Goal: Communication & Community: Participate in discussion

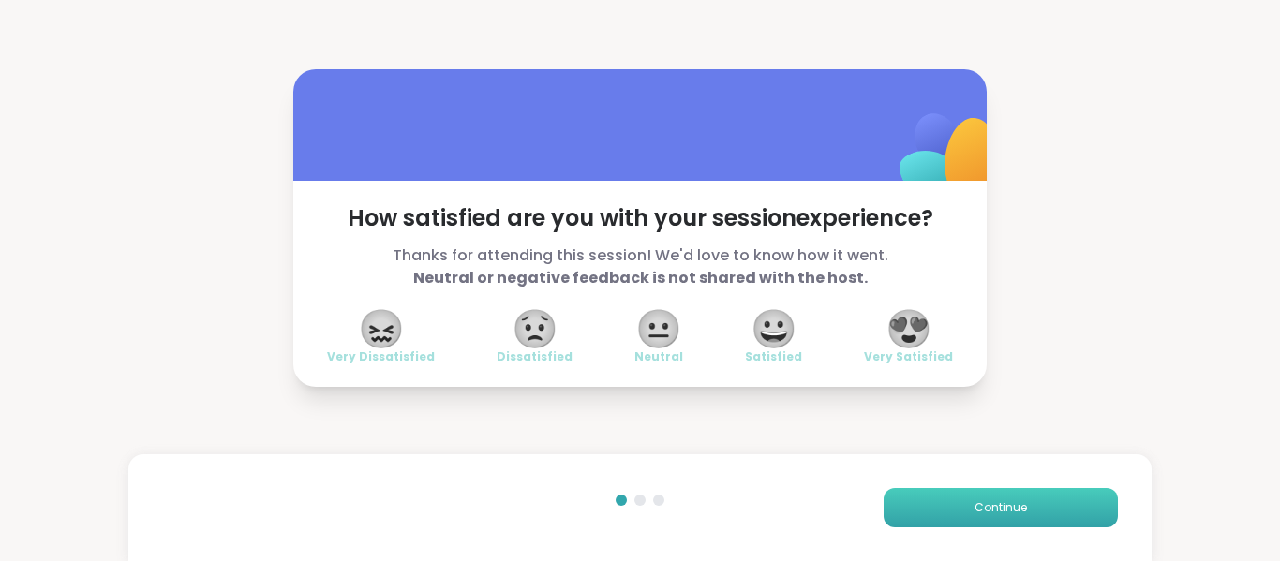
click at [994, 508] on span "Continue" at bounding box center [1001, 508] width 52 height 17
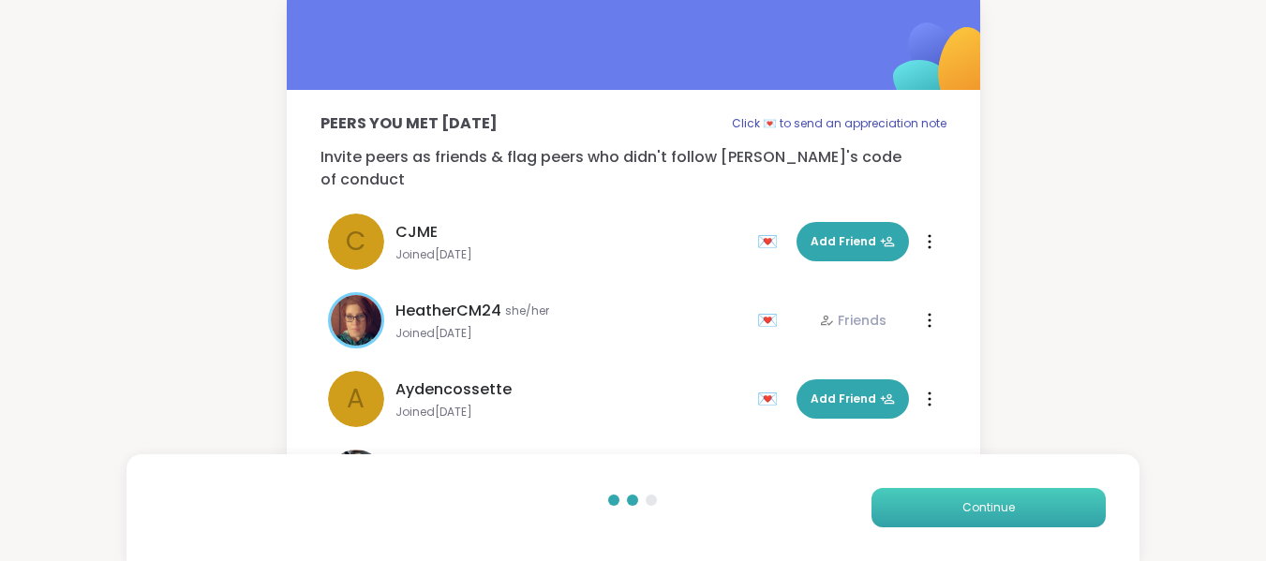
scroll to position [21, 0]
click at [1001, 505] on span "Continue" at bounding box center [989, 508] width 52 height 17
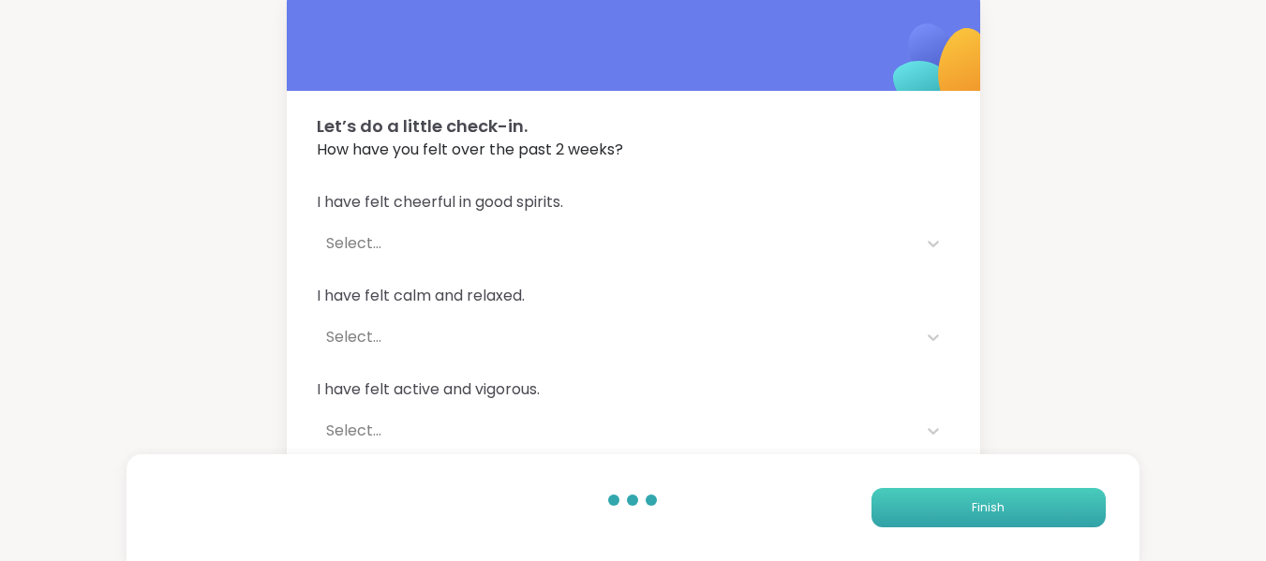
click at [996, 507] on span "Finish" at bounding box center [988, 508] width 33 height 17
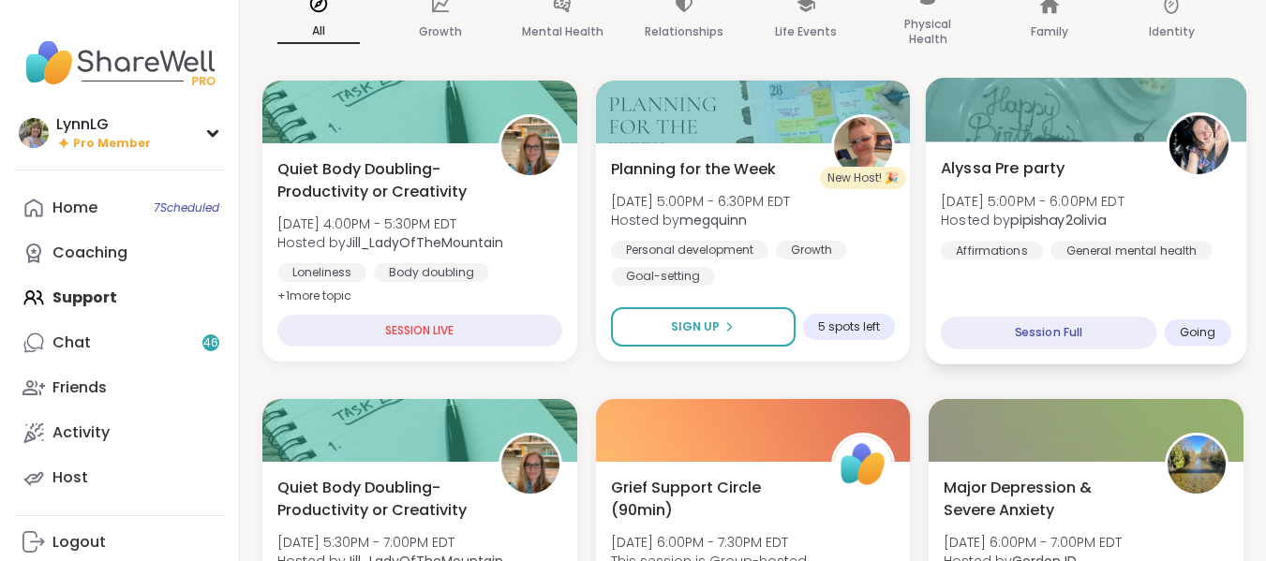
scroll to position [186, 0]
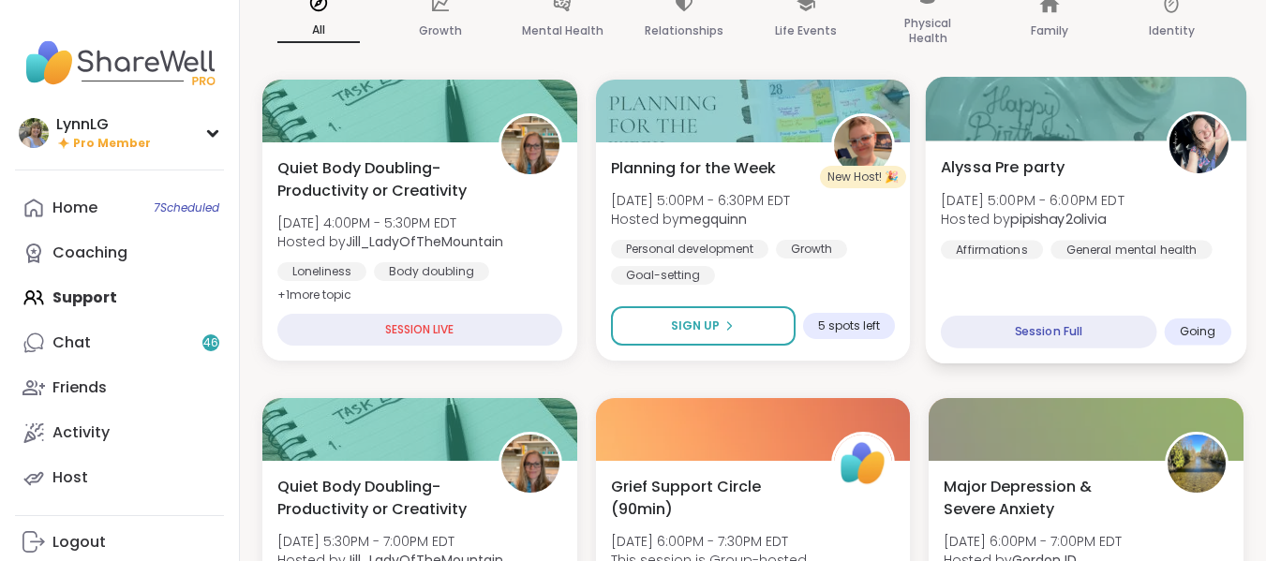
click at [1180, 210] on div "Alyssa Pre party Sat, Sep 13 | 5:00PM - 6:00PM EDT Hosted by pipishay2olivia Af…" at bounding box center [1086, 207] width 291 height 103
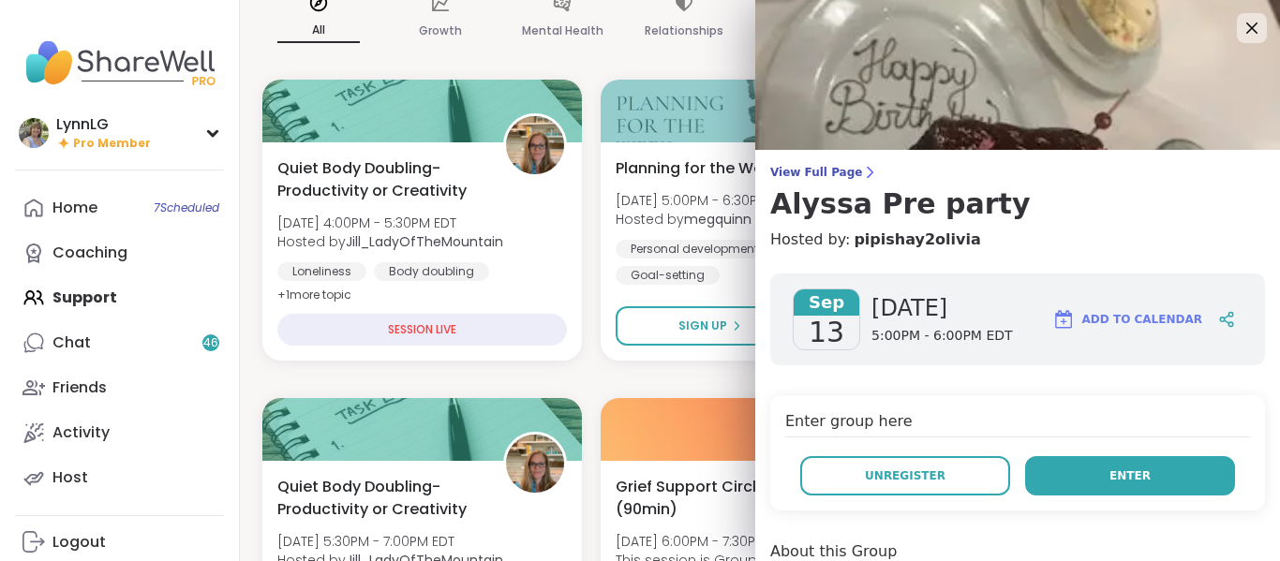
click at [1069, 476] on button "Enter" at bounding box center [1130, 475] width 210 height 39
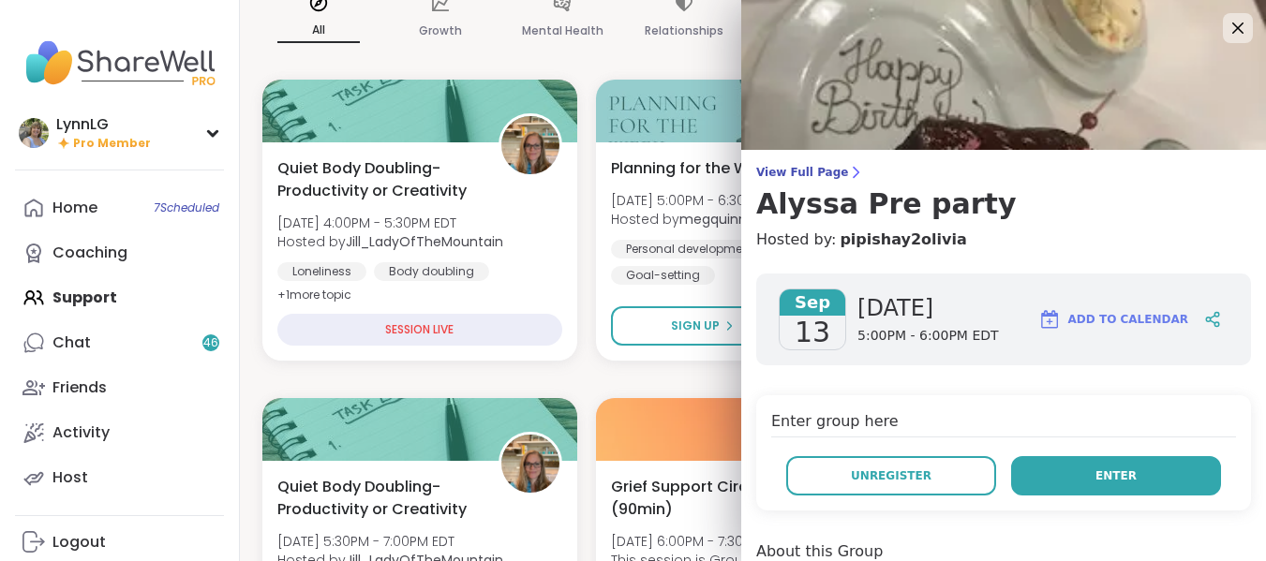
click at [1104, 482] on span "Enter" at bounding box center [1116, 476] width 41 height 17
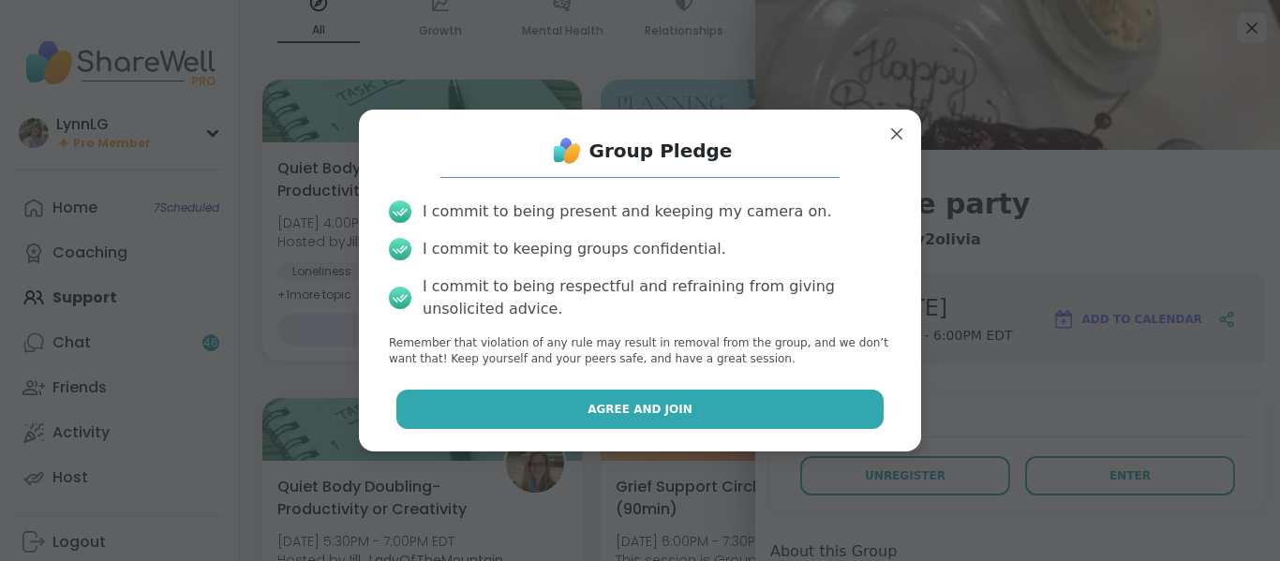
click at [691, 412] on button "Agree and Join" at bounding box center [640, 409] width 488 height 39
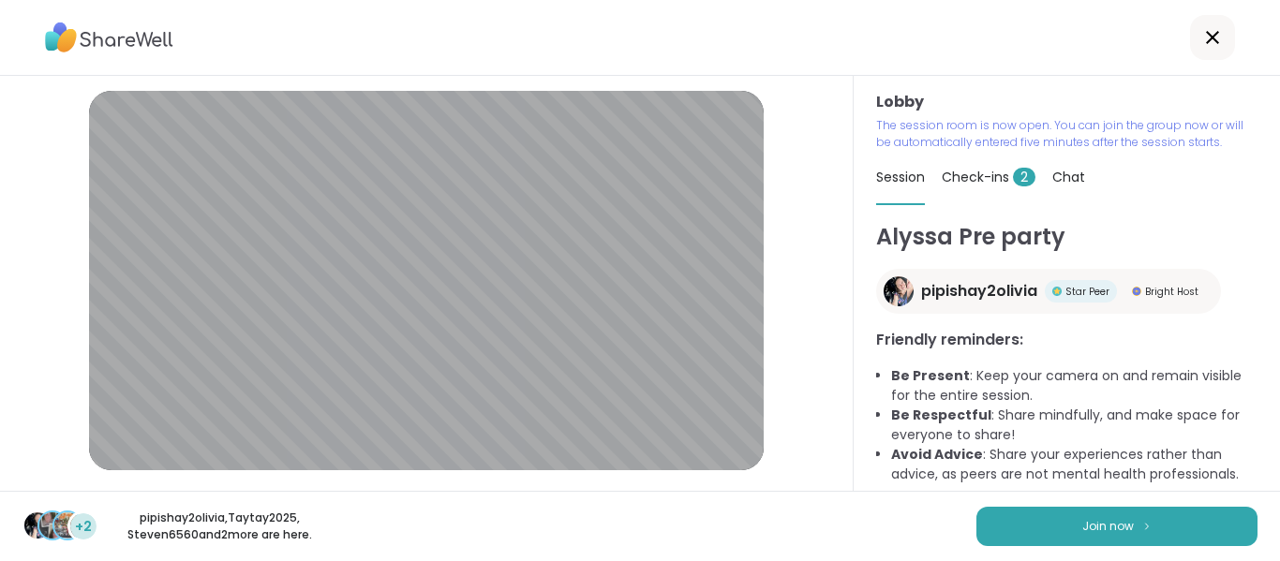
click at [979, 172] on span "Check-ins 2" at bounding box center [989, 177] width 94 height 19
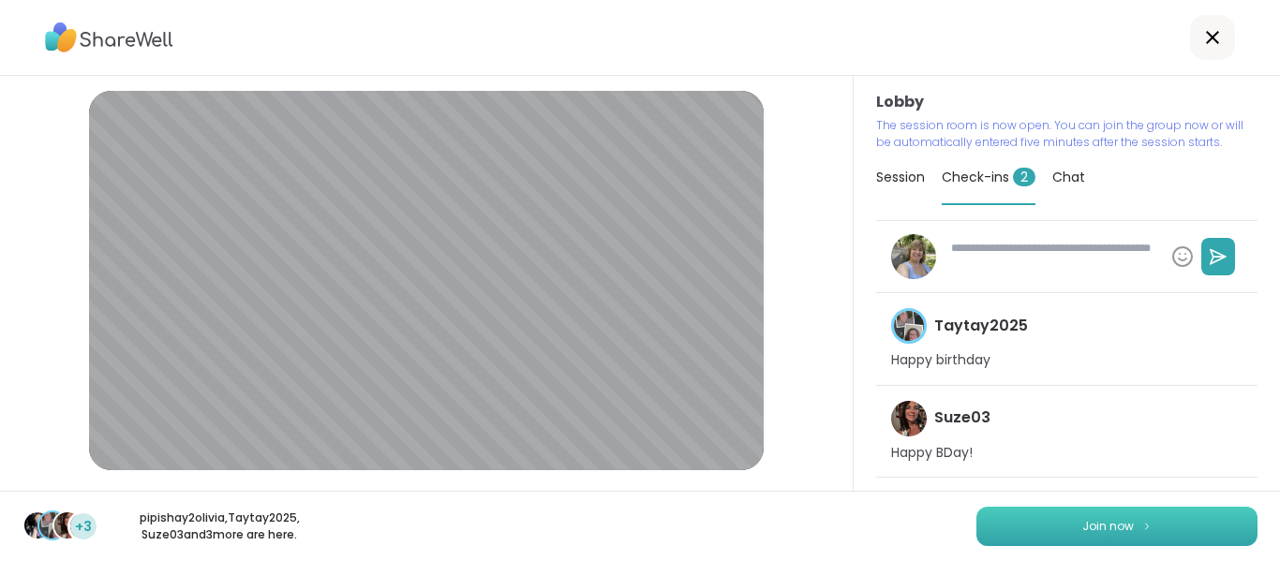
click at [1091, 521] on span "Join now" at bounding box center [1108, 526] width 52 height 17
type textarea "*"
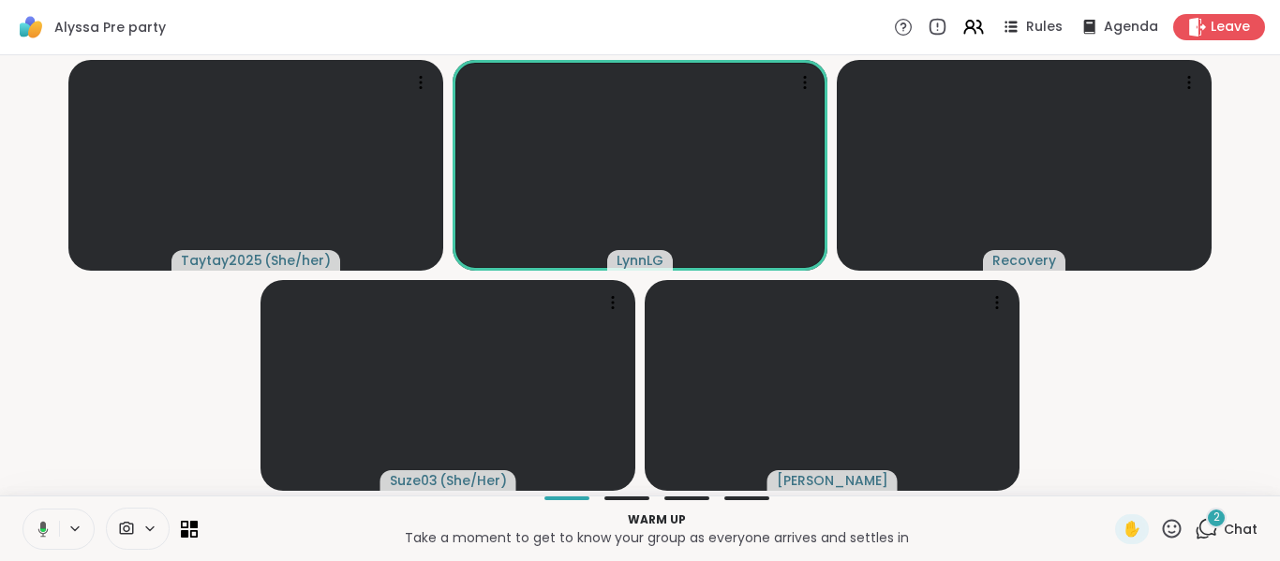
click at [40, 530] on icon at bounding box center [40, 529] width 17 height 17
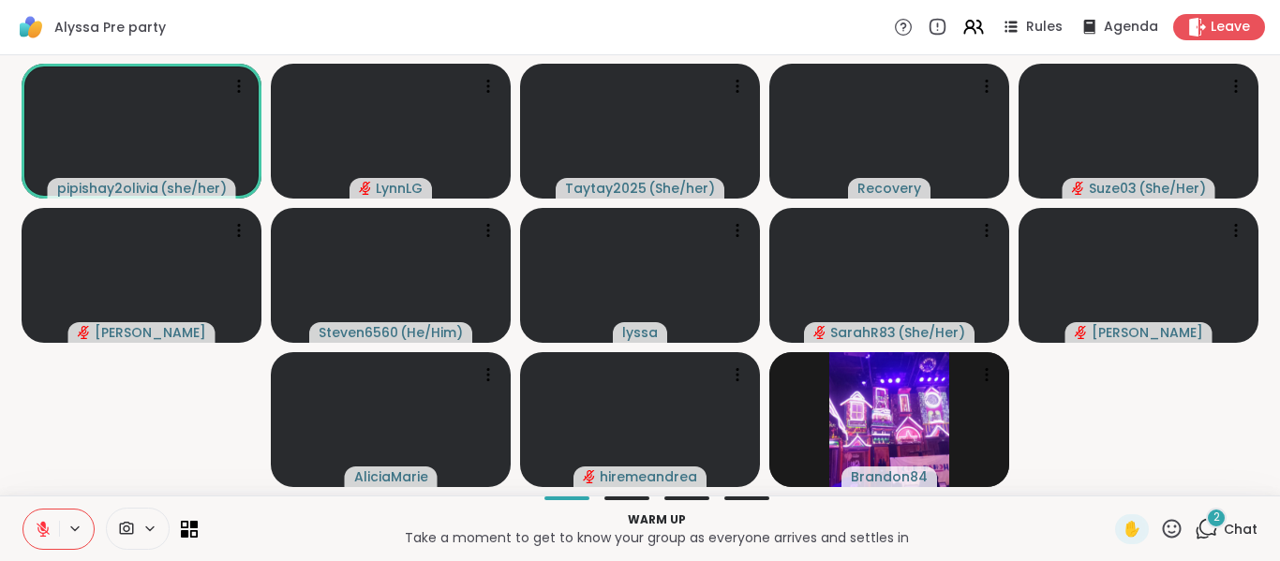
click at [1224, 529] on span "Chat" at bounding box center [1241, 529] width 34 height 19
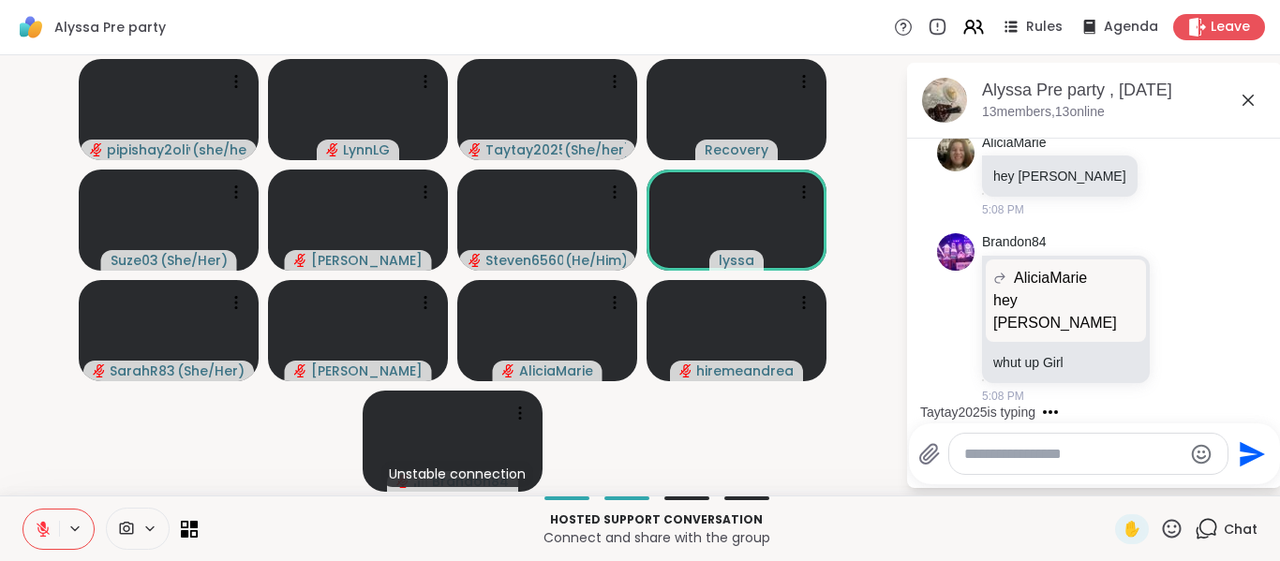
scroll to position [1379, 0]
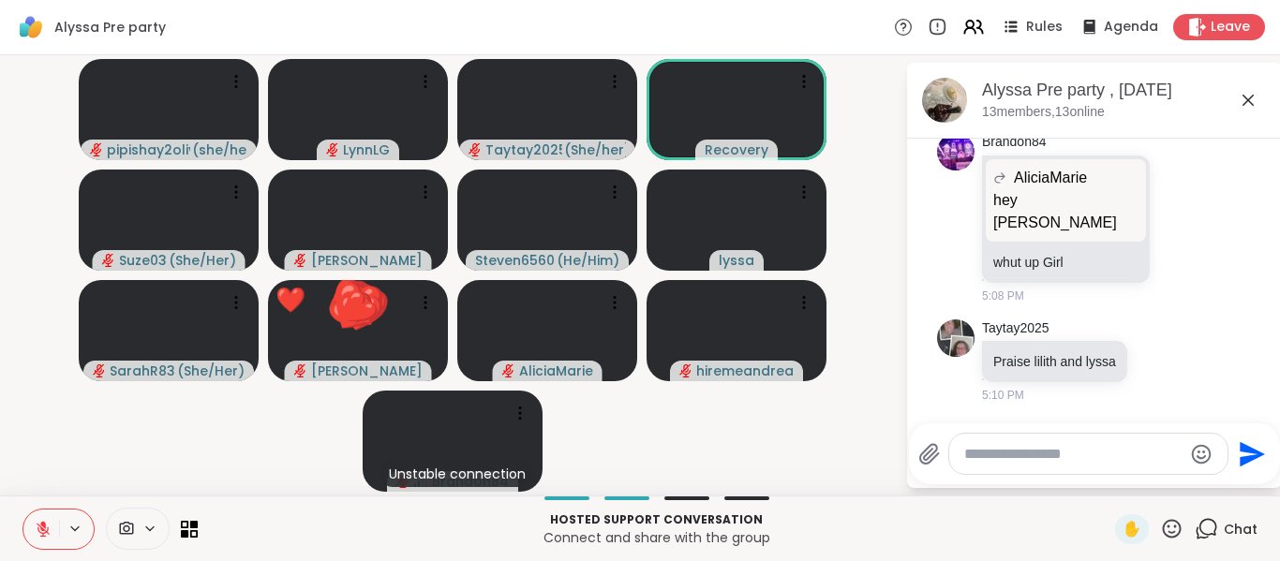
click at [51, 528] on icon at bounding box center [43, 529] width 17 height 17
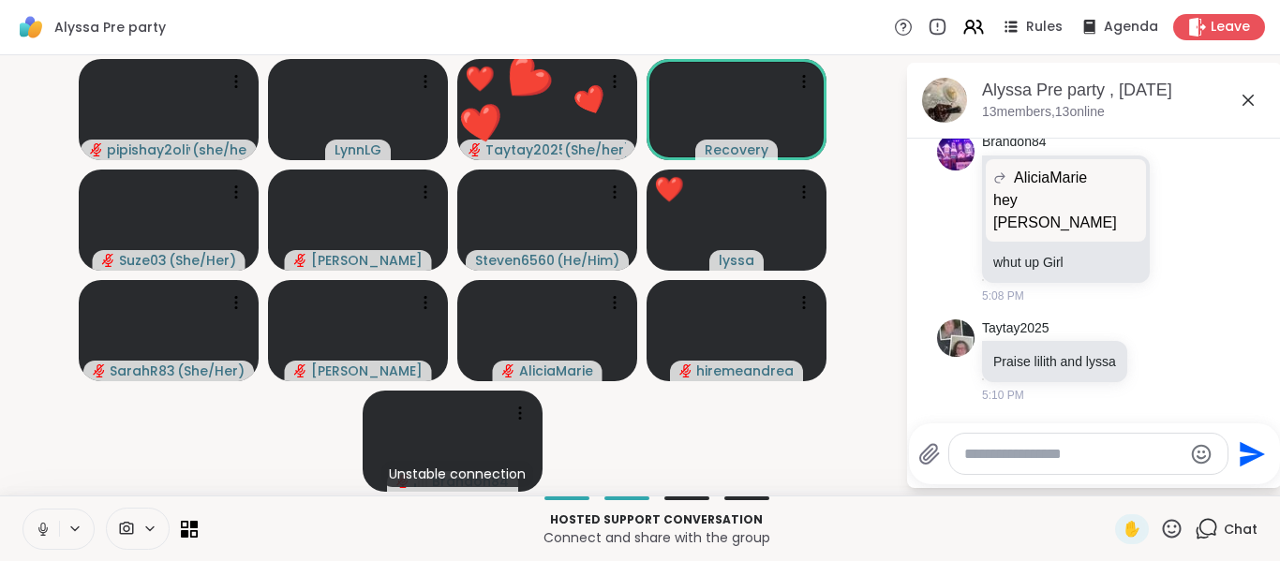
drag, startPoint x: 42, startPoint y: 533, endPoint x: 111, endPoint y: 443, distance: 113.0
click at [111, 443] on div "Alyssa Pre party Rules Agenda Leave pipishay2olivia ( she/her ) LynnLG ❤️ Tayta…" at bounding box center [640, 280] width 1280 height 561
drag, startPoint x: 40, startPoint y: 530, endPoint x: 124, endPoint y: 470, distance: 102.2
click at [47, 530] on icon at bounding box center [43, 529] width 17 height 17
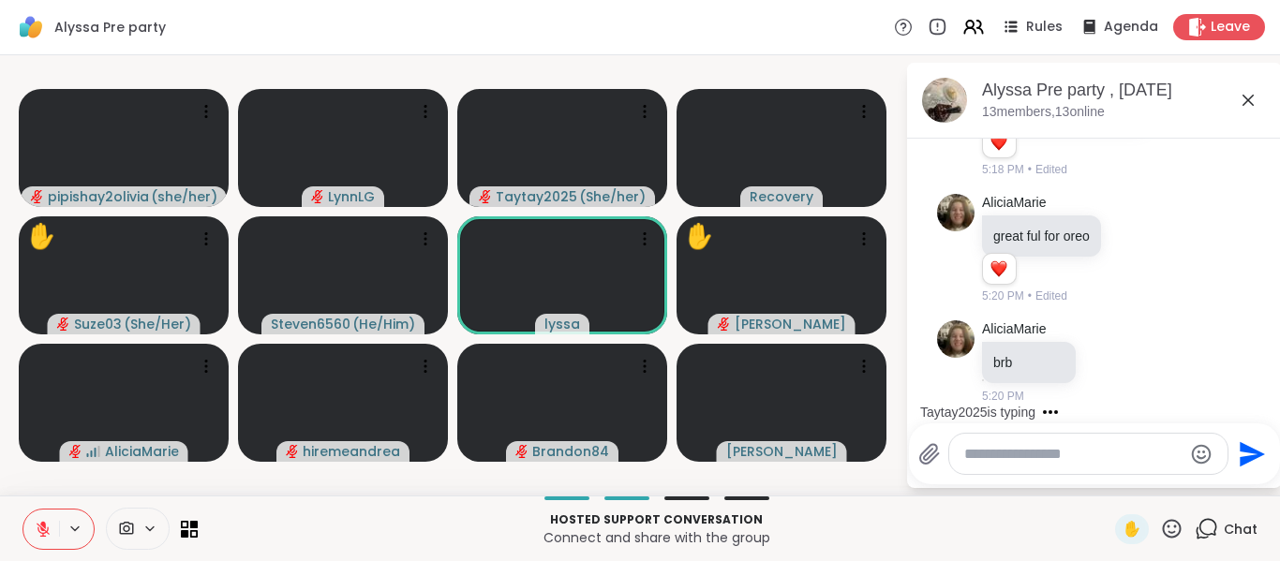
scroll to position [4490, 0]
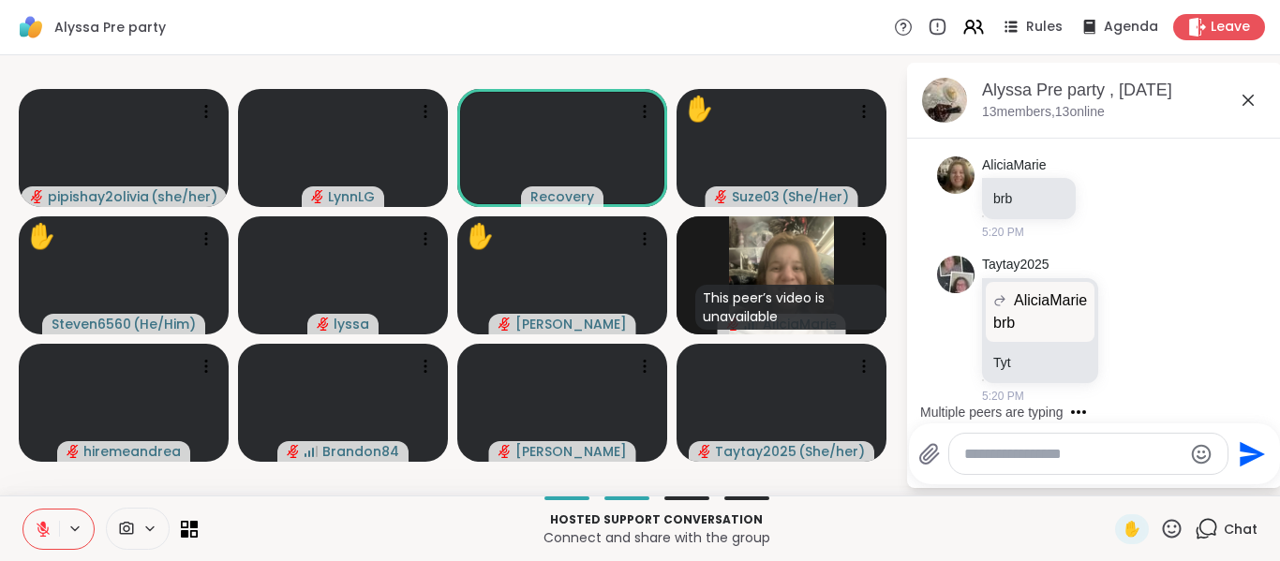
click at [43, 544] on button at bounding box center [41, 529] width 36 height 39
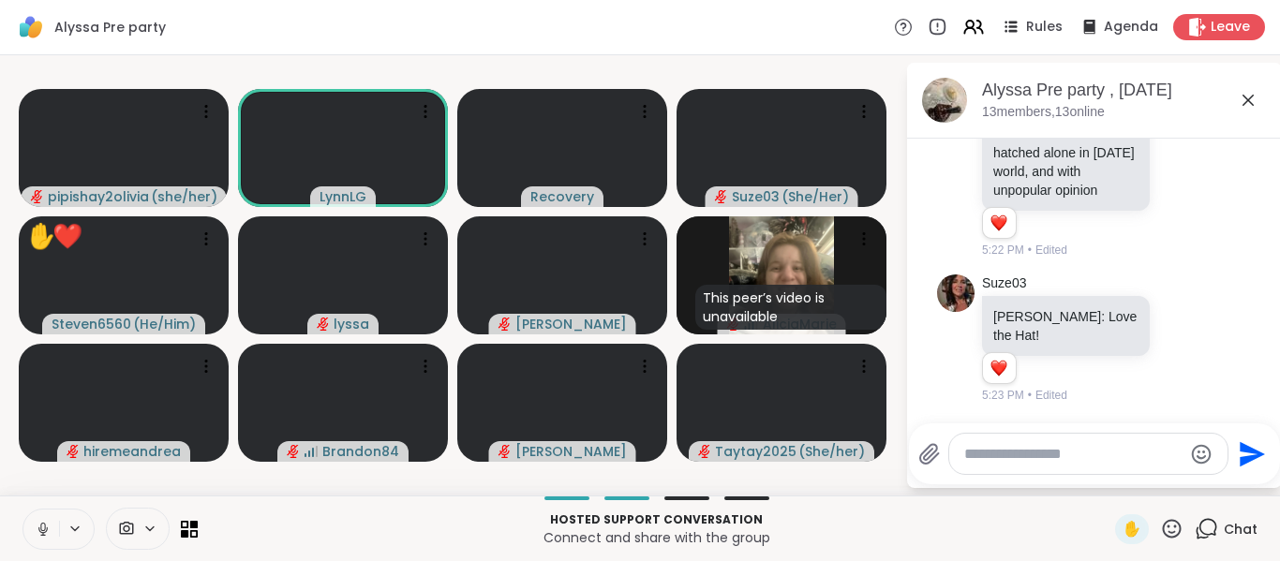
scroll to position [5012, 0]
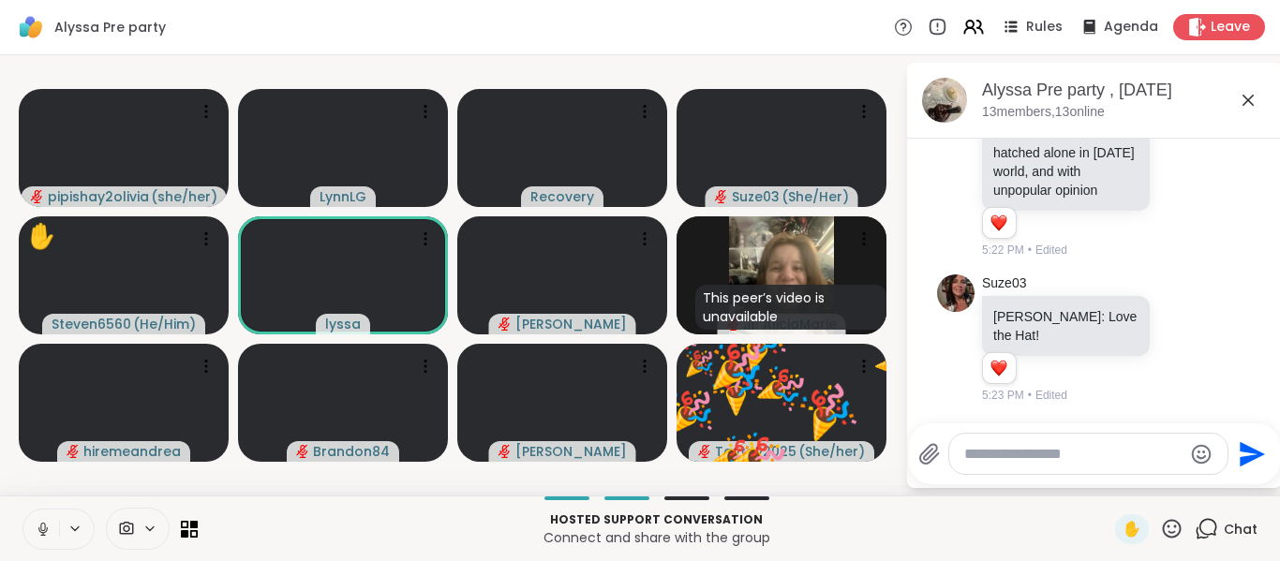
click at [44, 543] on button at bounding box center [41, 529] width 36 height 39
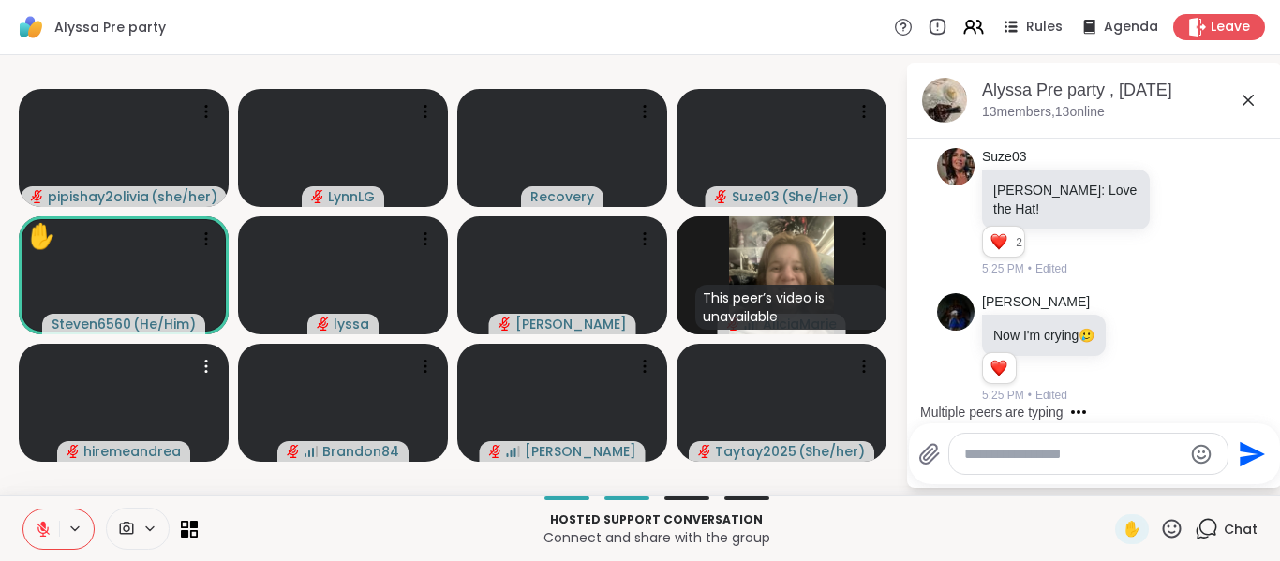
scroll to position [5295, 0]
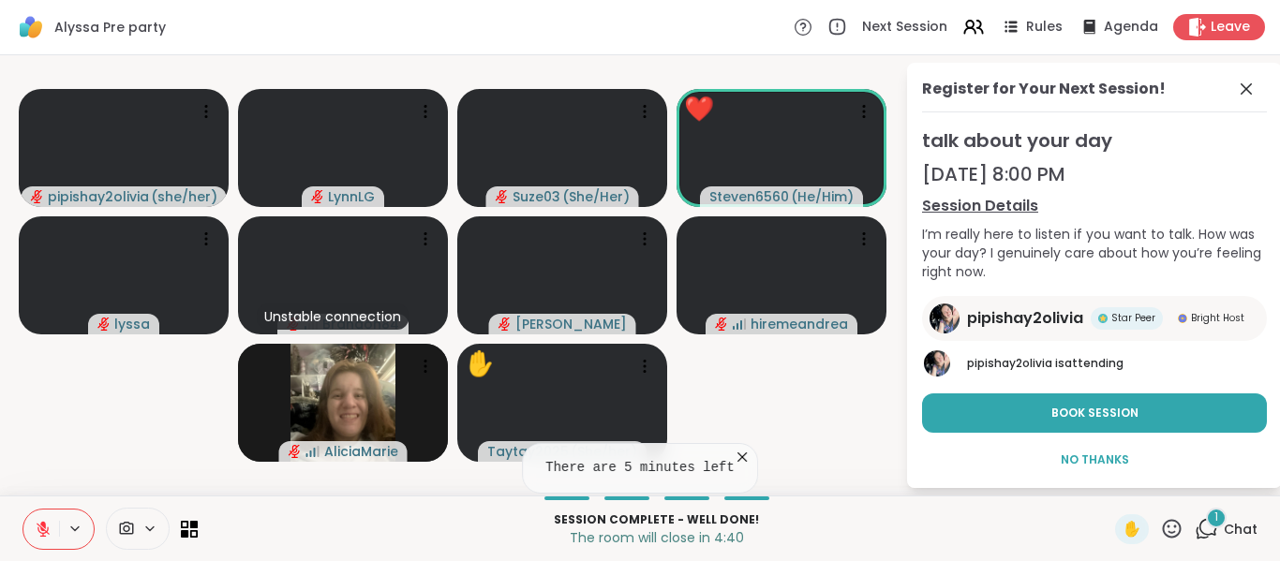
click at [1225, 516] on div "1 Chat" at bounding box center [1226, 530] width 63 height 30
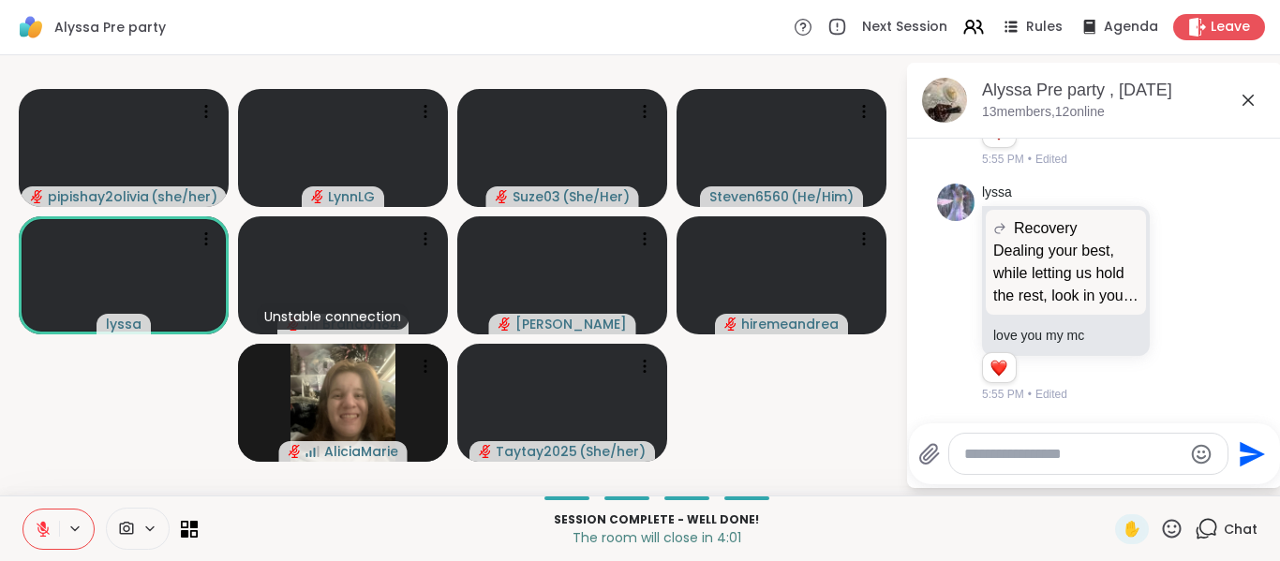
scroll to position [11752, 0]
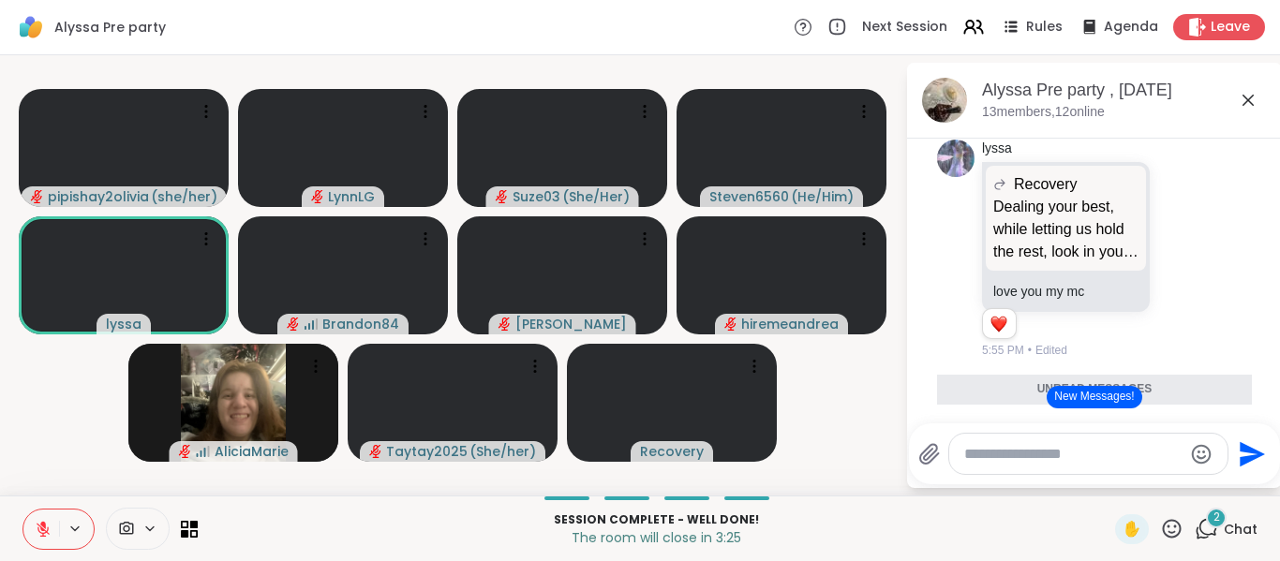
click at [1020, 459] on textarea "Type your message" at bounding box center [1073, 454] width 218 height 19
click at [0, 0] on icon "Start writing" at bounding box center [0, 0] width 0 height 0
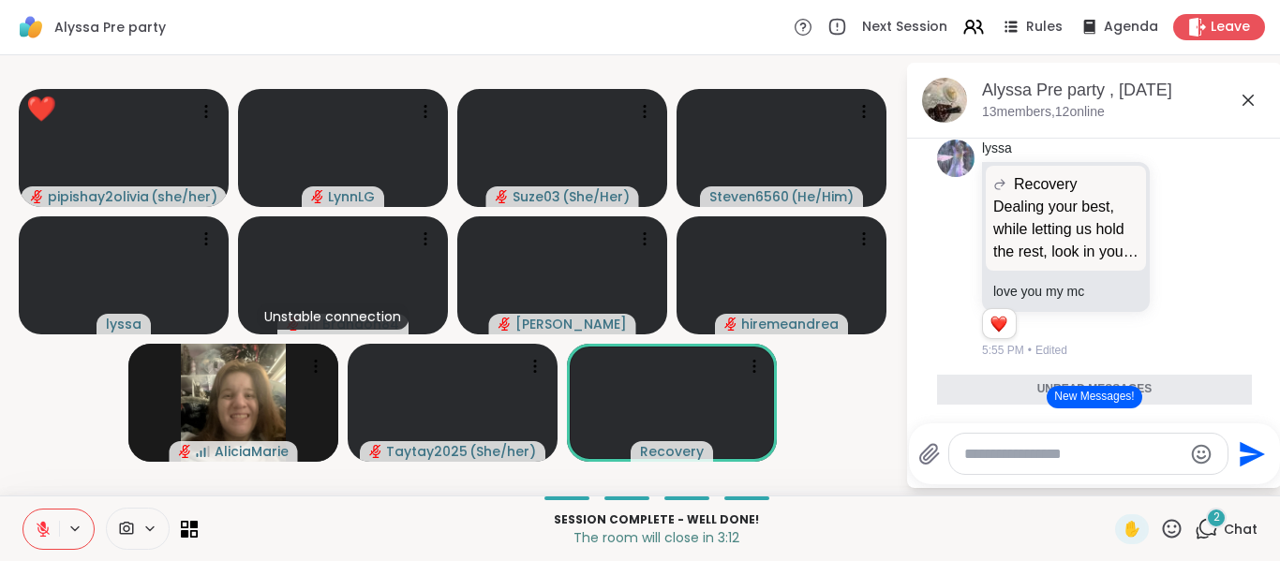
click at [0, 0] on icon "Start writing" at bounding box center [0, 0] width 0 height 0
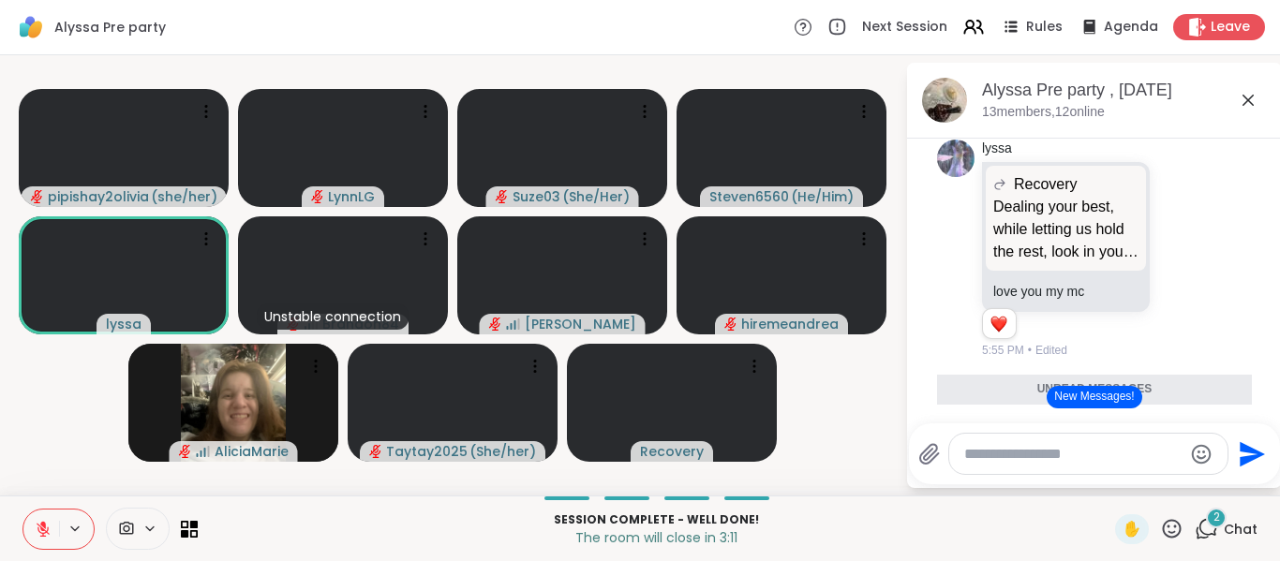
click at [0, 0] on icon "Click to open assistant" at bounding box center [0, 0] width 0 height 0
click at [0, 0] on button "*******" at bounding box center [0, 0] width 0 height 0
click at [1039, 455] on textarea "Type your message" at bounding box center [1073, 454] width 218 height 19
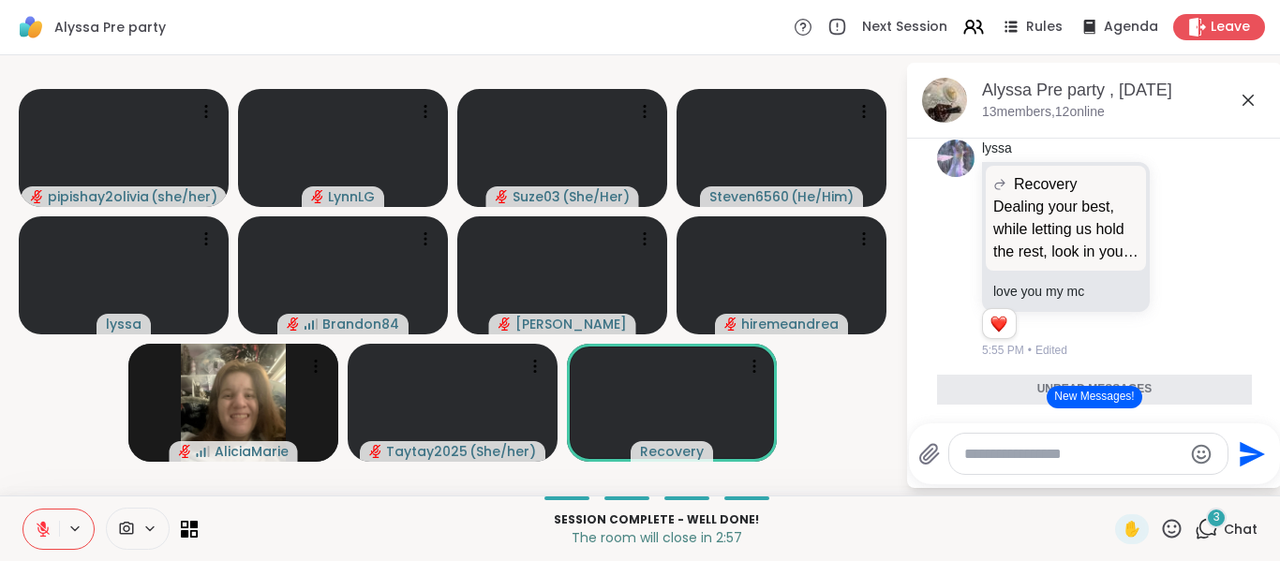
click at [0, 0] on icon "Close assistant" at bounding box center [0, 0] width 0 height 0
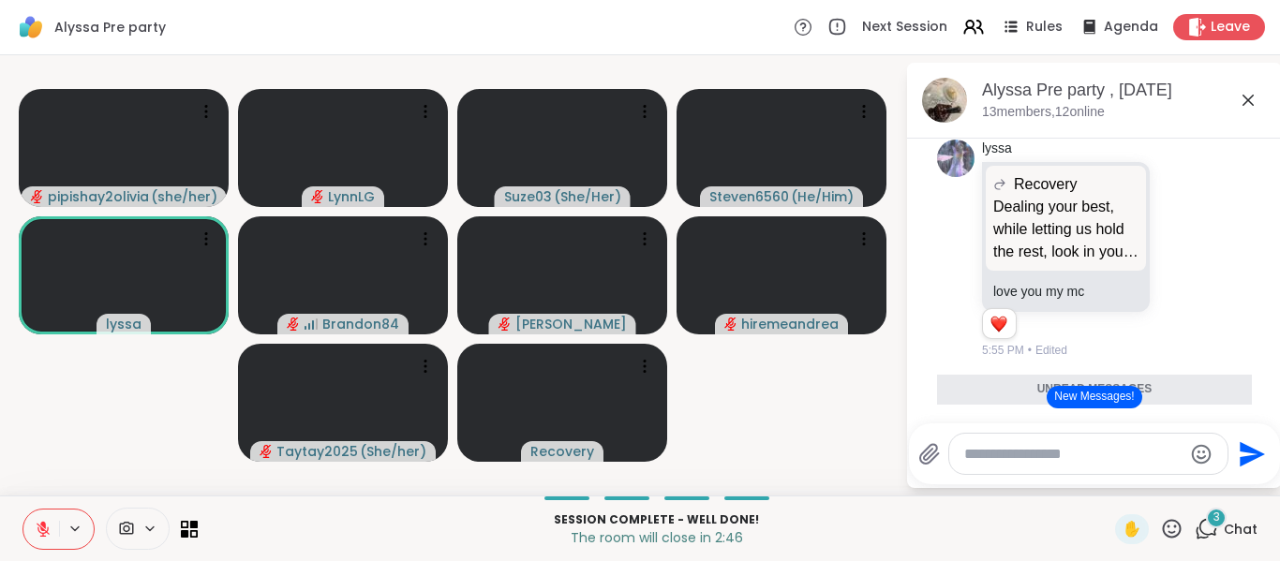
click at [40, 525] on icon at bounding box center [43, 529] width 17 height 17
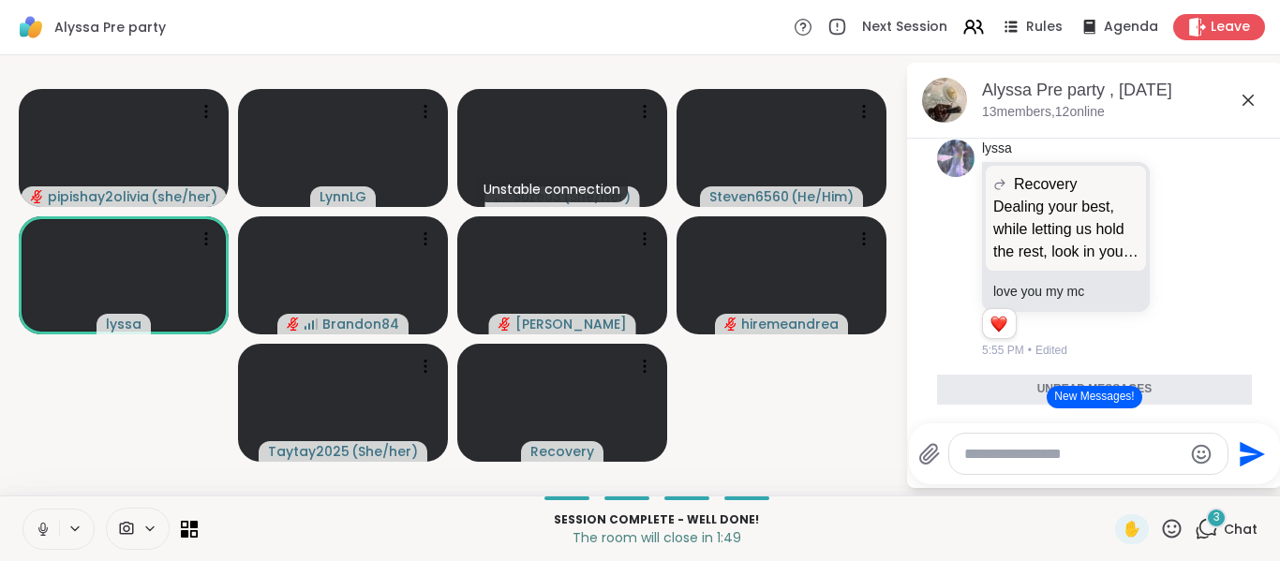
click at [1094, 391] on button "New Messages!" at bounding box center [1094, 397] width 95 height 22
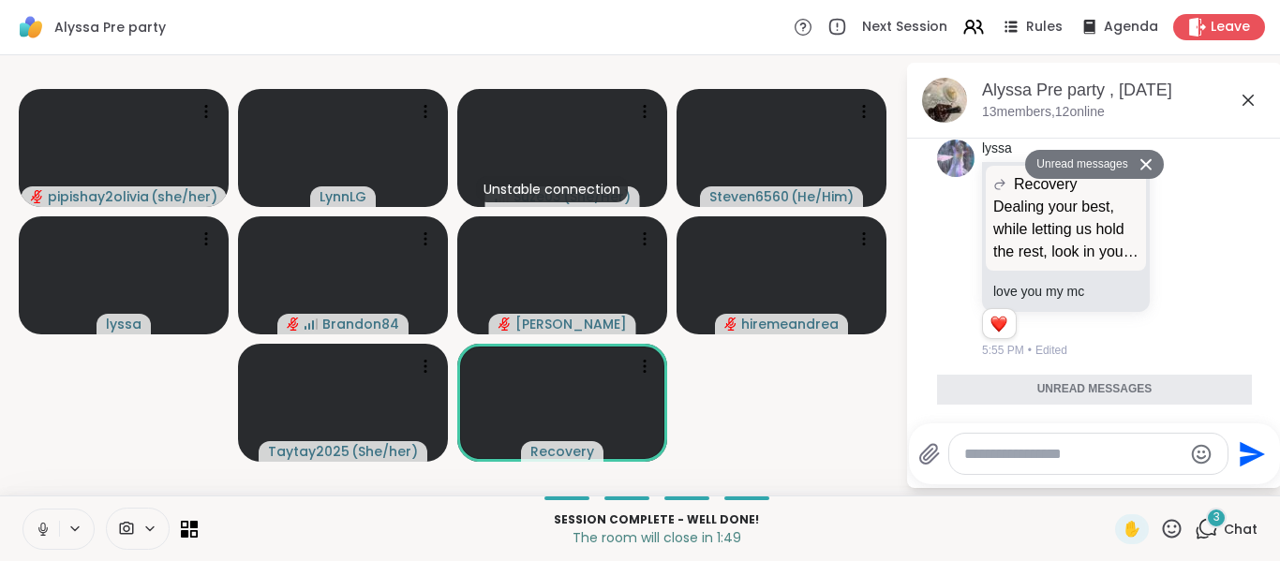
scroll to position [12844, 0]
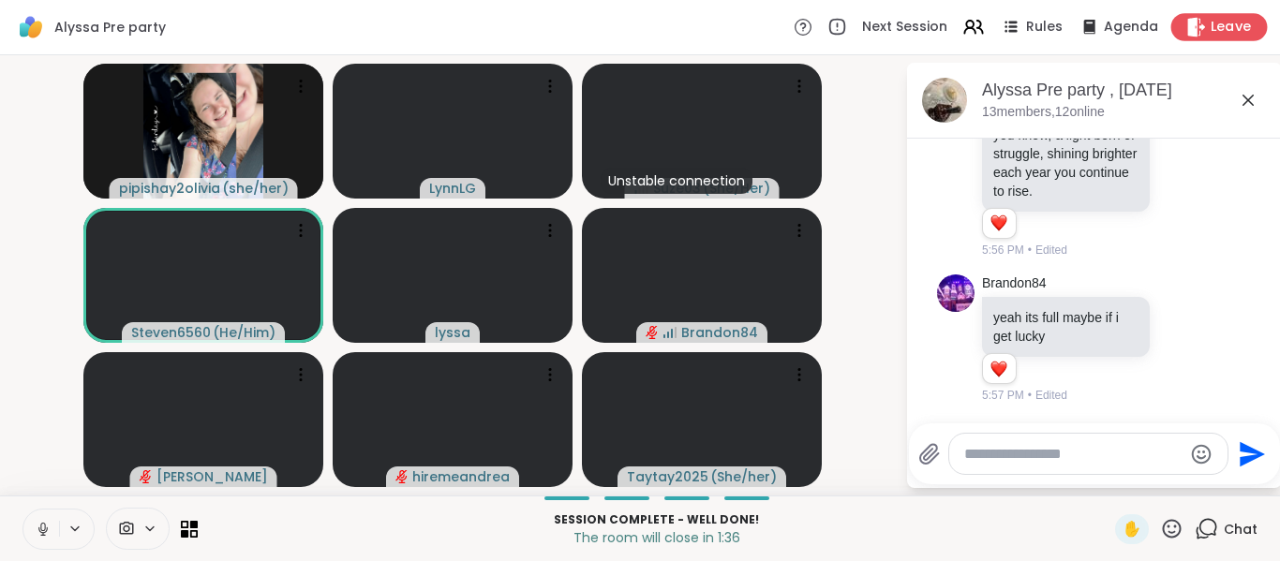
click at [1223, 29] on span "Leave" at bounding box center [1231, 28] width 41 height 20
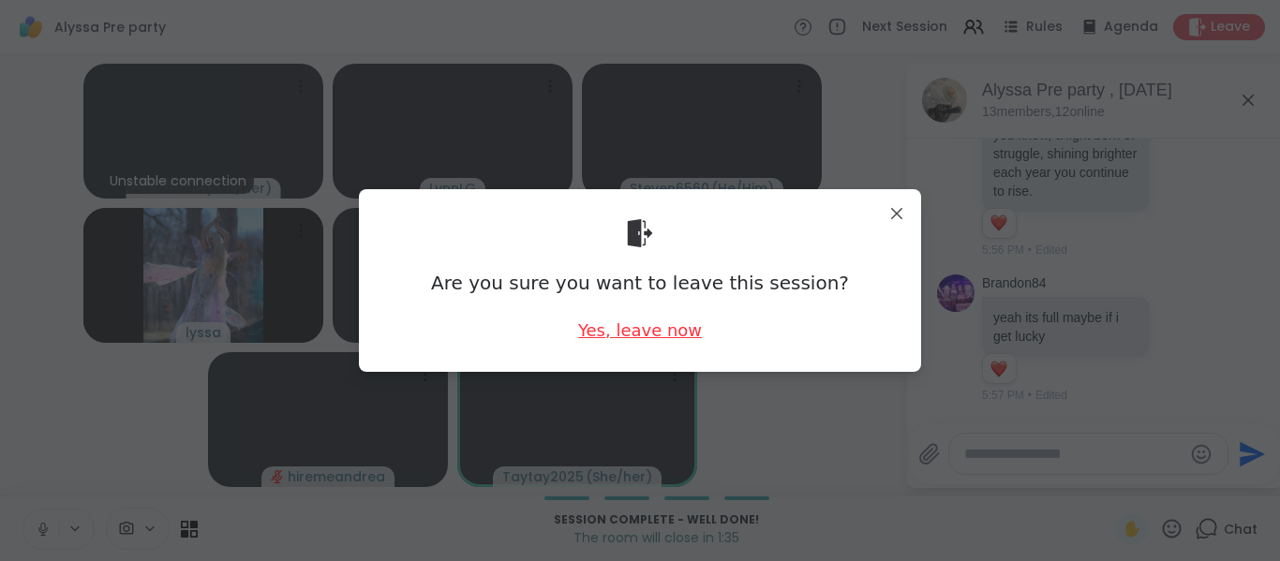
click at [640, 336] on div "Yes, leave now" at bounding box center [640, 330] width 124 height 23
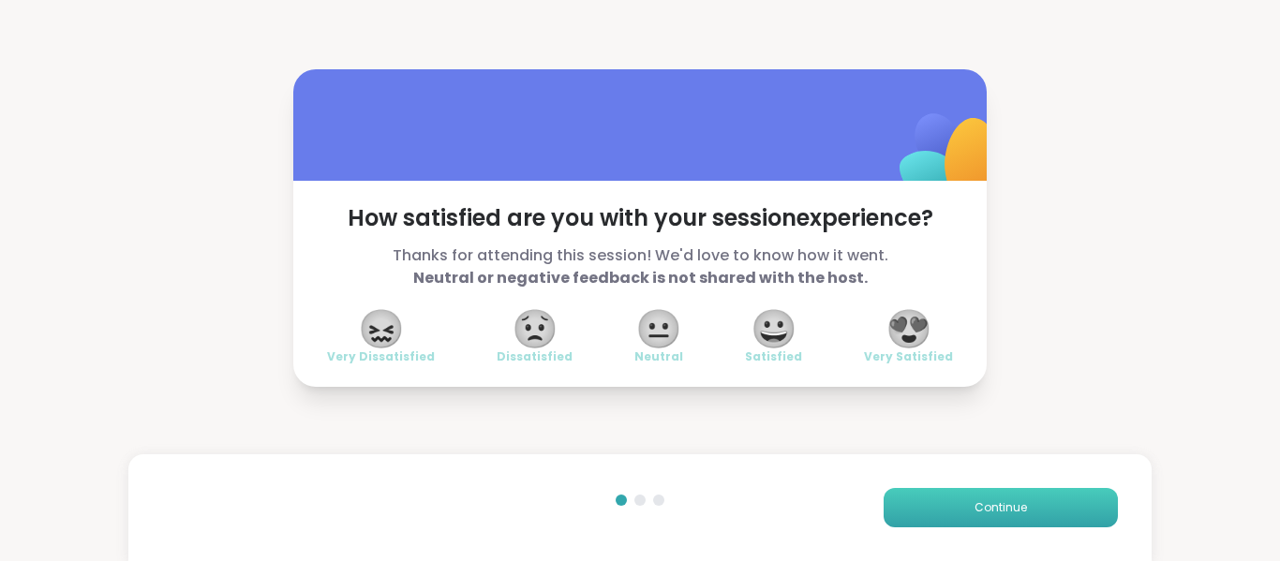
click at [1002, 511] on span "Continue" at bounding box center [1001, 508] width 52 height 17
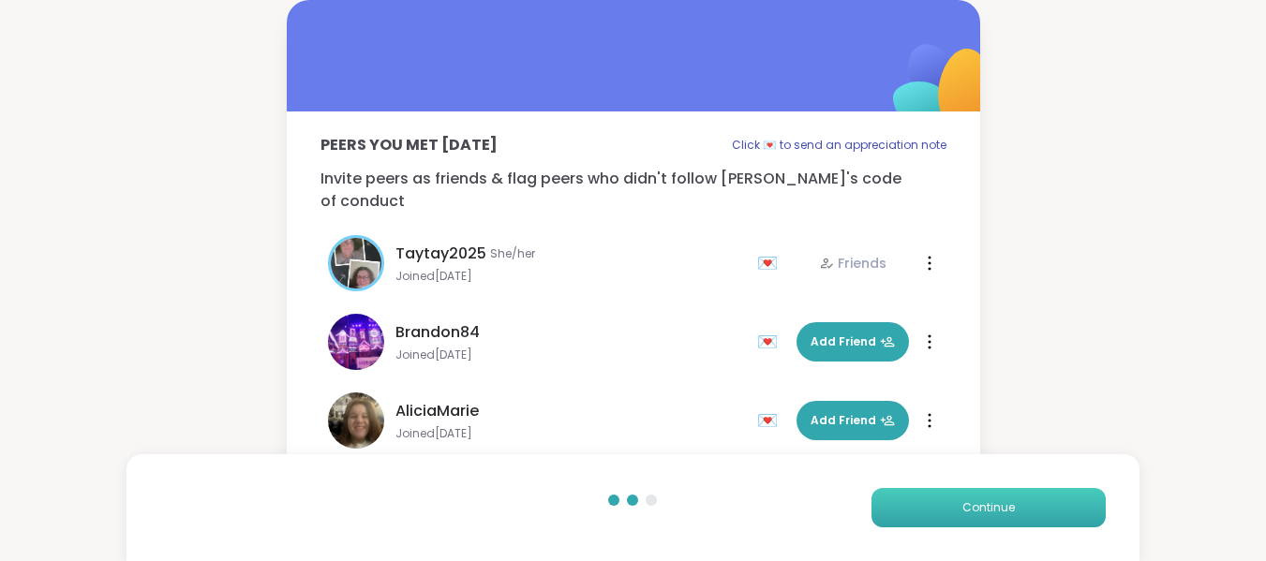
click at [992, 504] on span "Continue" at bounding box center [989, 508] width 52 height 17
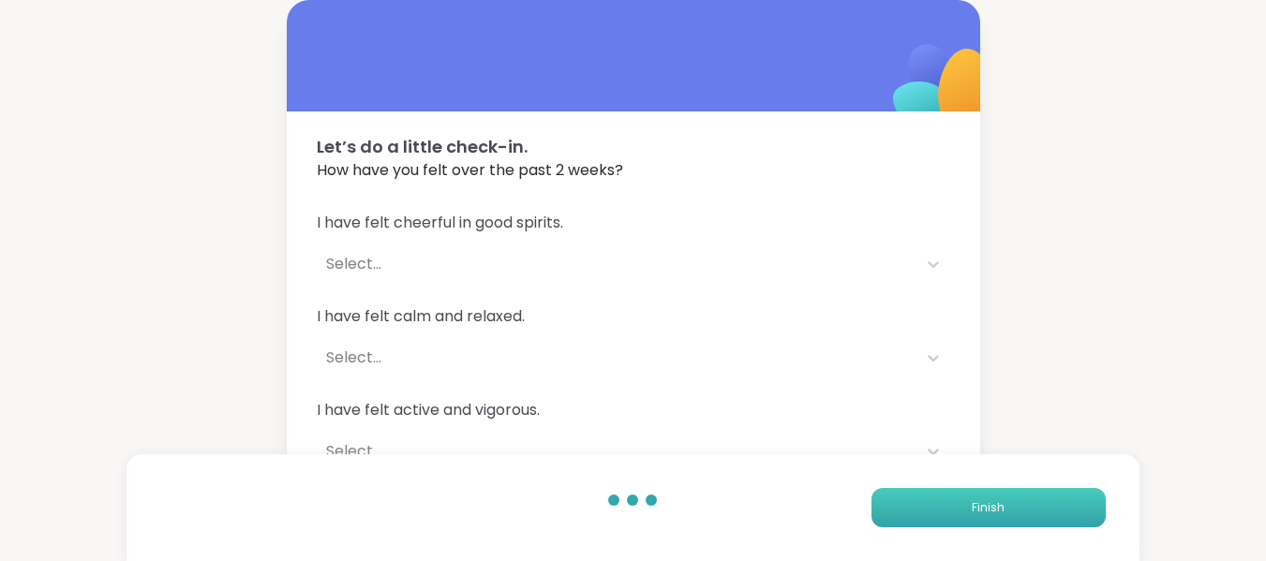
click at [990, 510] on span "Finish" at bounding box center [988, 508] width 33 height 17
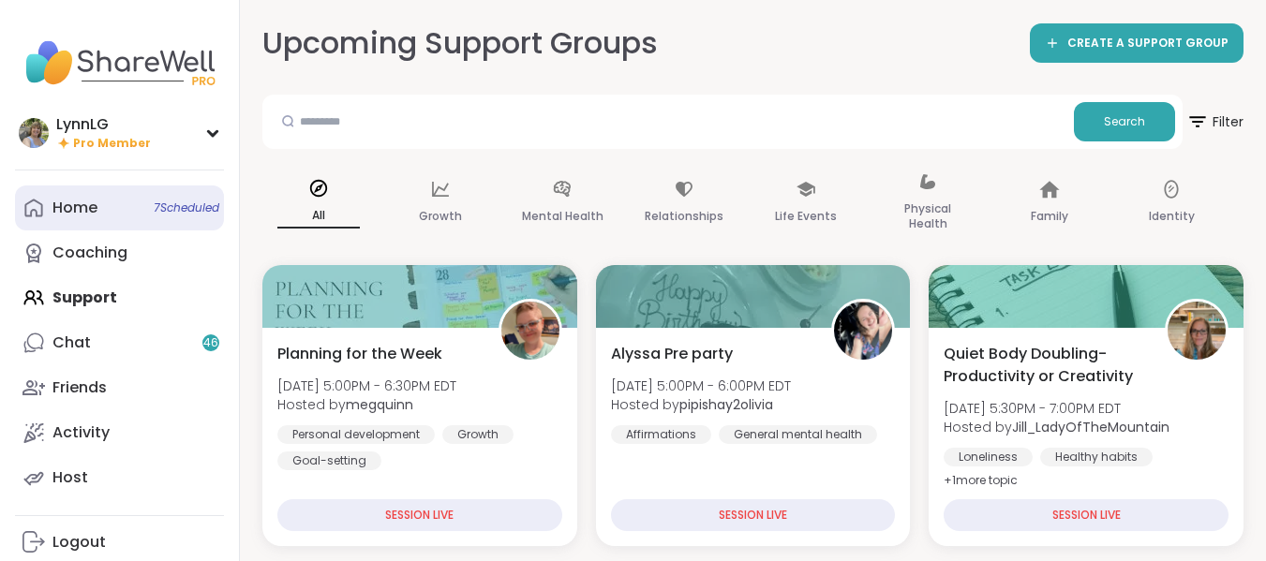
click at [189, 207] on span "7 Scheduled" at bounding box center [187, 208] width 66 height 15
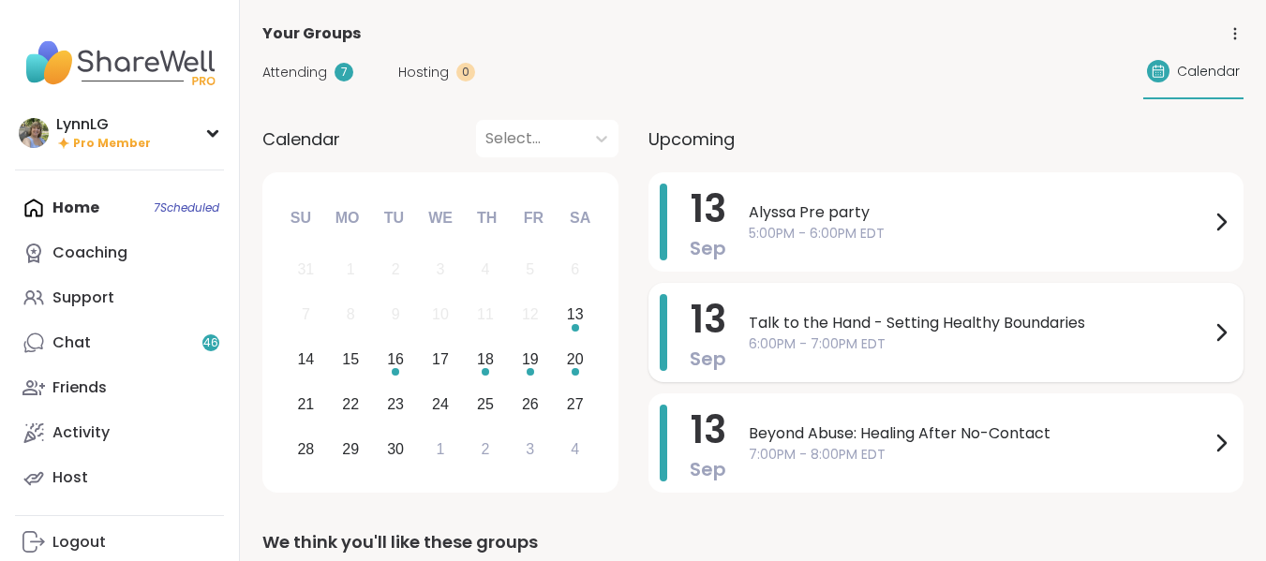
click at [970, 351] on span "6:00PM - 7:00PM EDT" at bounding box center [979, 345] width 461 height 20
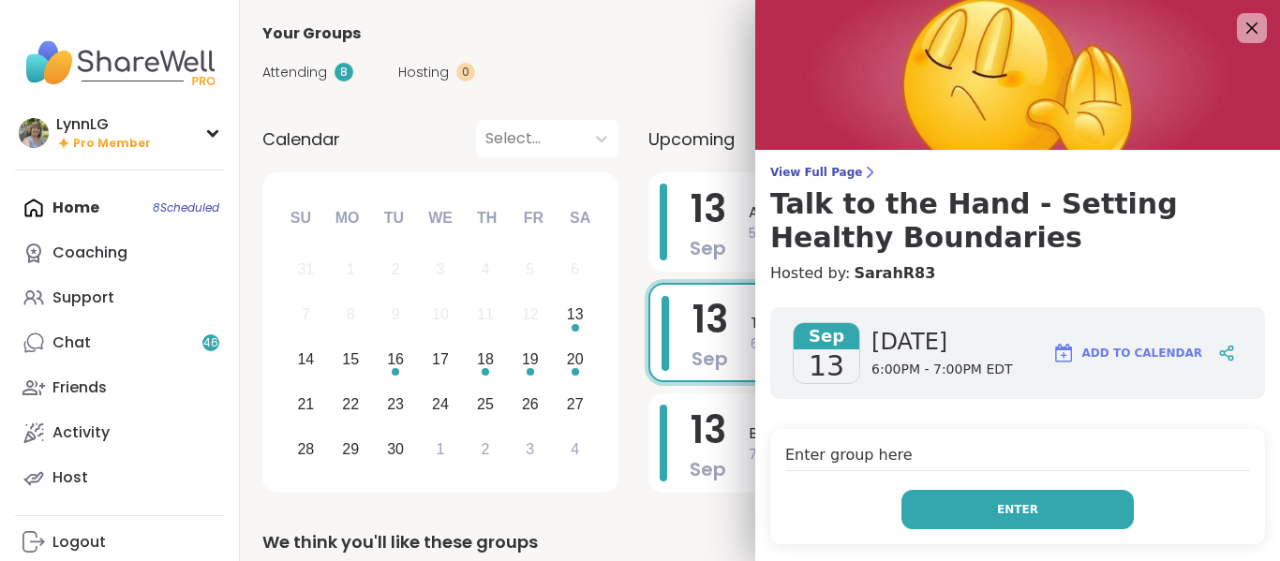
click at [1004, 507] on span "Enter" at bounding box center [1017, 509] width 41 height 17
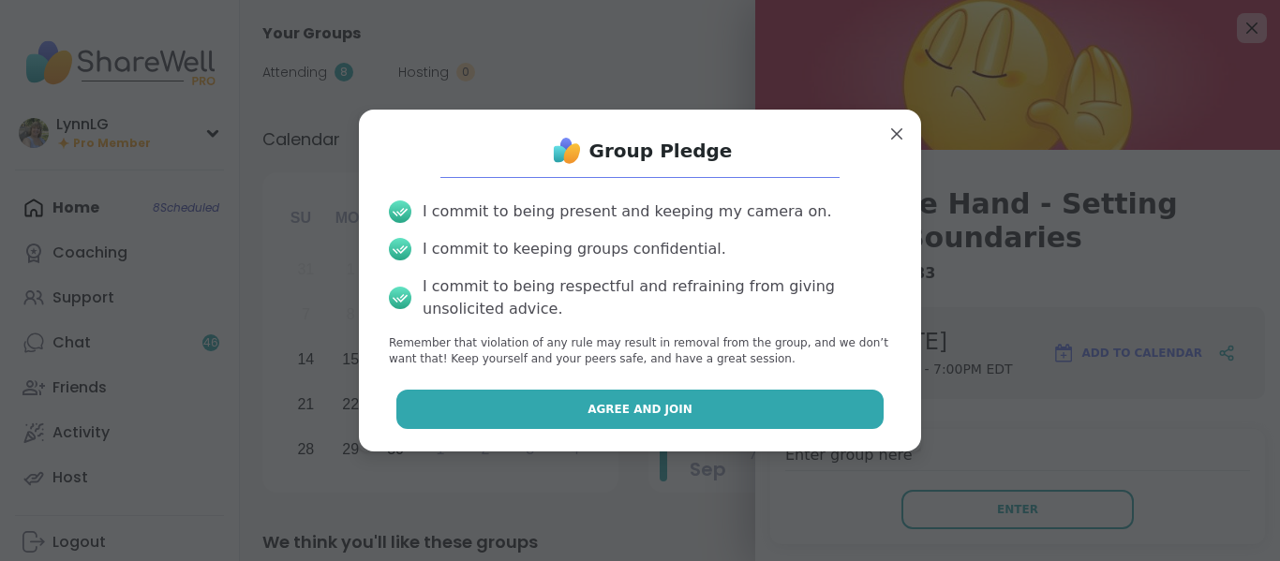
click at [662, 398] on button "Agree and Join" at bounding box center [640, 409] width 488 height 39
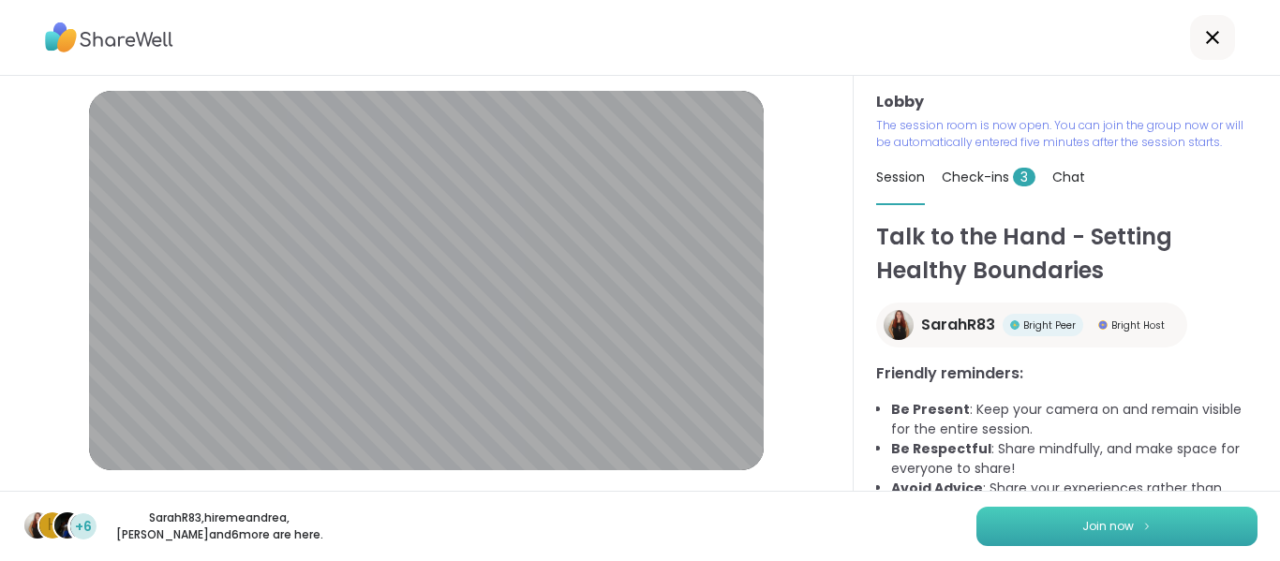
click at [1062, 529] on button "Join now" at bounding box center [1117, 526] width 281 height 39
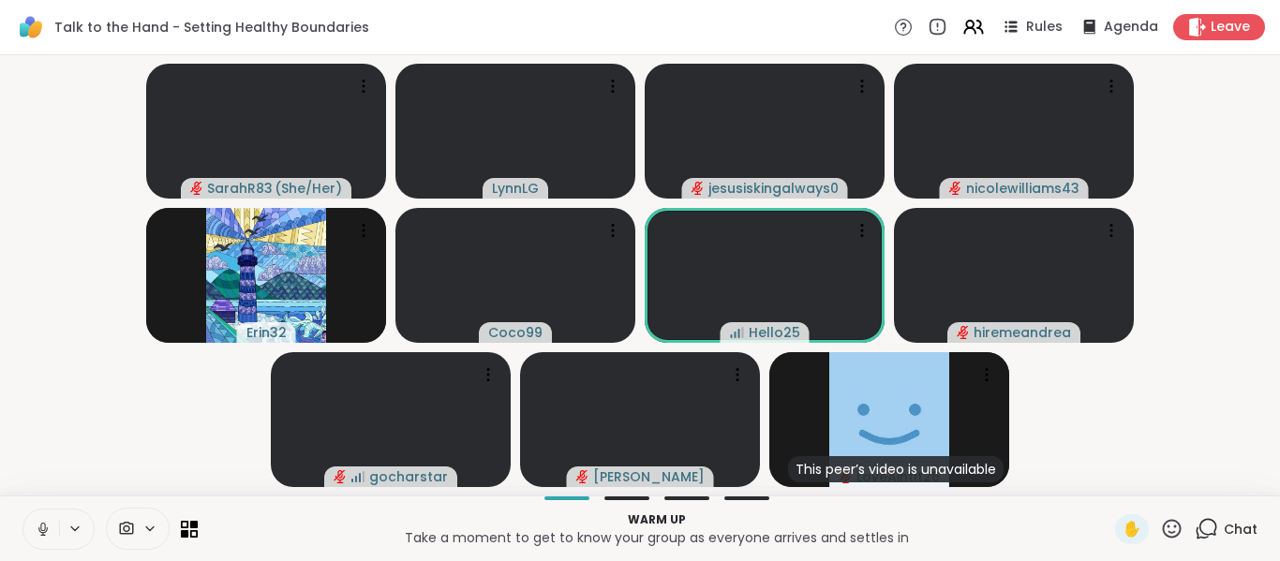
click at [48, 531] on icon at bounding box center [43, 529] width 17 height 17
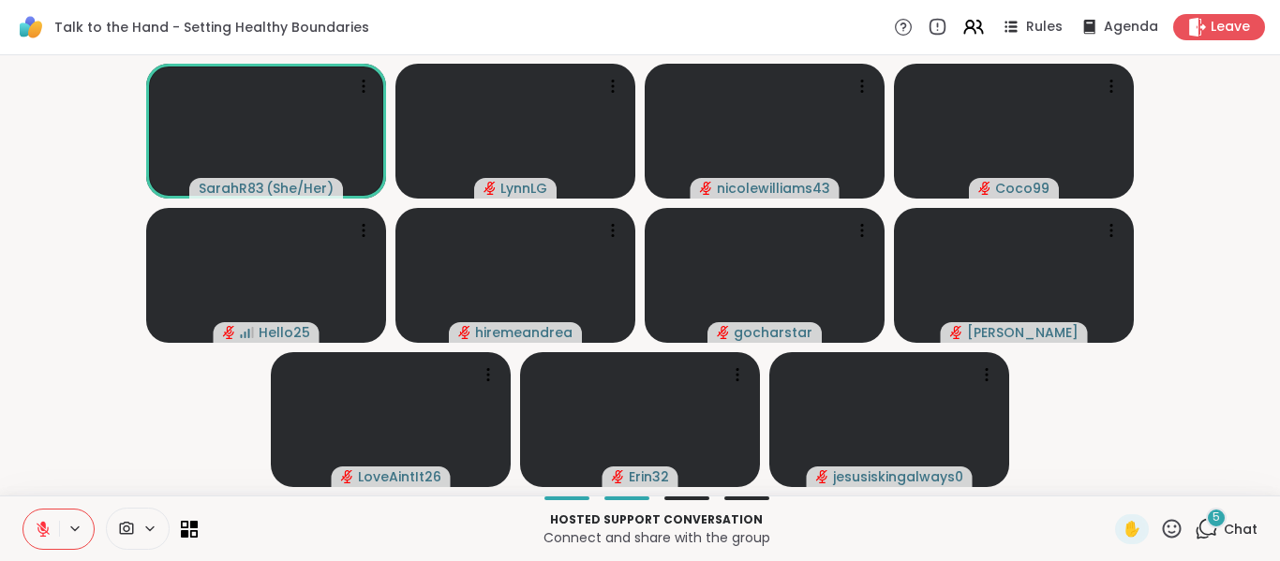
click at [1226, 528] on span "Chat" at bounding box center [1241, 529] width 34 height 19
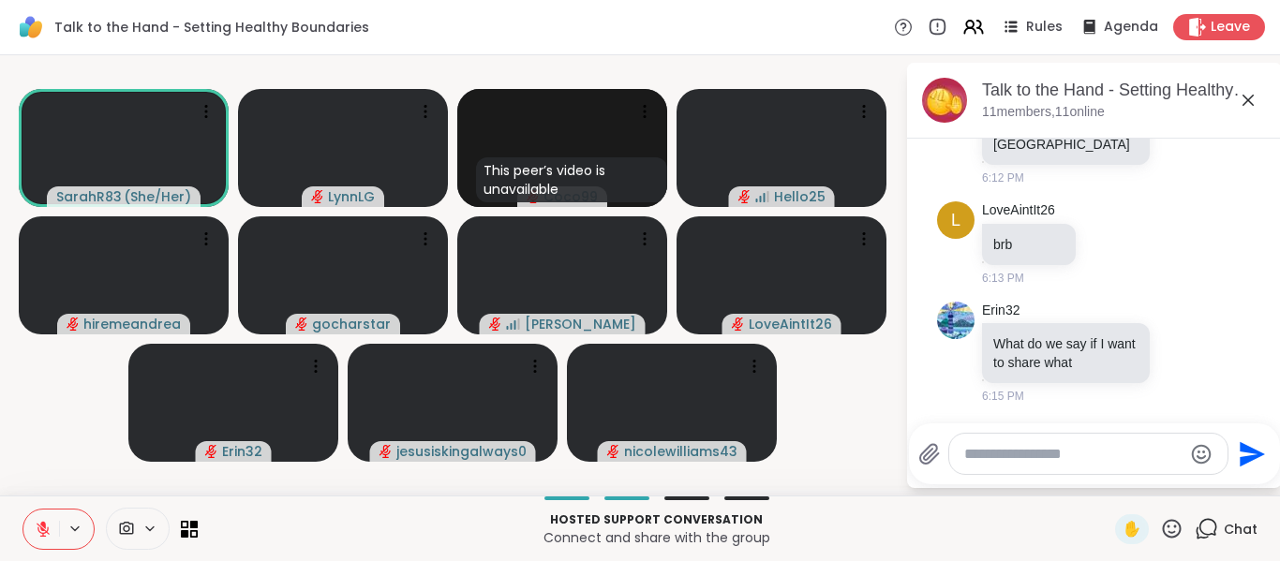
scroll to position [800, 0]
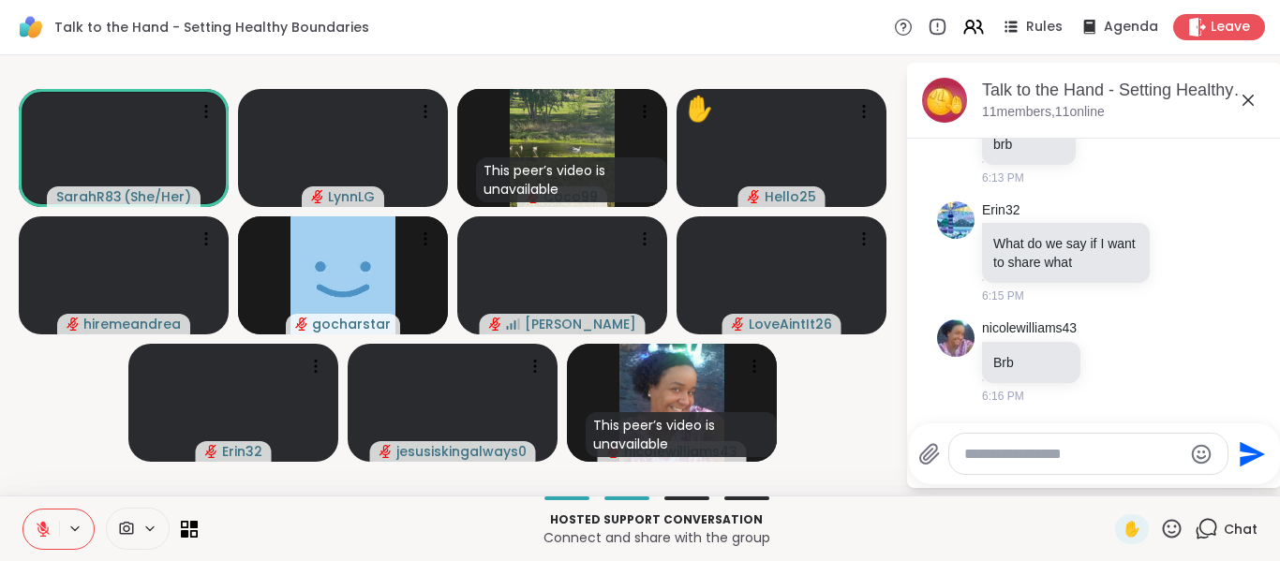
click at [38, 521] on icon at bounding box center [43, 529] width 17 height 17
click at [36, 532] on icon at bounding box center [43, 529] width 17 height 17
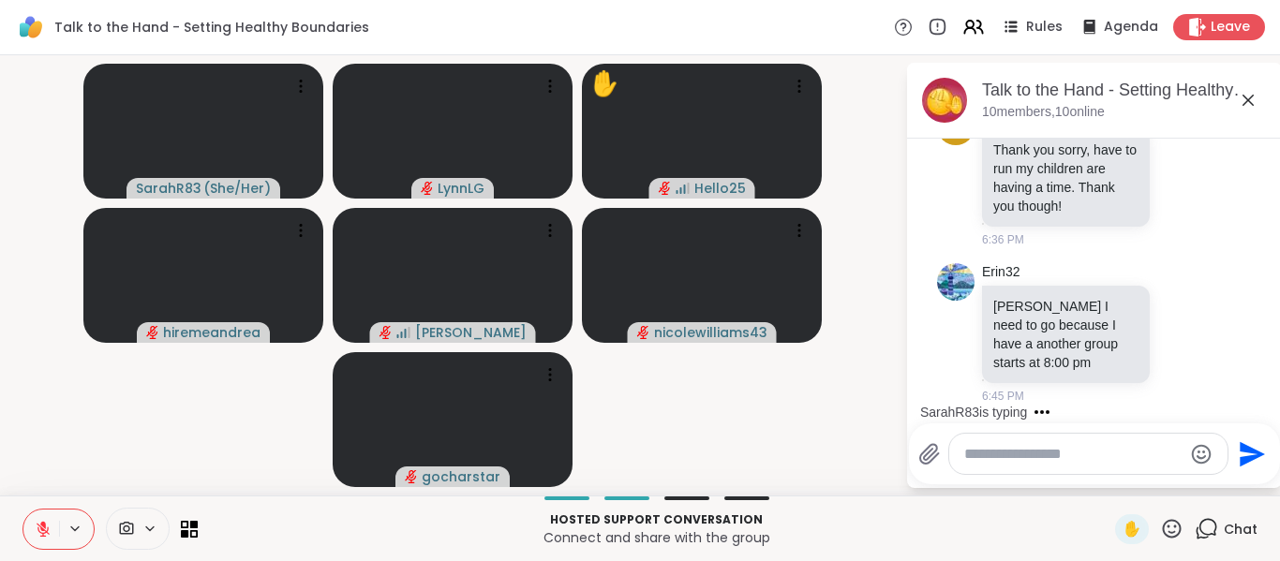
scroll to position [1862, 0]
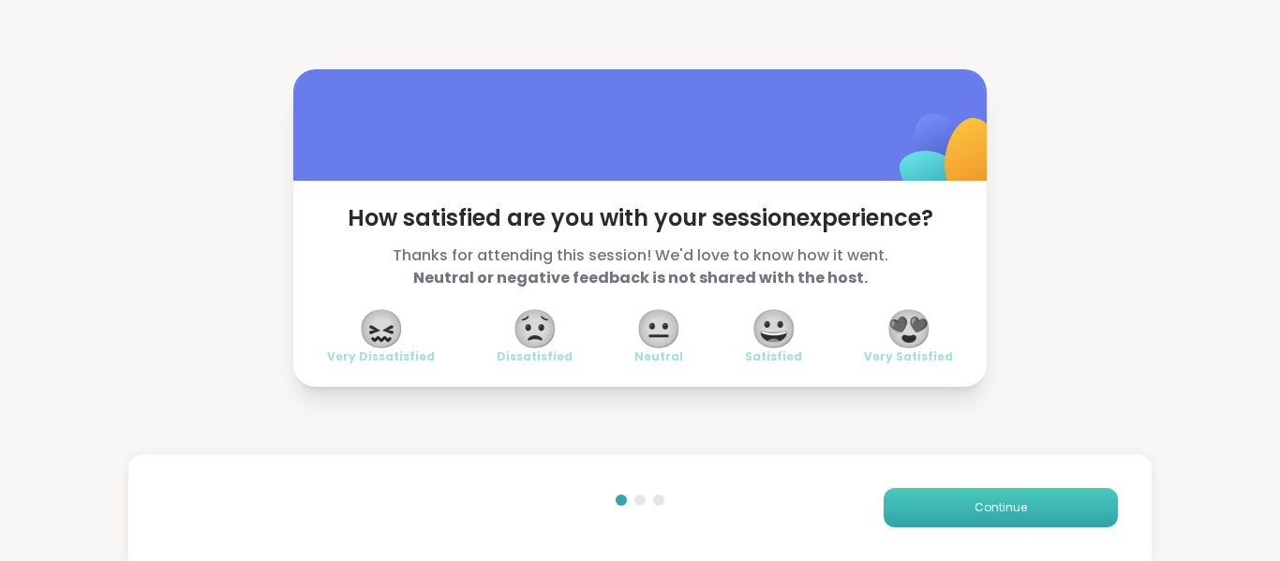
click at [1006, 509] on span "Continue" at bounding box center [1001, 508] width 52 height 17
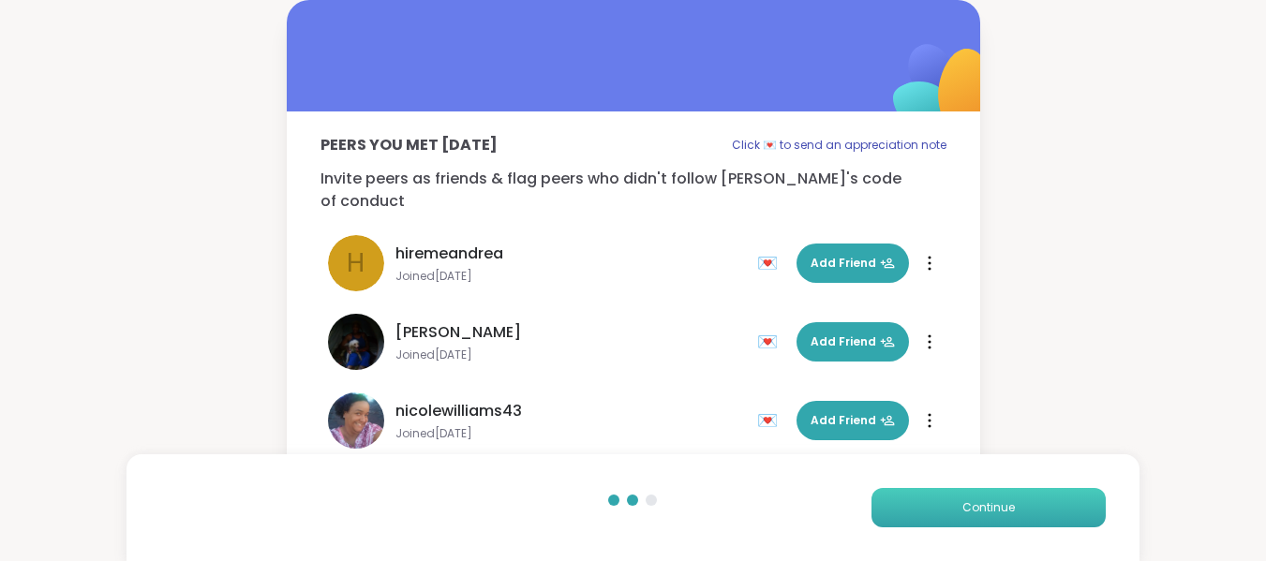
click at [971, 506] on span "Continue" at bounding box center [989, 508] width 52 height 17
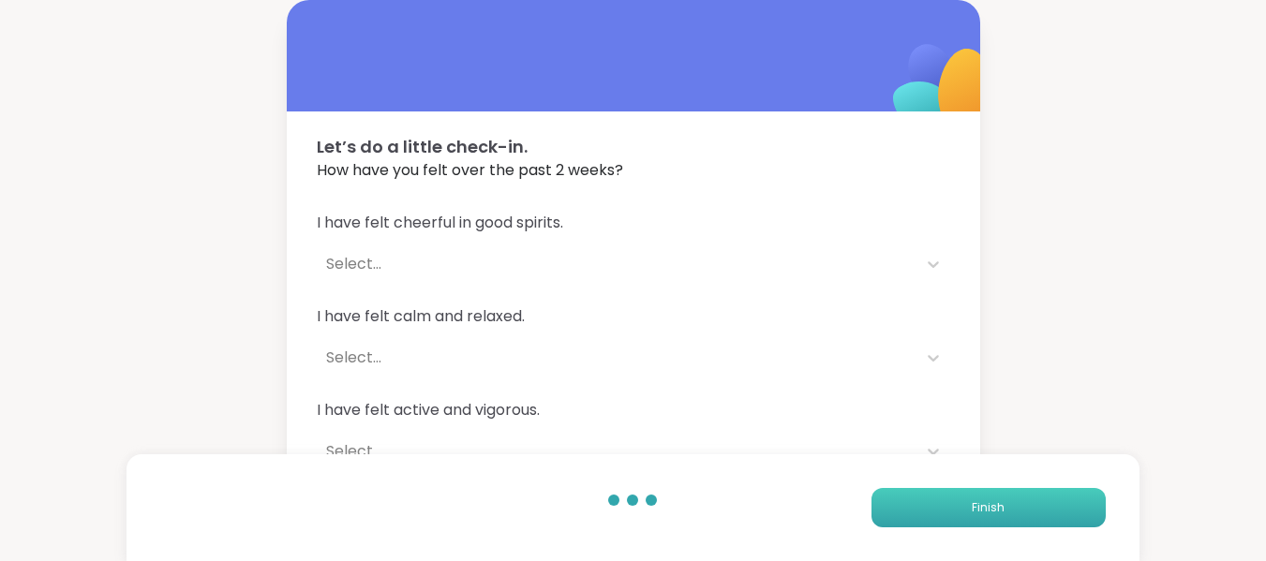
click at [972, 506] on button "Finish" at bounding box center [989, 507] width 234 height 39
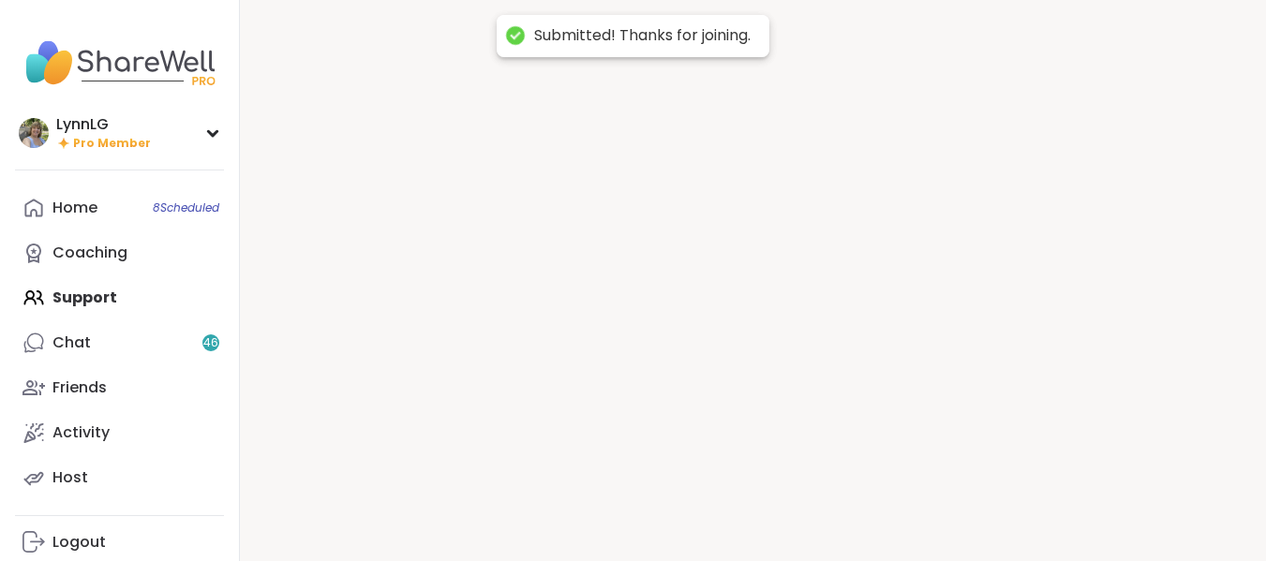
click at [972, 506] on div at bounding box center [753, 280] width 1026 height 561
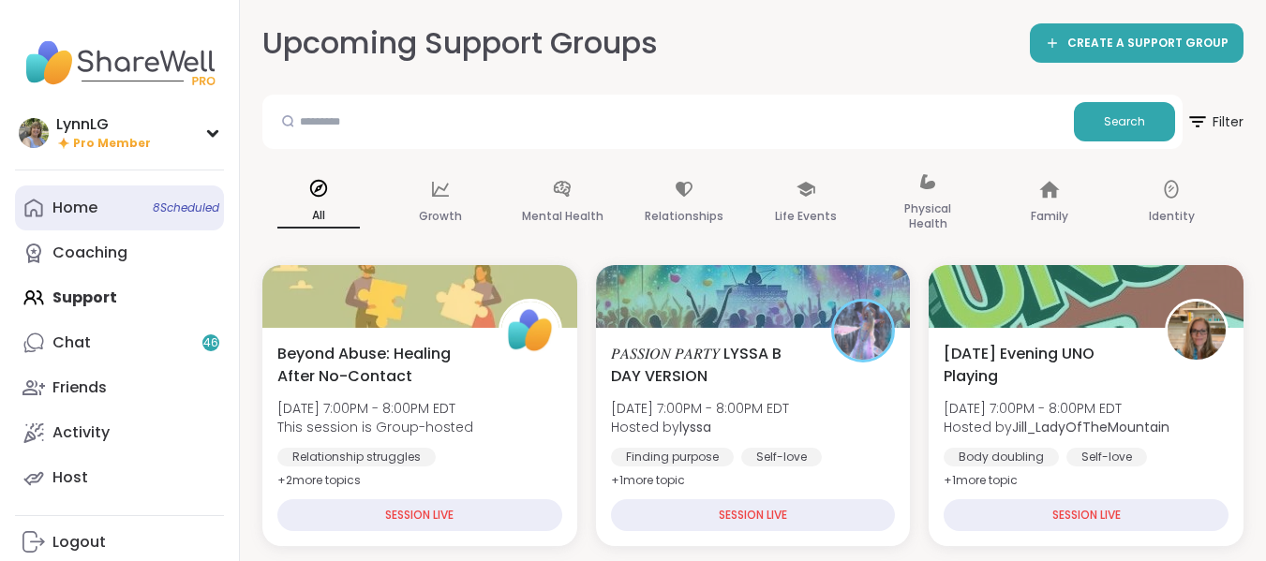
click at [169, 202] on span "8 Scheduled" at bounding box center [186, 208] width 67 height 15
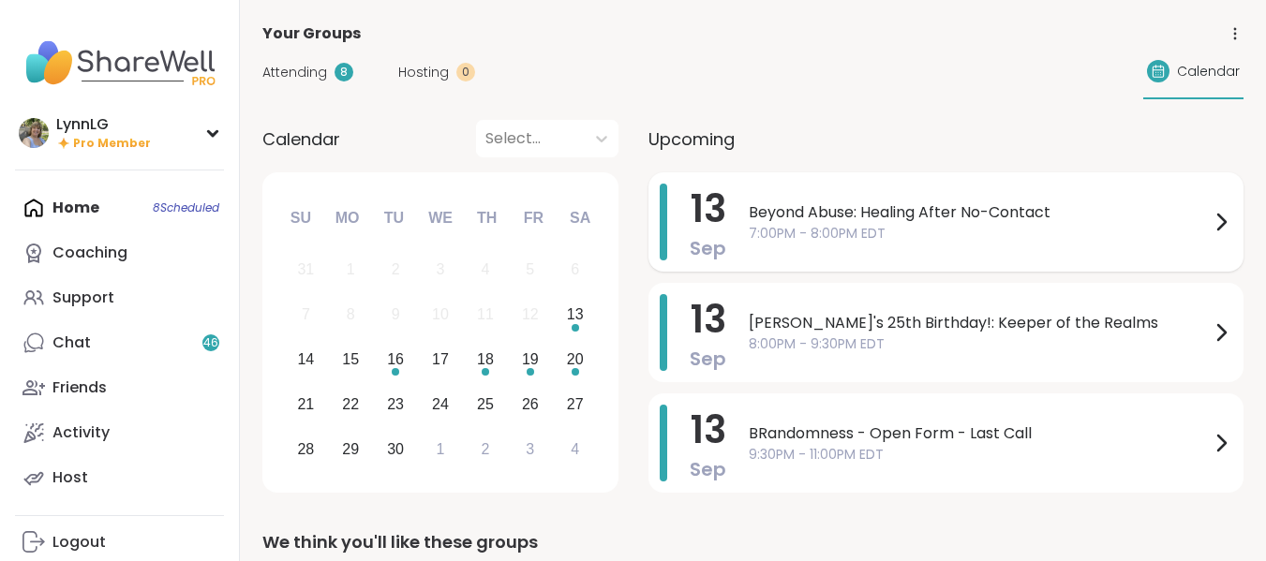
click at [933, 244] on div "Beyond Abuse: Healing After No-Contact 7:00PM - 8:00PM EDT" at bounding box center [991, 222] width 484 height 77
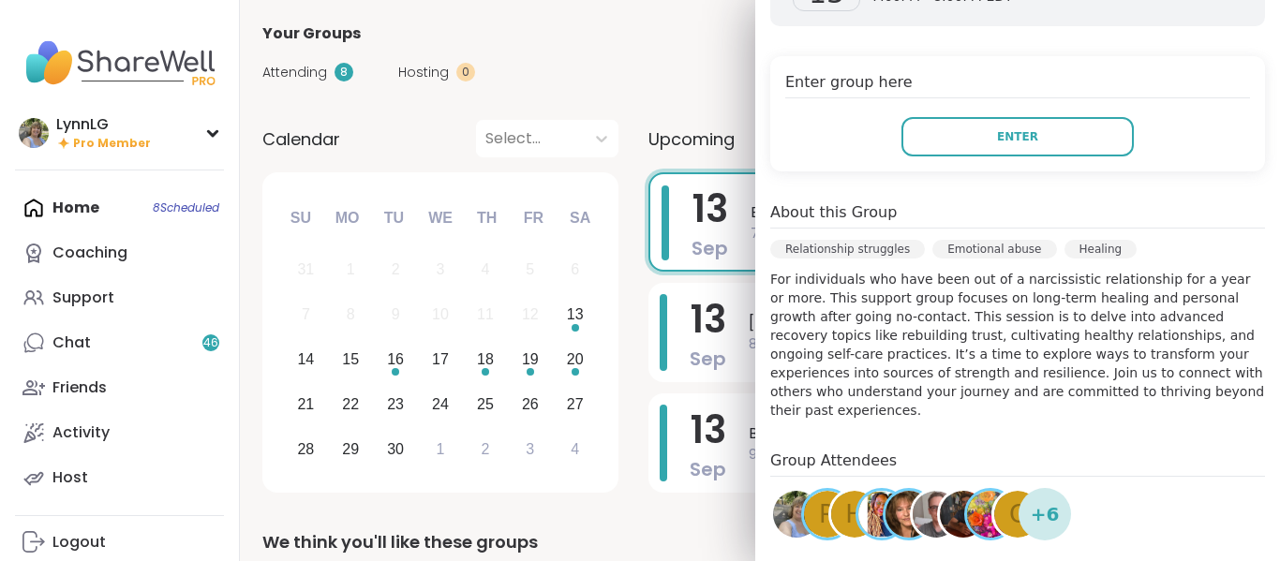
scroll to position [374, 0]
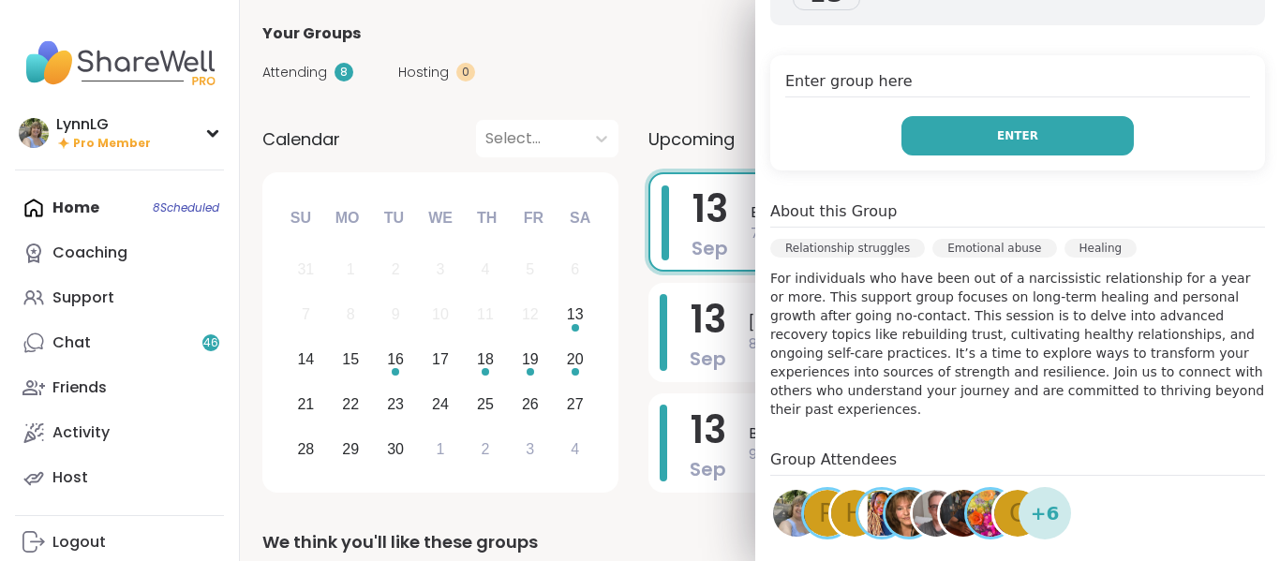
click at [997, 133] on span "Enter" at bounding box center [1017, 135] width 41 height 17
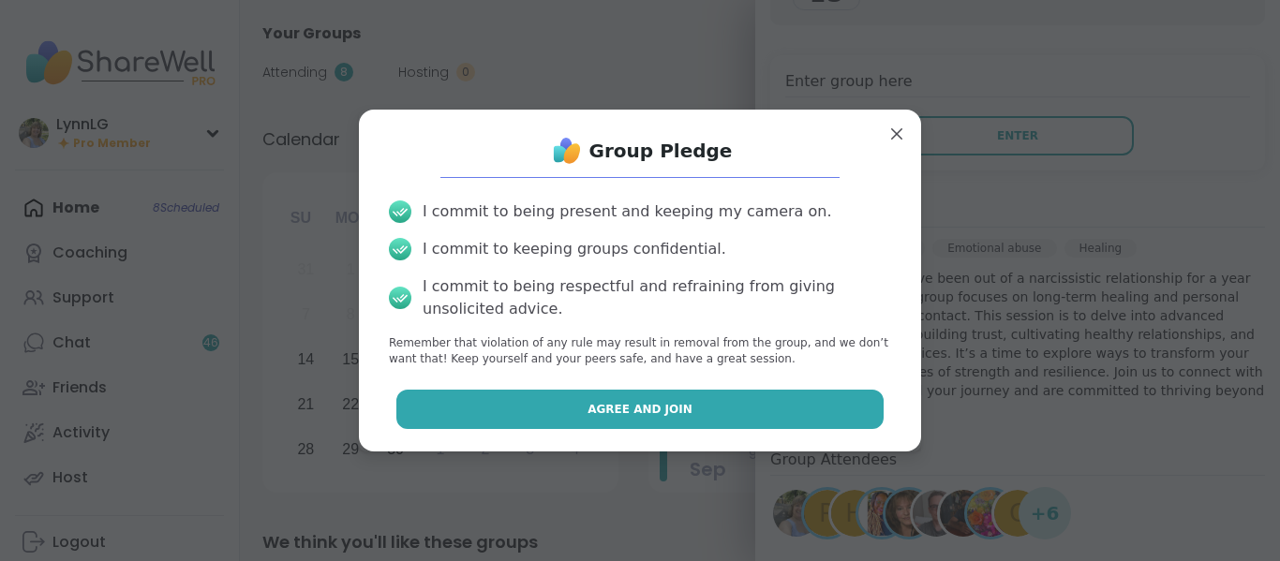
click at [656, 404] on span "Agree and Join" at bounding box center [640, 409] width 105 height 17
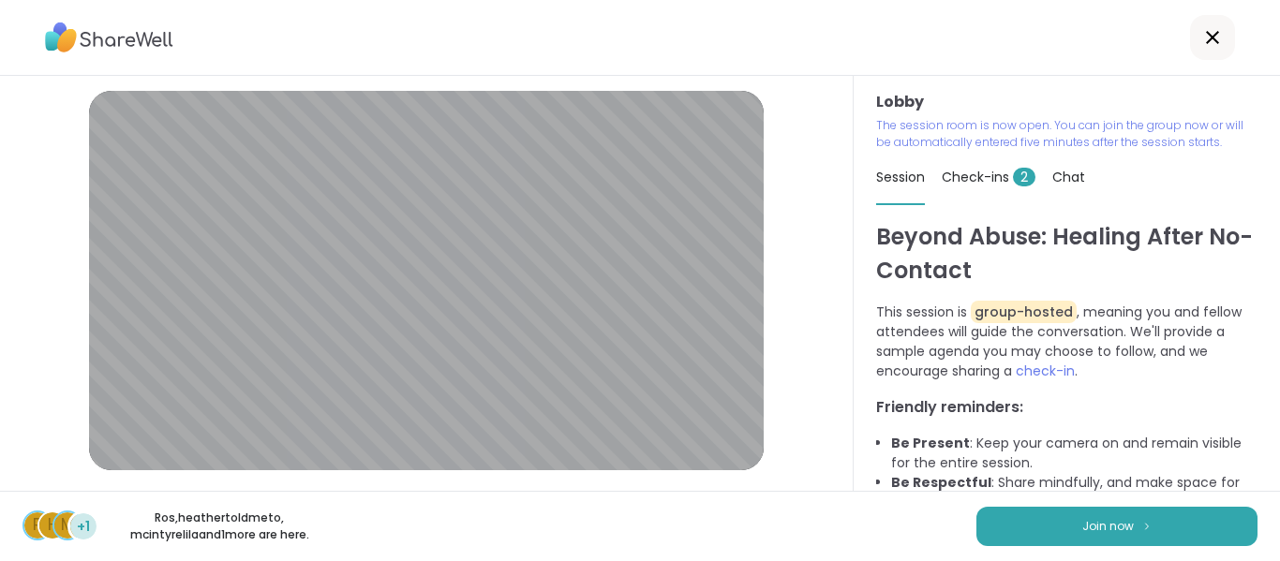
click at [969, 174] on span "Check-ins 2" at bounding box center [989, 177] width 94 height 19
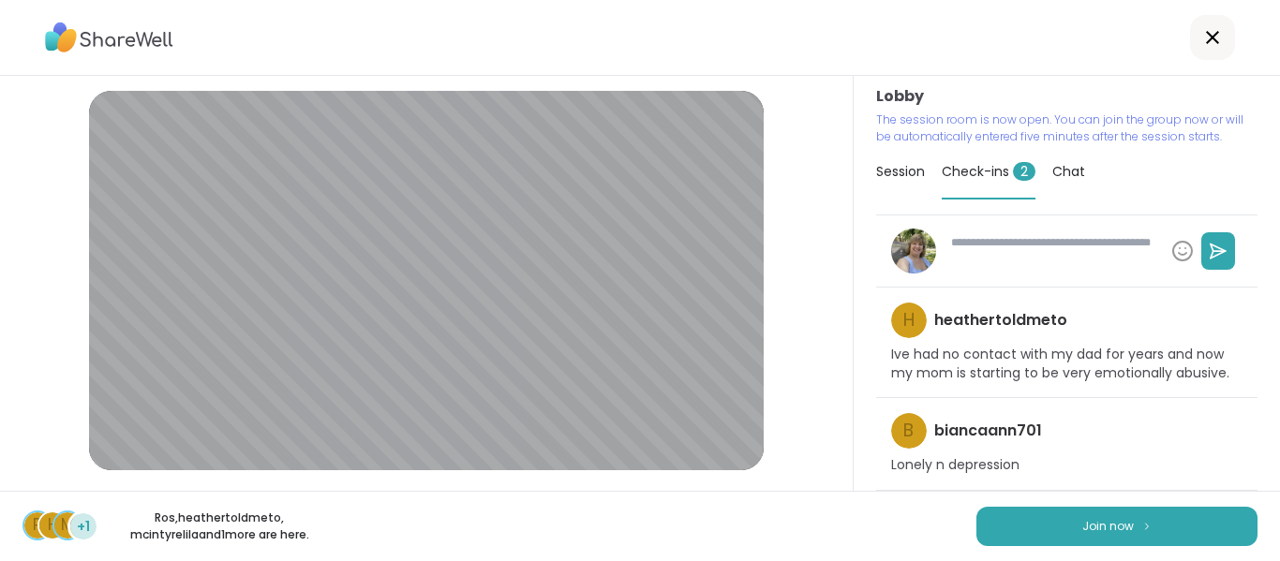
scroll to position [23, 0]
click at [1009, 515] on button "Join now" at bounding box center [1117, 526] width 281 height 39
type textarea "*"
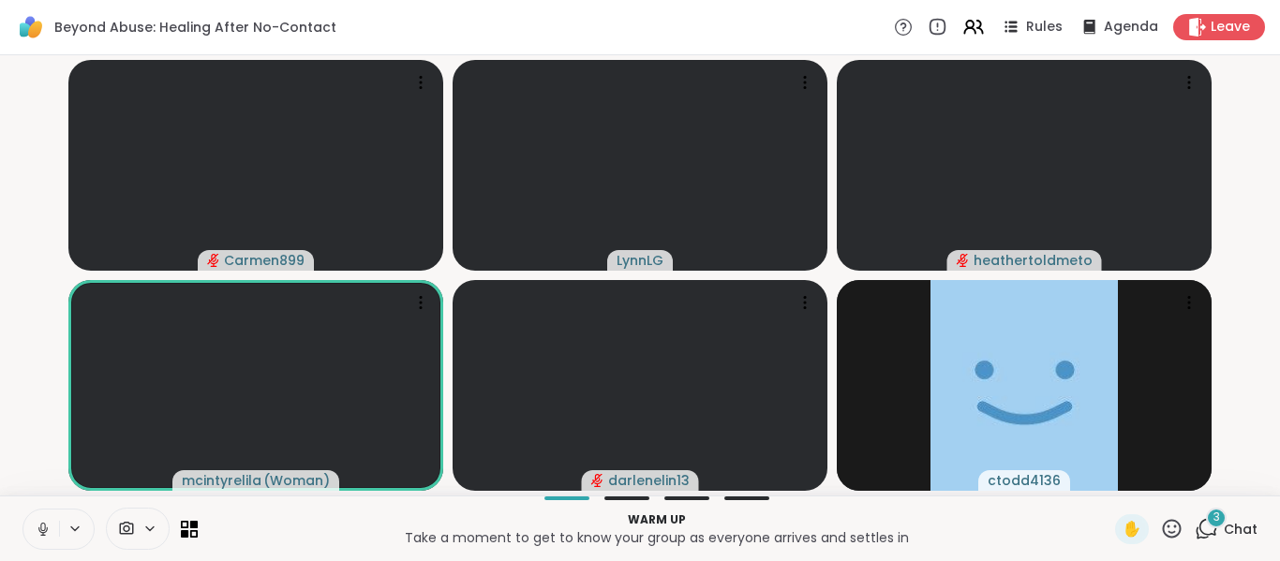
click at [47, 534] on icon at bounding box center [43, 529] width 17 height 17
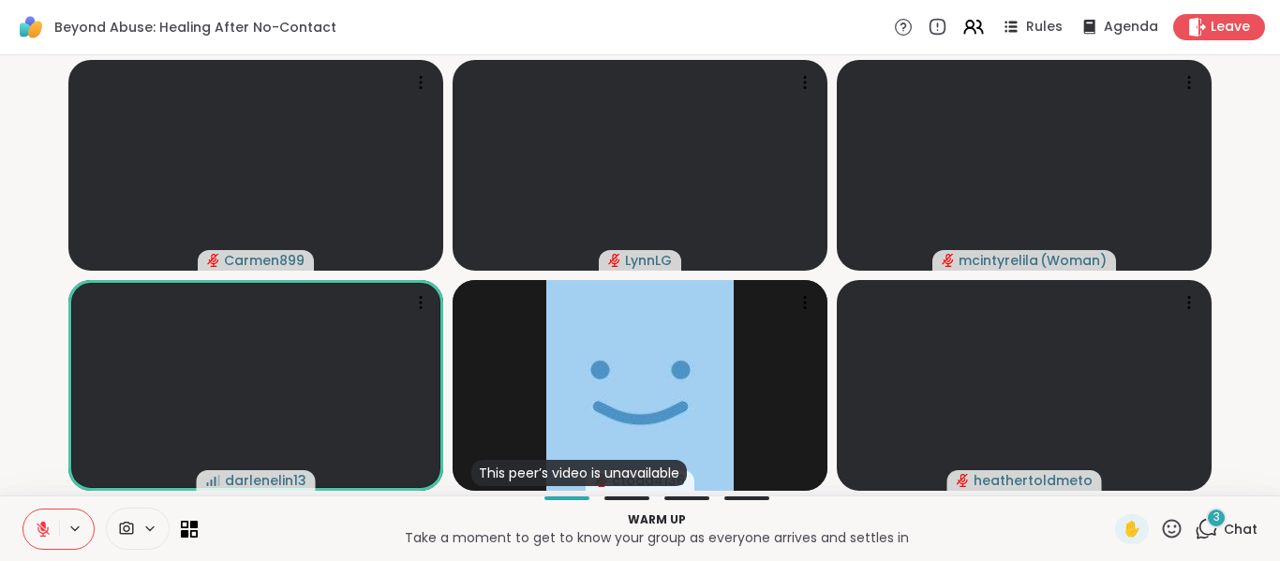
click at [1232, 530] on span "Chat" at bounding box center [1241, 529] width 34 height 19
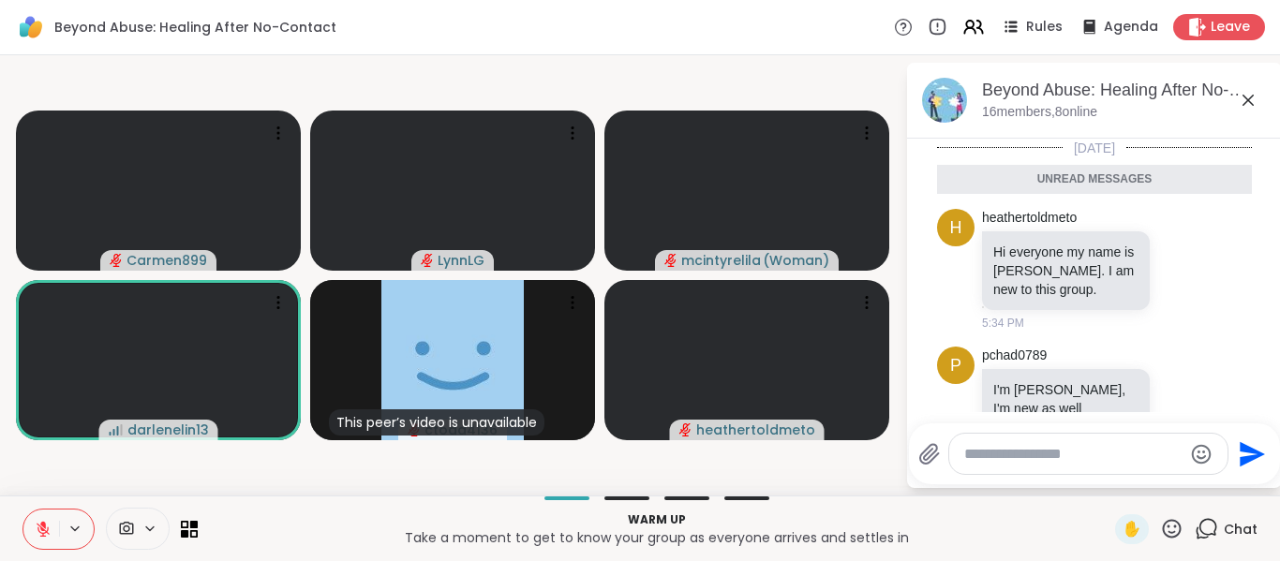
scroll to position [145, 0]
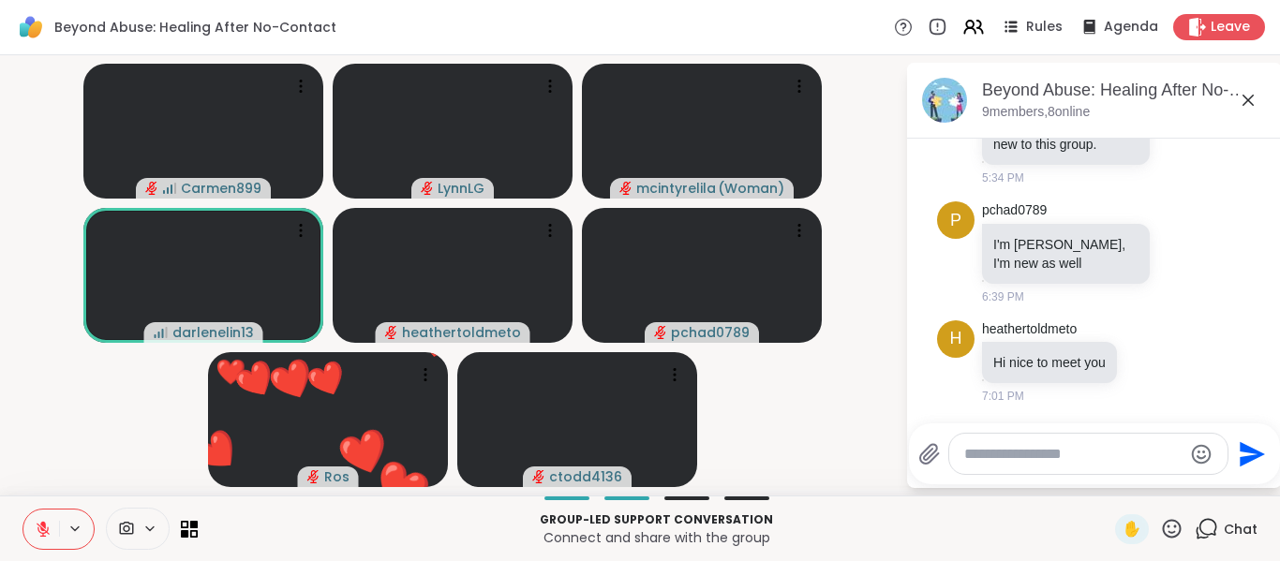
click at [32, 536] on button at bounding box center [41, 529] width 36 height 39
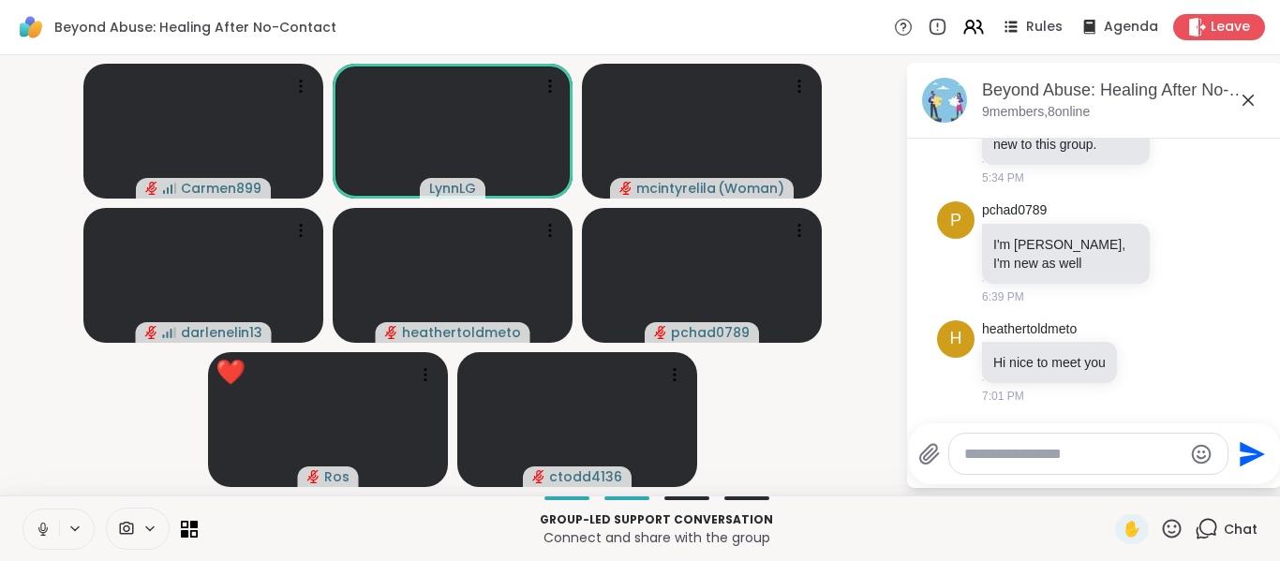
click at [47, 535] on icon at bounding box center [43, 529] width 17 height 17
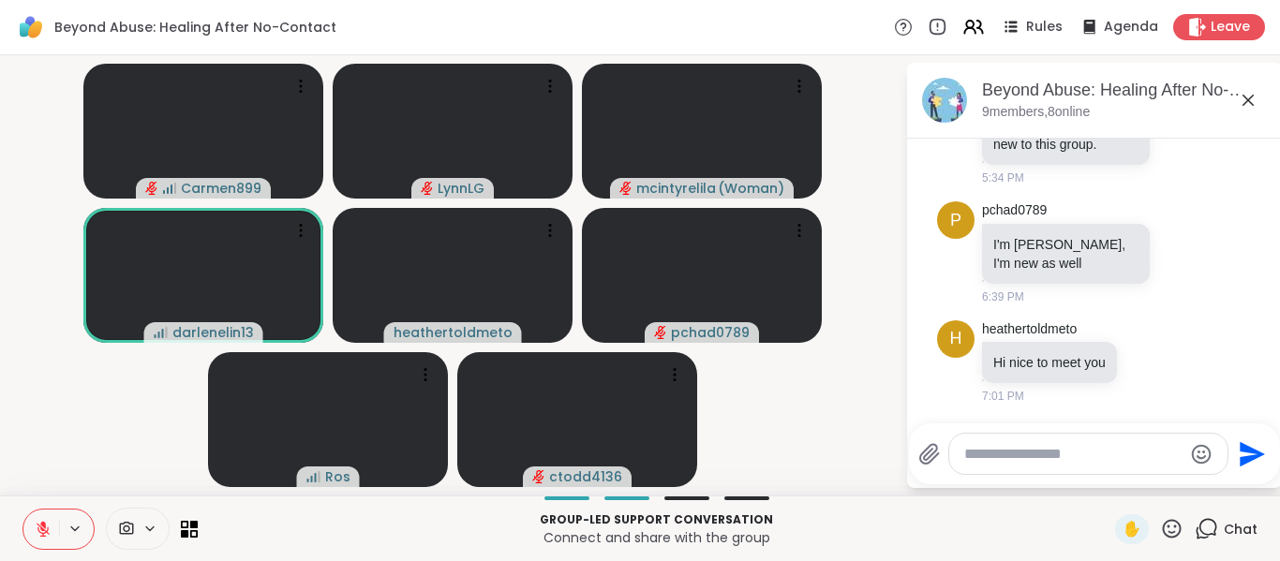
click at [1068, 458] on textarea "Type your message" at bounding box center [1073, 454] width 218 height 19
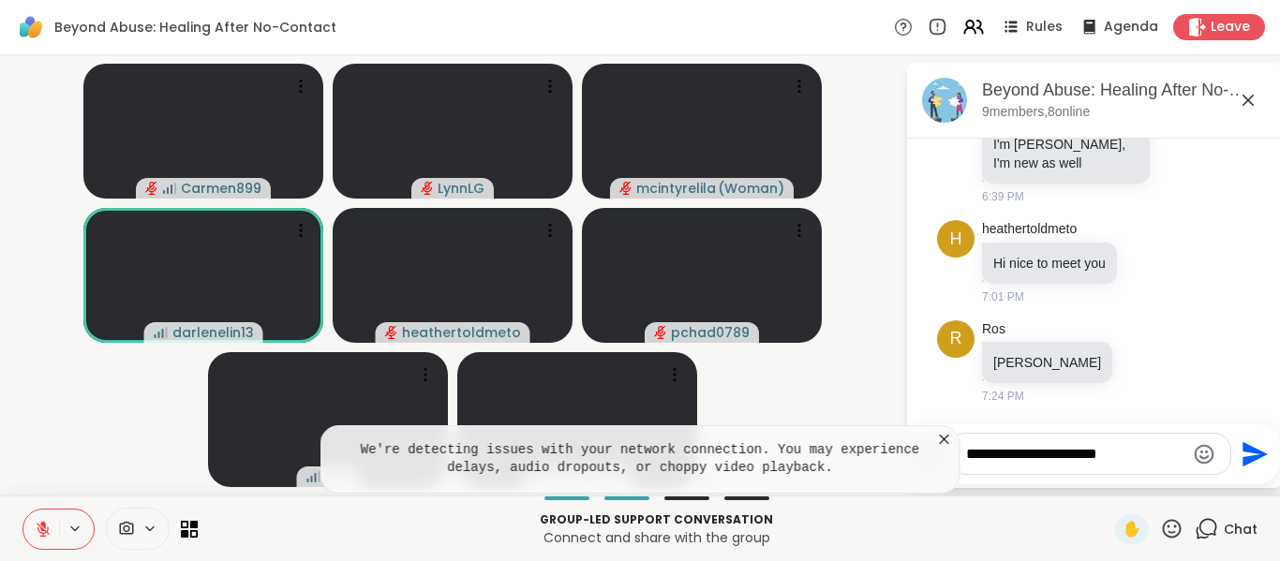
scroll to position [201, 0]
type textarea "**********"
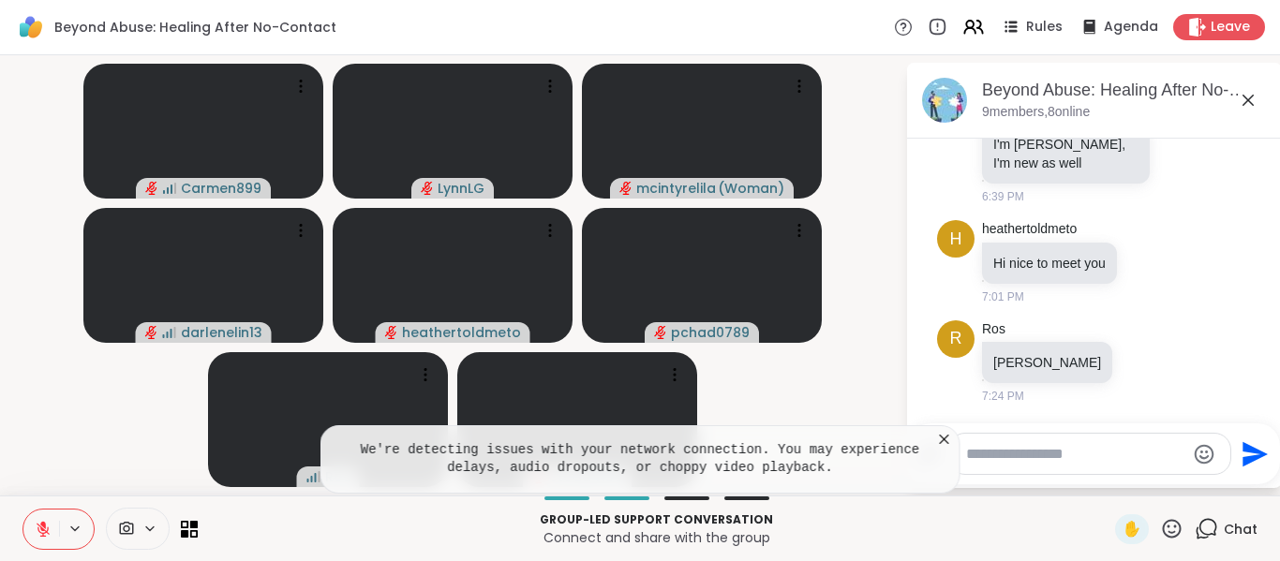
scroll to position [320, 0]
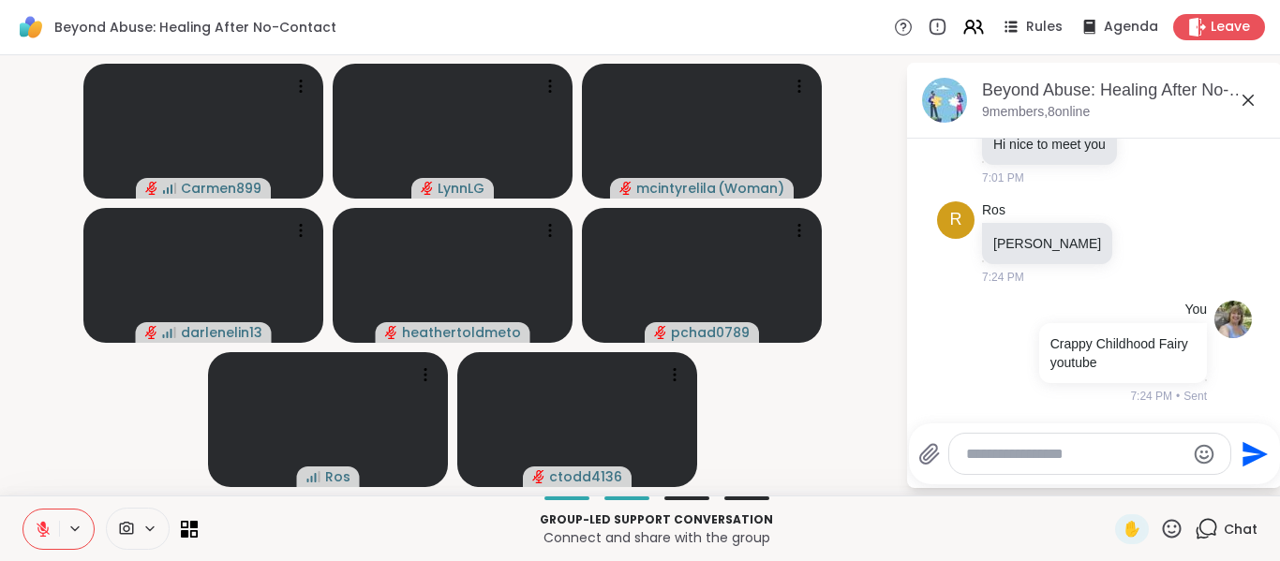
click at [46, 534] on icon at bounding box center [43, 529] width 17 height 17
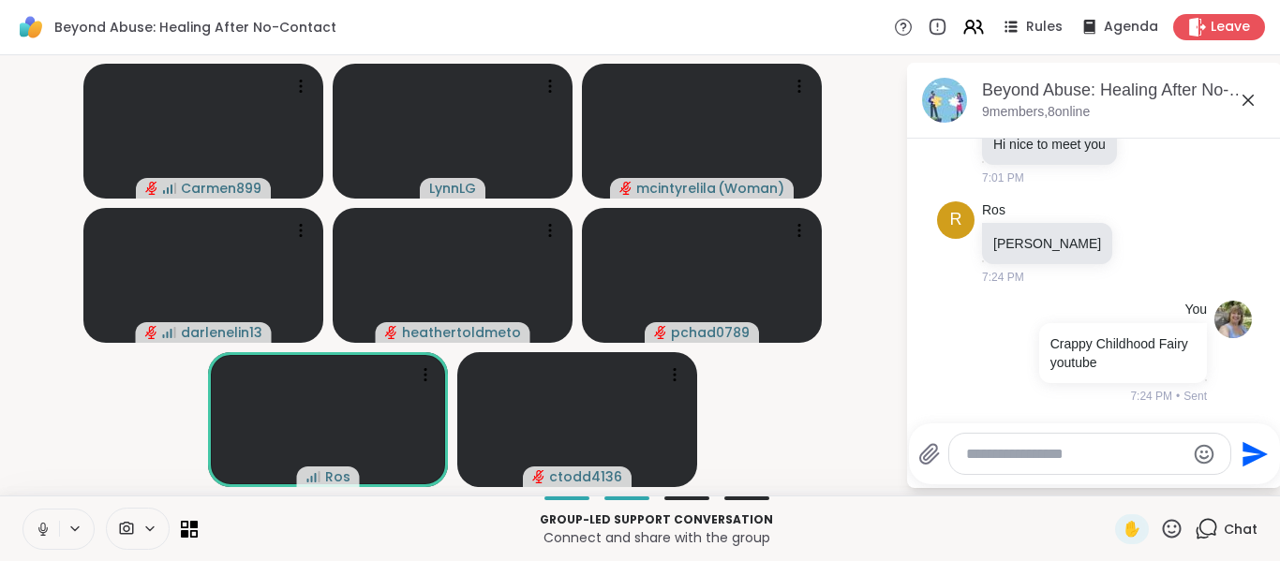
click at [46, 534] on icon at bounding box center [43, 529] width 17 height 17
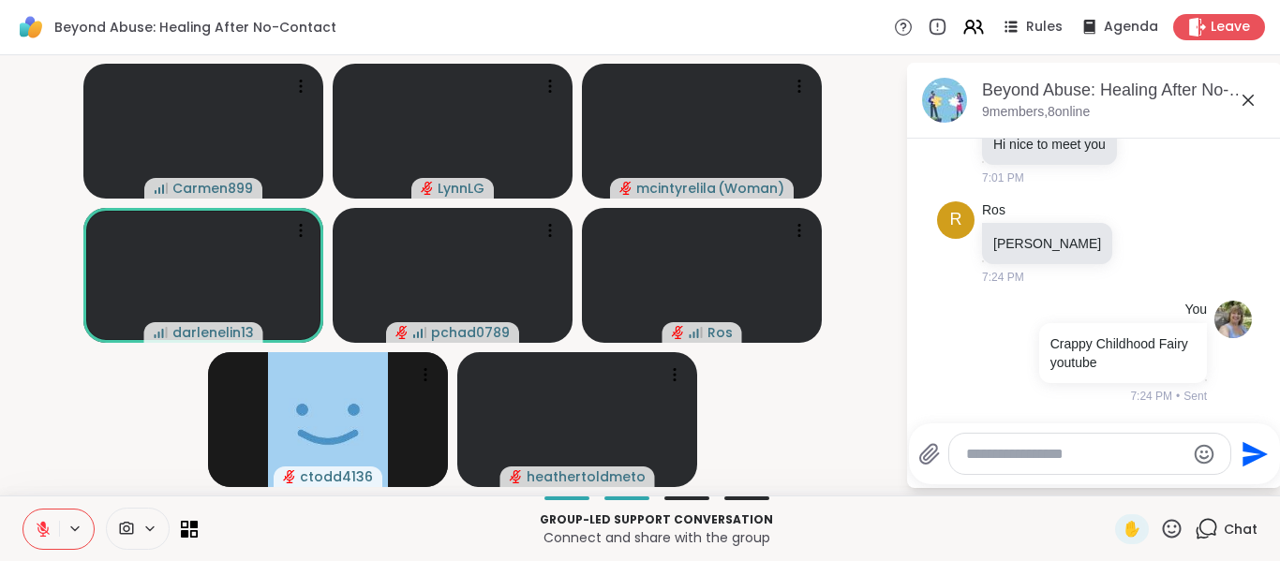
click at [45, 518] on button at bounding box center [41, 529] width 36 height 39
click at [39, 536] on icon at bounding box center [43, 529] width 17 height 17
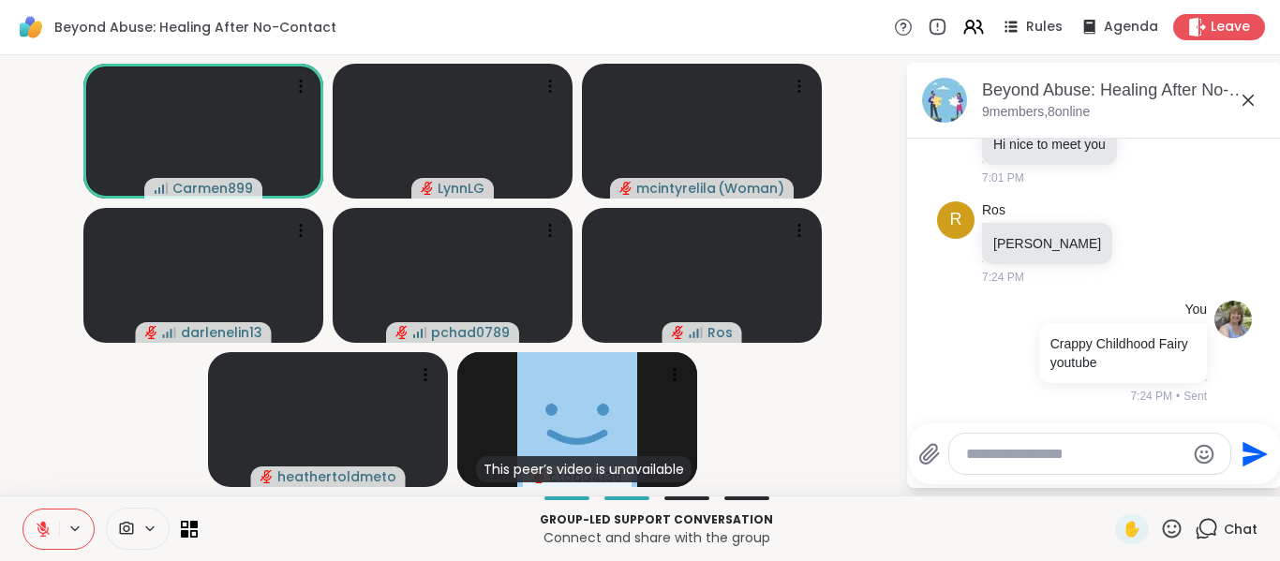
click at [1042, 450] on textarea "Type your message" at bounding box center [1075, 454] width 218 height 19
type textarea "***"
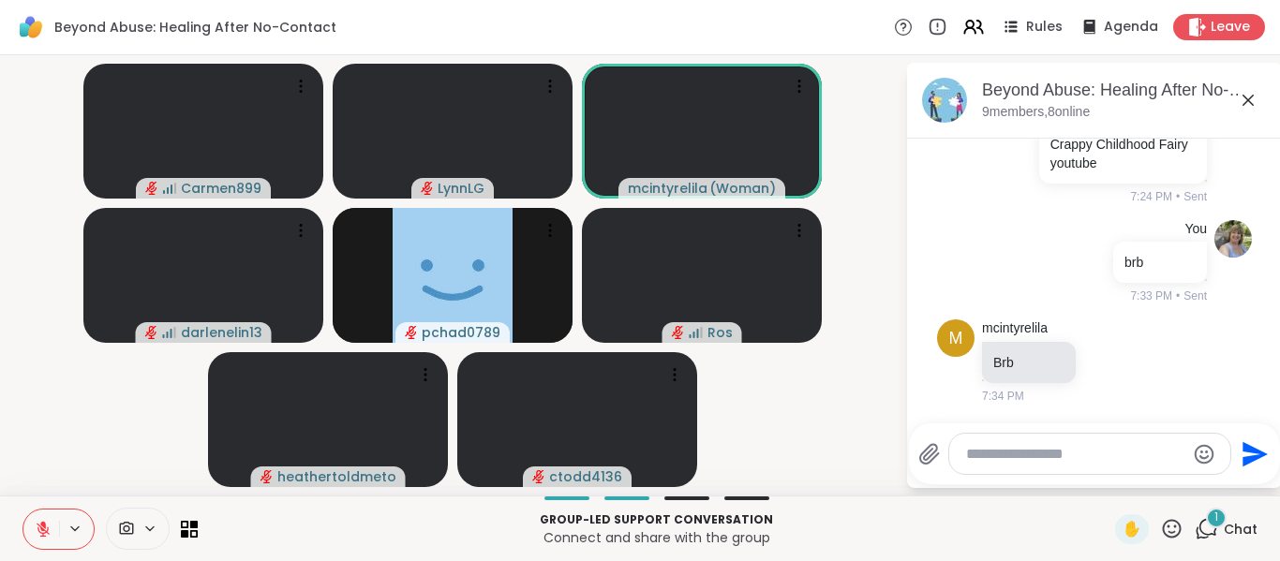
scroll to position [676, 0]
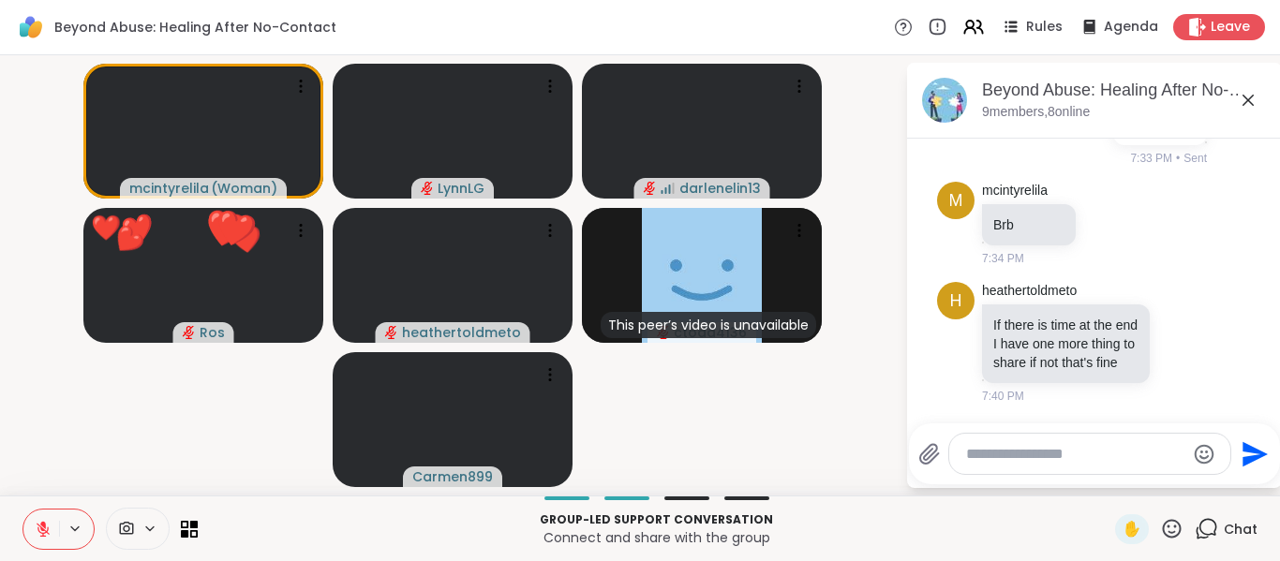
click at [38, 530] on icon at bounding box center [43, 529] width 13 height 13
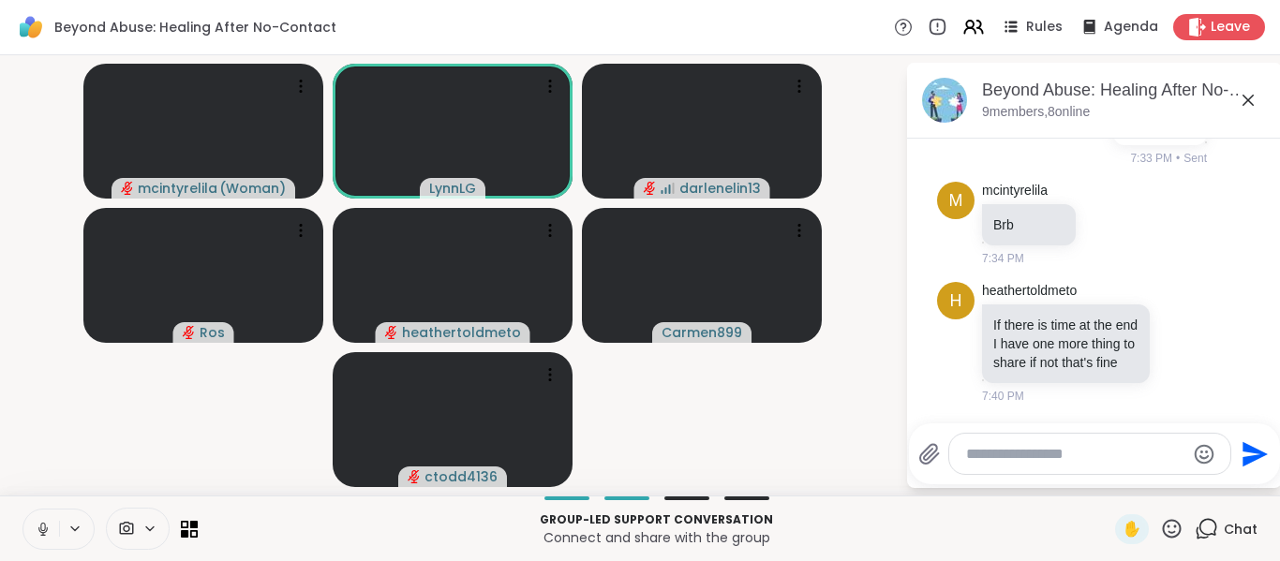
click at [46, 537] on icon at bounding box center [43, 529] width 17 height 17
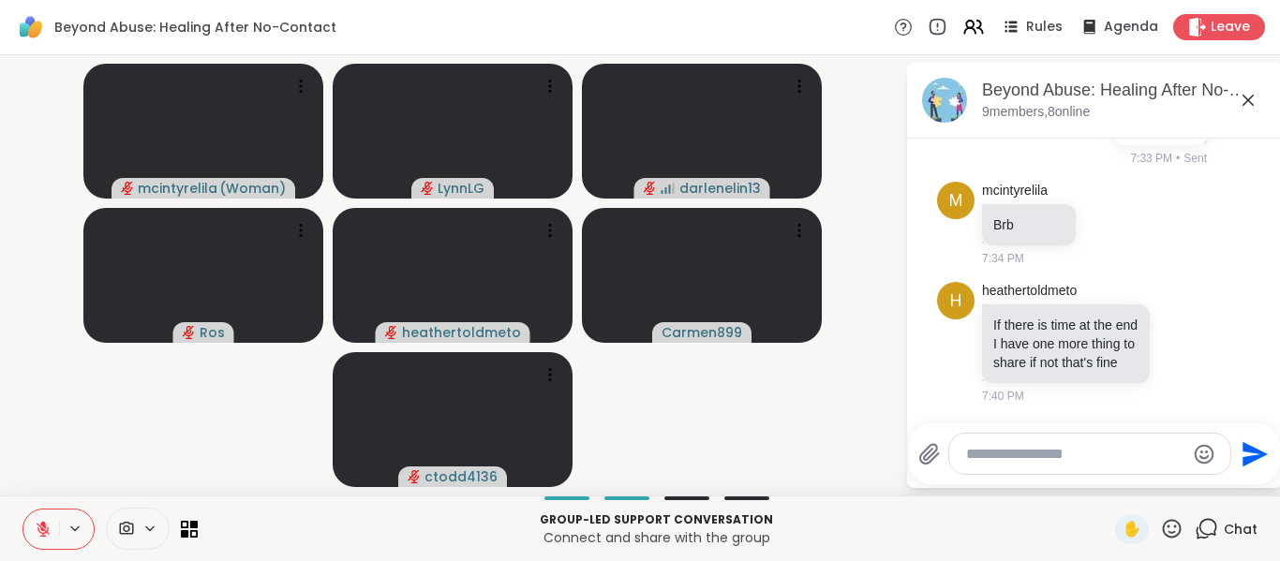
click at [46, 537] on icon at bounding box center [43, 529] width 17 height 17
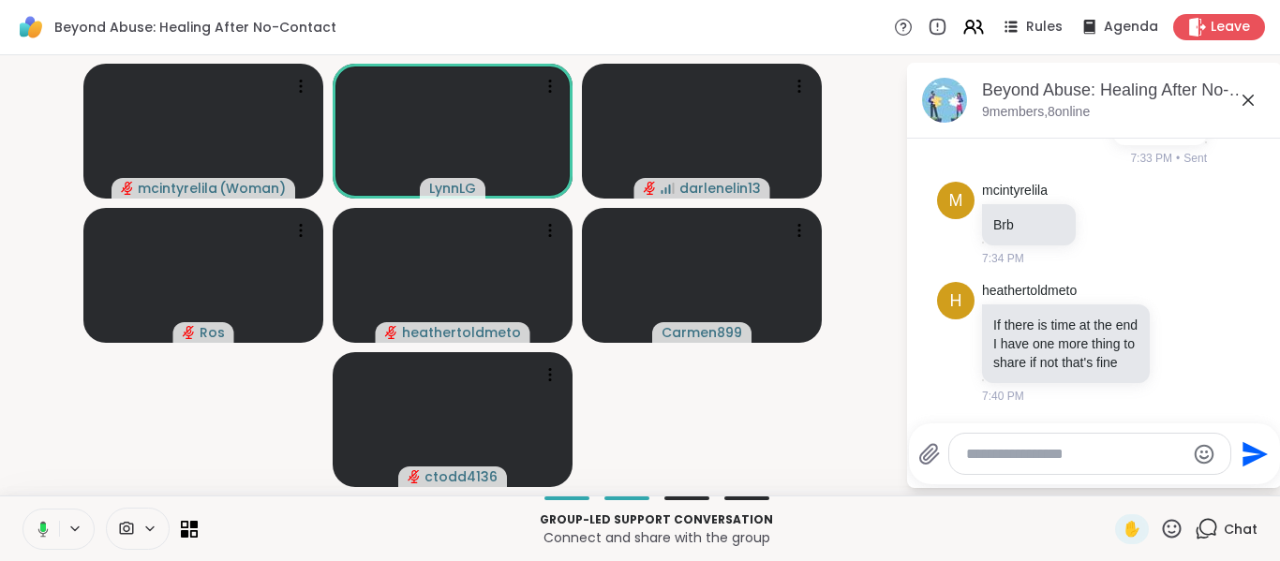
click at [46, 537] on icon at bounding box center [40, 529] width 17 height 17
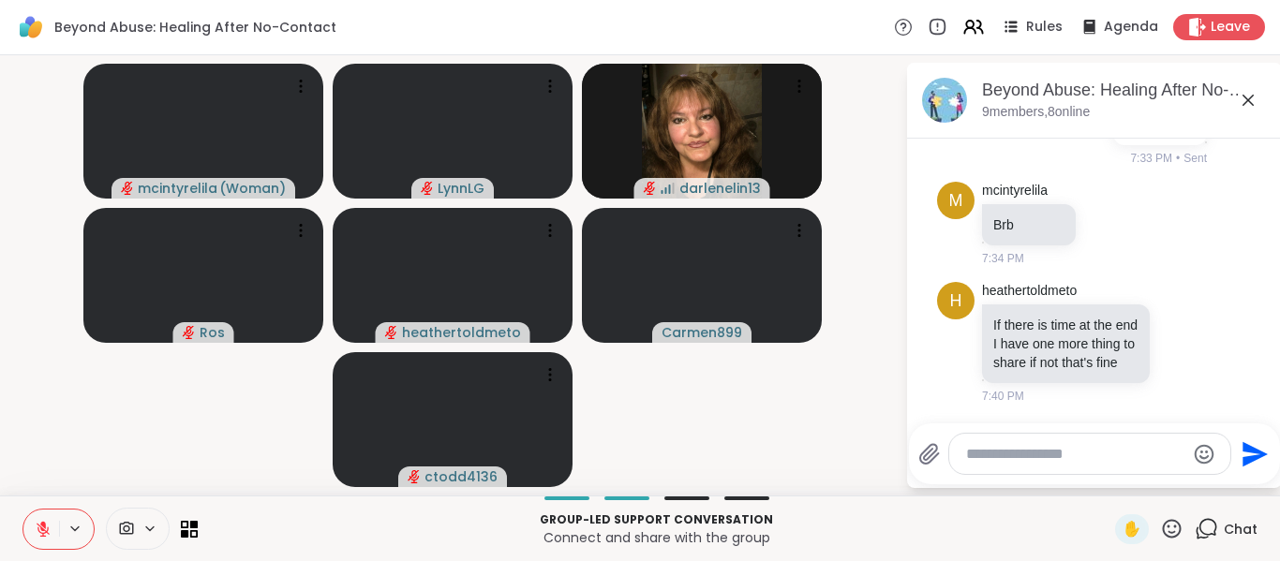
click at [41, 530] on icon at bounding box center [43, 529] width 13 height 13
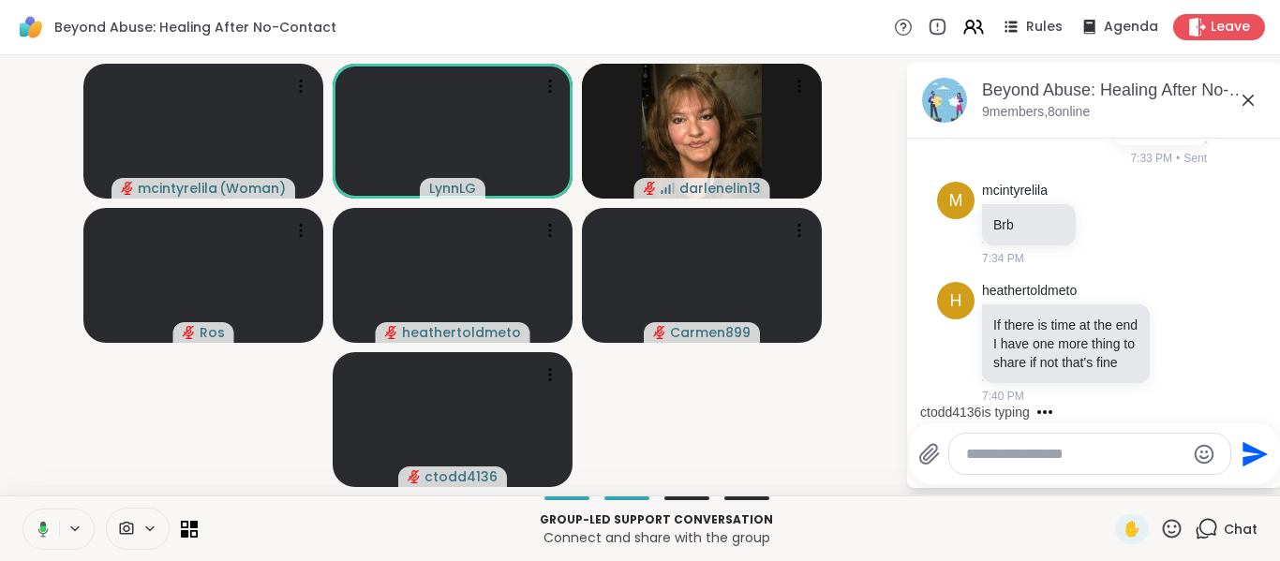
click at [40, 528] on icon at bounding box center [43, 529] width 6 height 7
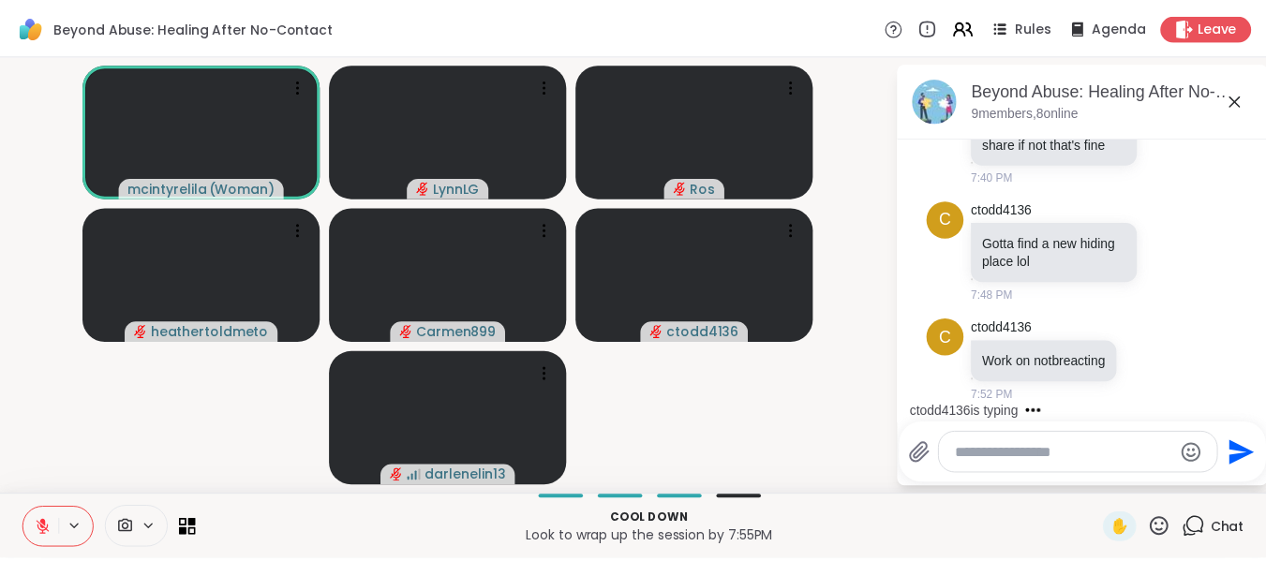
scroll to position [1013, 0]
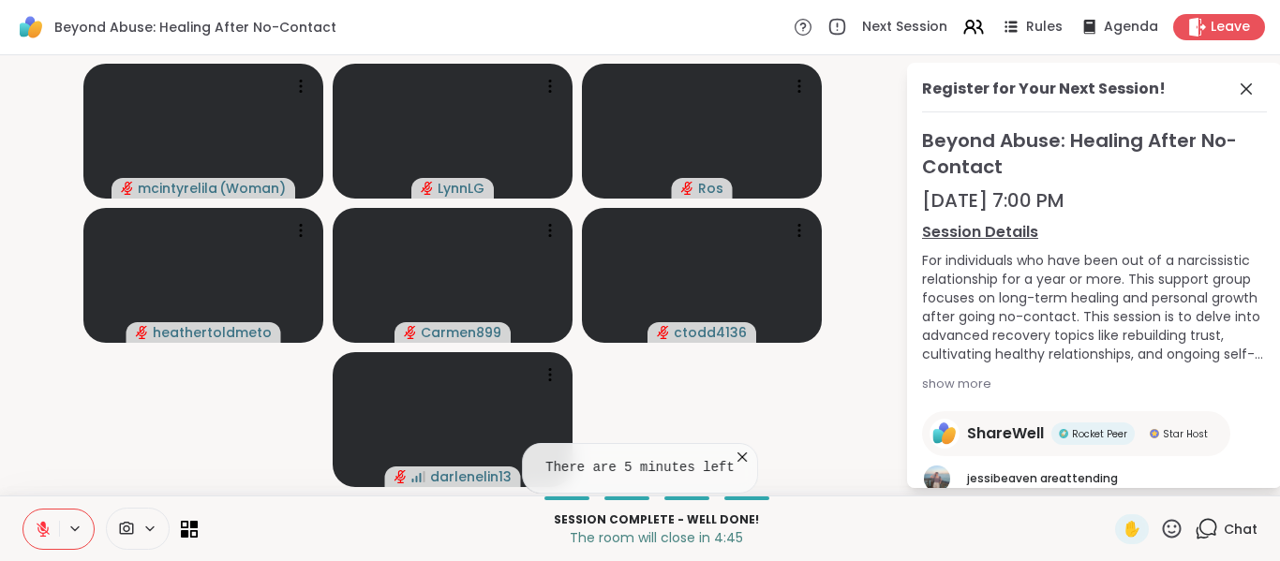
click at [37, 520] on button at bounding box center [41, 529] width 36 height 39
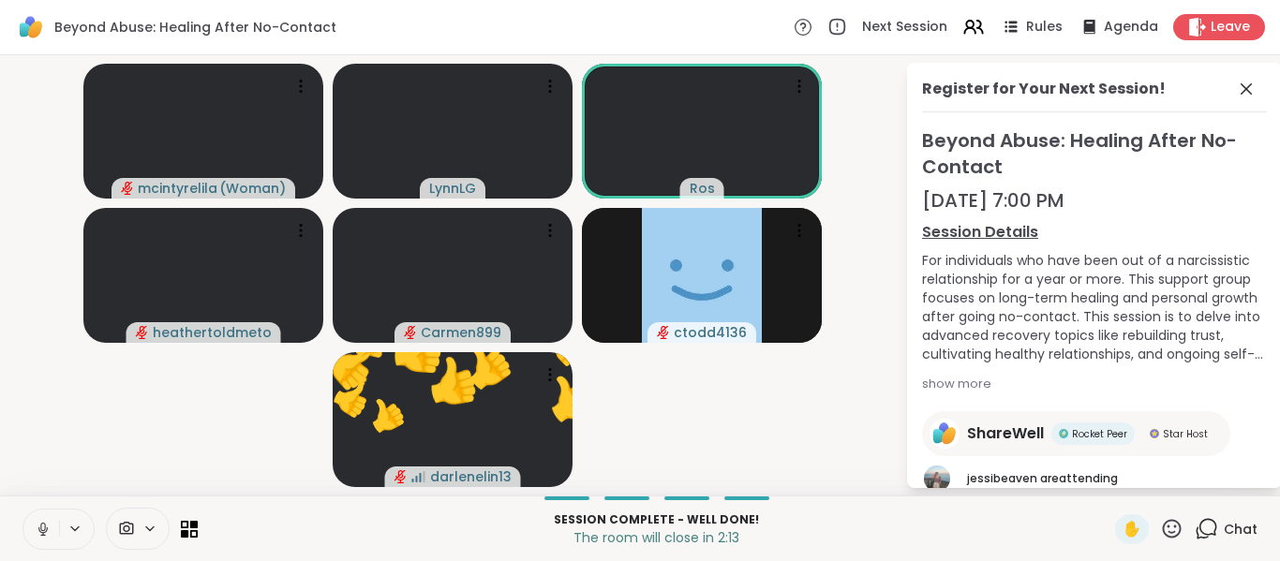
click at [38, 527] on icon at bounding box center [43, 529] width 17 height 17
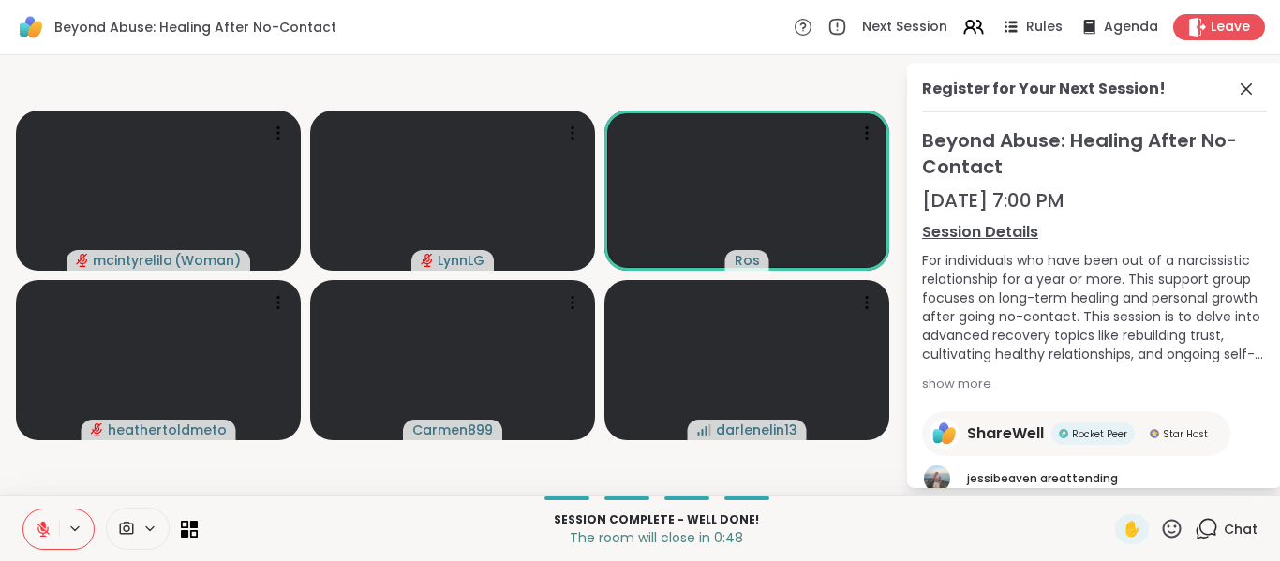
drag, startPoint x: 1220, startPoint y: 24, endPoint x: 1202, endPoint y: 210, distance: 186.4
click at [1202, 210] on div "Beyond Abuse: Healing After No-Contact Next Session Rules Agenda Leave mcintyre…" at bounding box center [640, 280] width 1280 height 561
click at [1202, 209] on div "Sep 20, 7:00 PM" at bounding box center [1094, 200] width 345 height 26
click at [814, 94] on video-player-container "mcintyrelila ( Woman ) LynnLG Ros heathertoldmeto Carmen899 darlenelin13" at bounding box center [452, 275] width 883 height 425
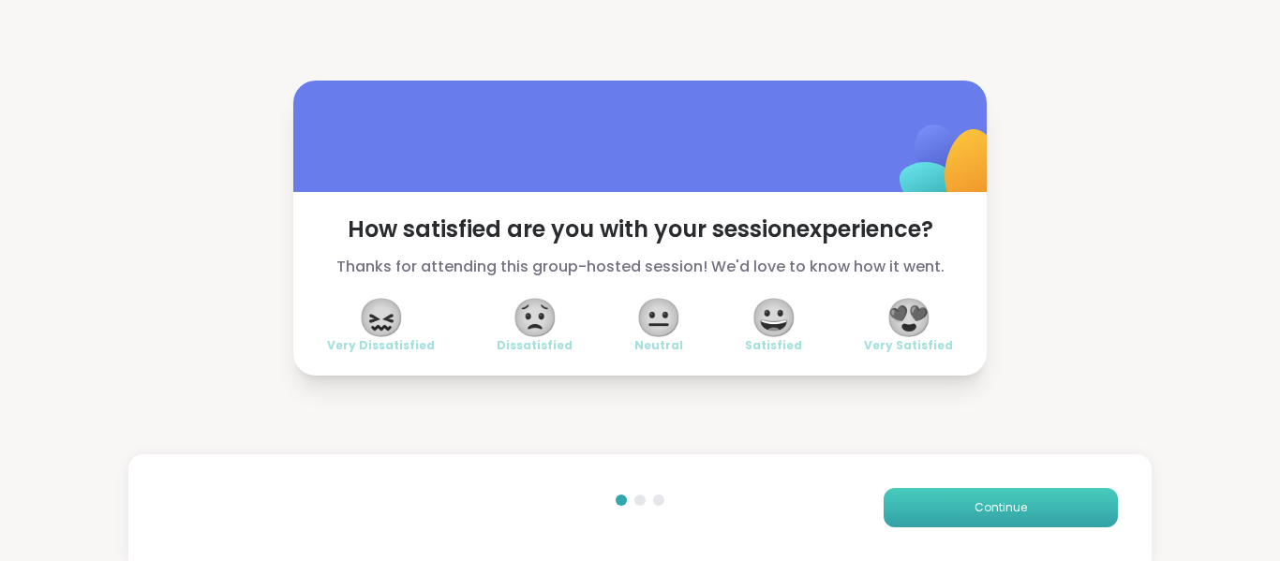
click at [1019, 509] on button "Continue" at bounding box center [1001, 507] width 234 height 39
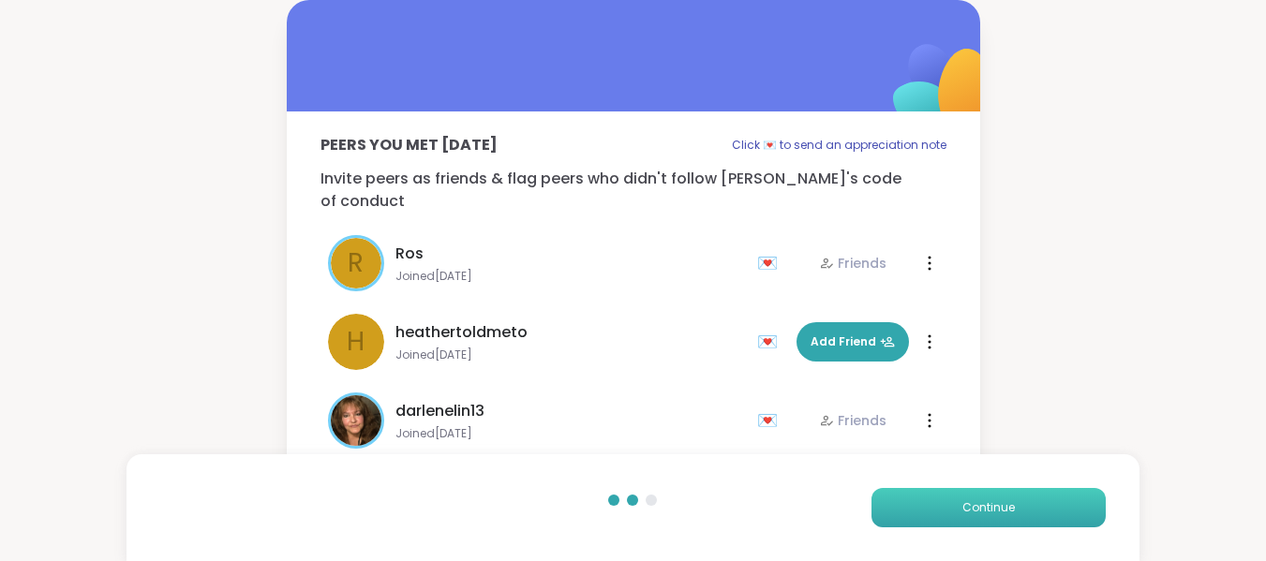
click at [1008, 500] on span "Continue" at bounding box center [989, 508] width 52 height 17
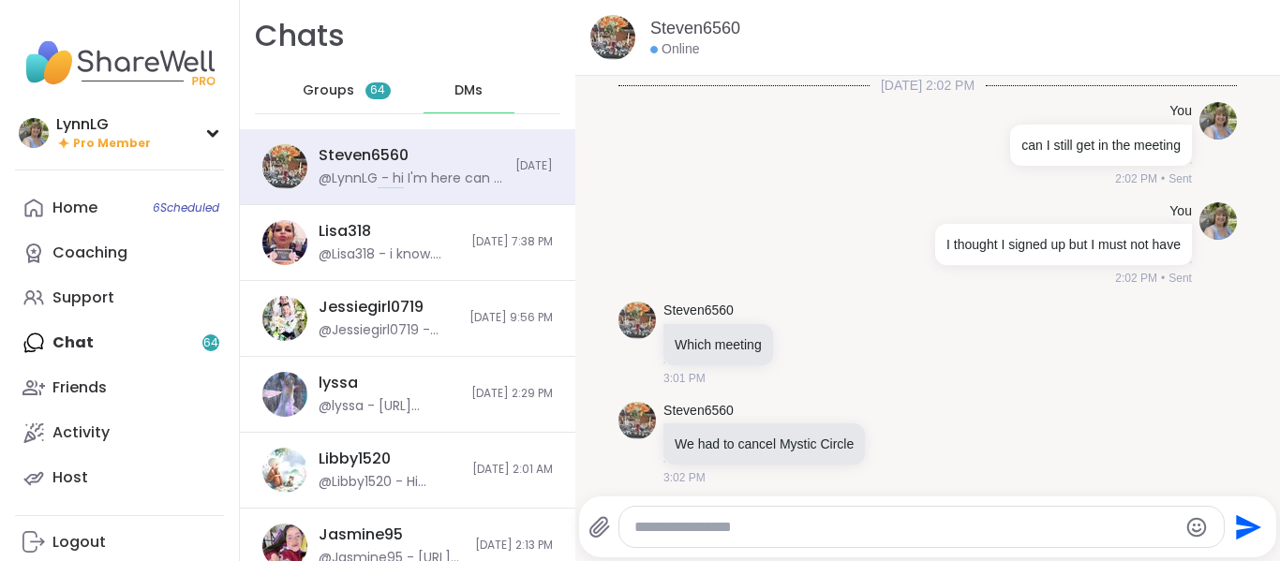
scroll to position [1024, 0]
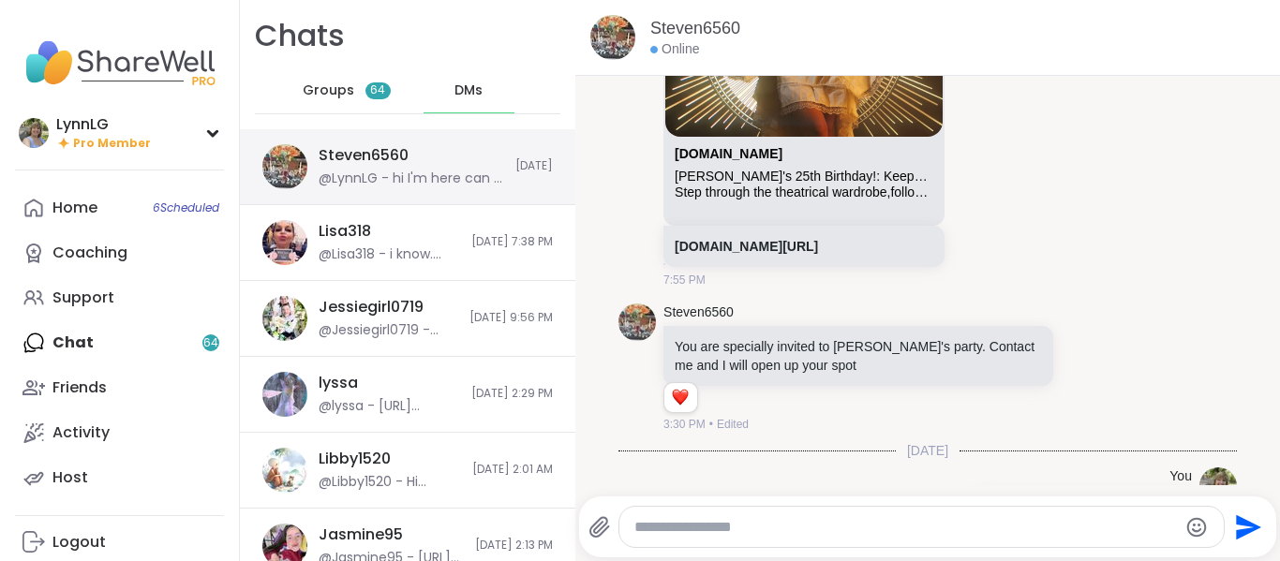
click at [446, 137] on div "Steven6560 @[PERSON_NAME] - hi I'm here can I get in to the party [DATE]" at bounding box center [408, 167] width 336 height 76
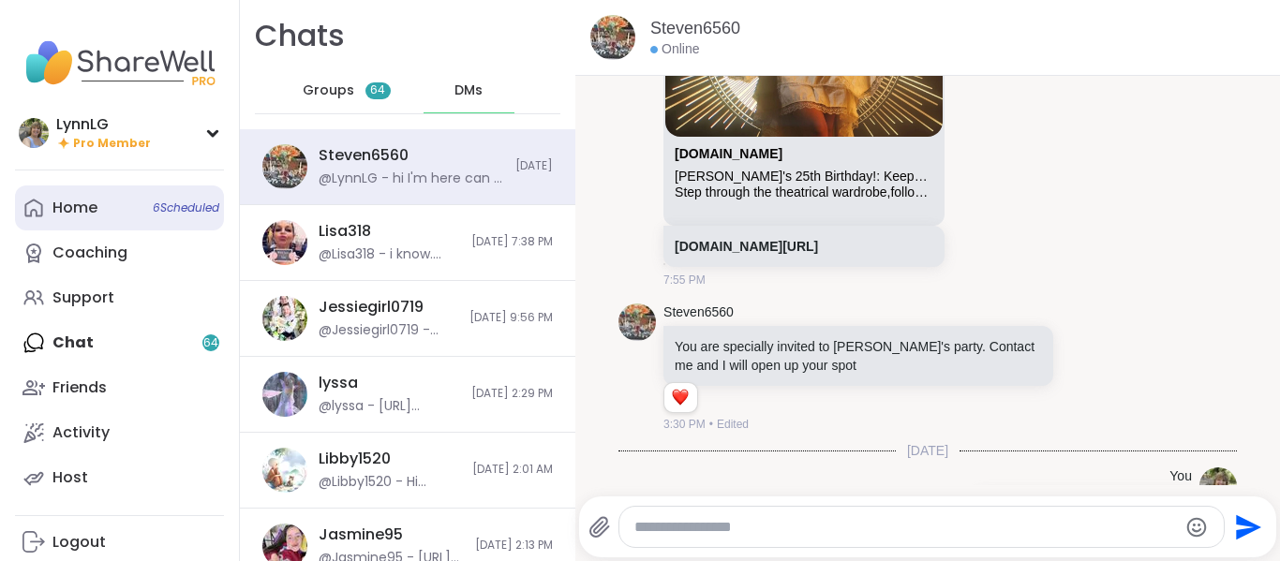
click at [188, 198] on link "Home 6 Scheduled" at bounding box center [119, 208] width 209 height 45
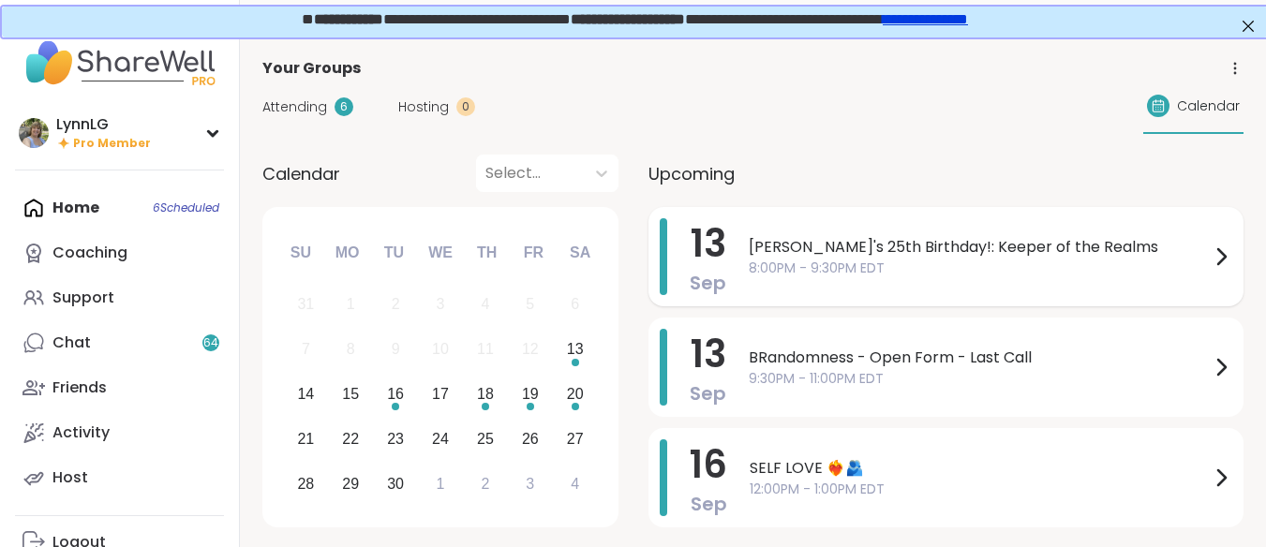
click at [1049, 268] on span "8:00PM - 9:30PM EDT" at bounding box center [979, 269] width 461 height 20
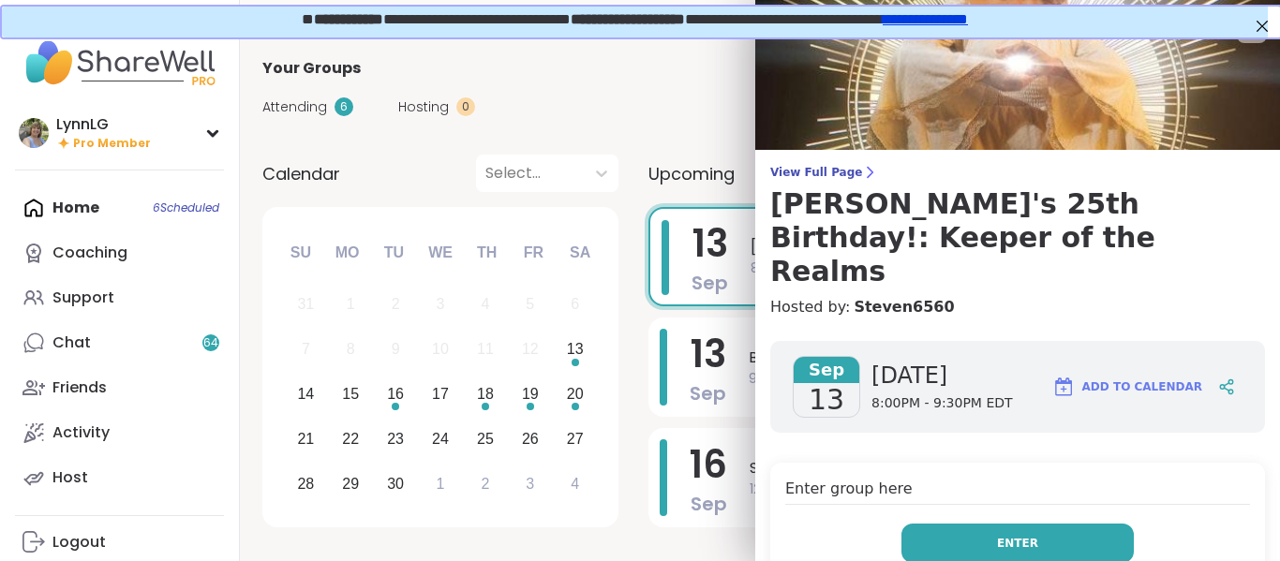
click at [975, 524] on button "Enter" at bounding box center [1018, 543] width 232 height 39
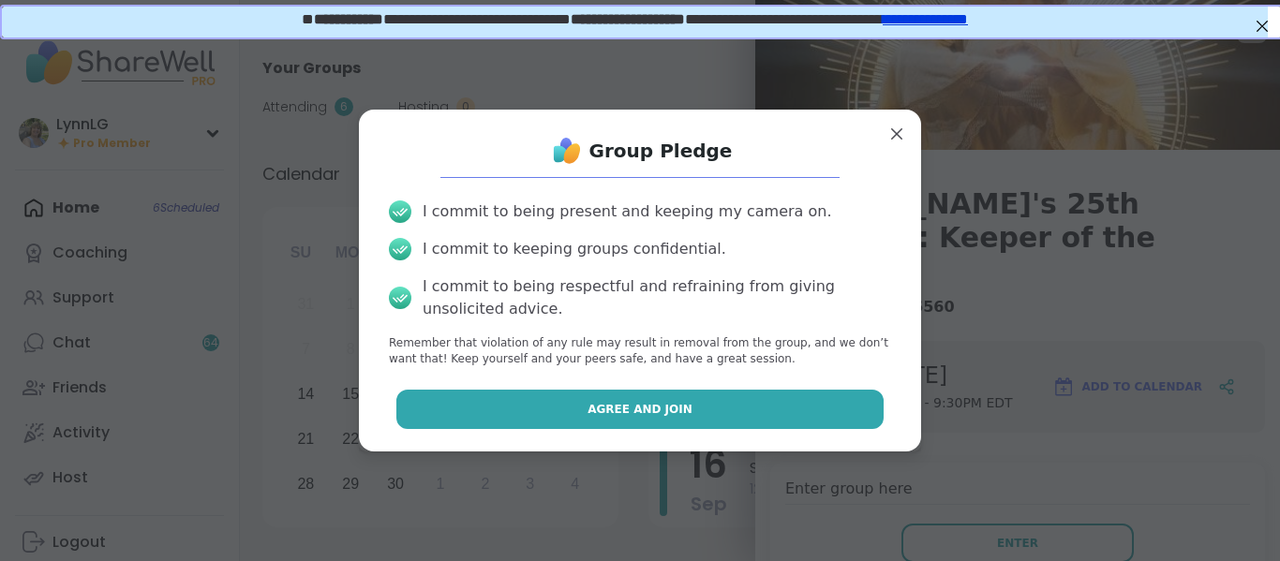
click at [675, 413] on button "Agree and Join" at bounding box center [640, 409] width 488 height 39
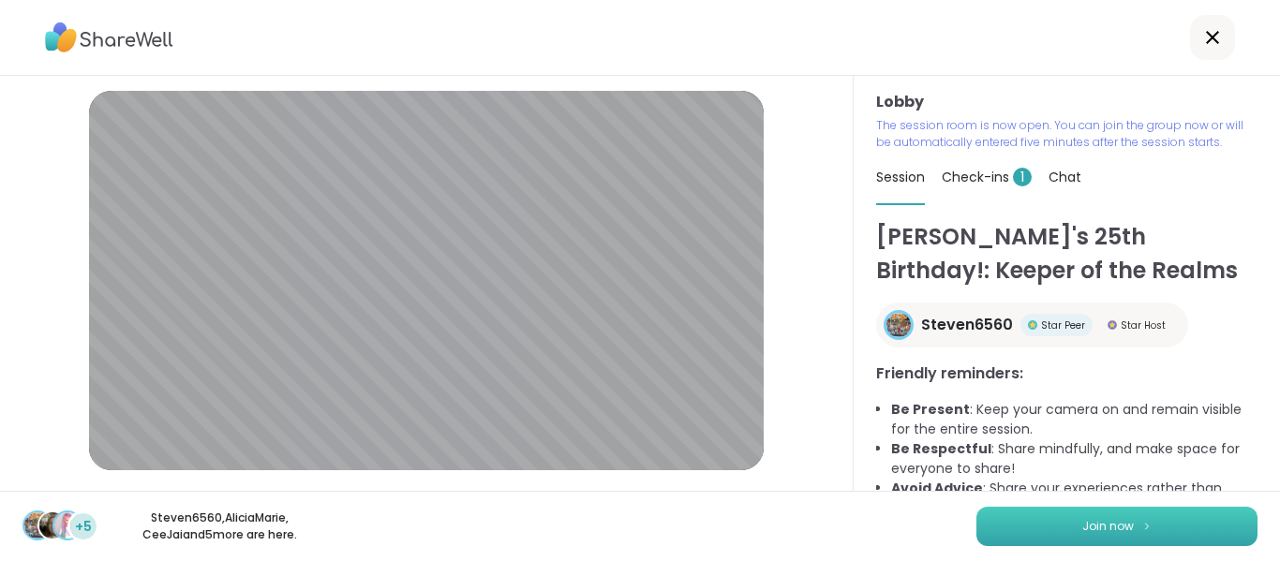
click at [1083, 529] on span "Join now" at bounding box center [1108, 526] width 52 height 17
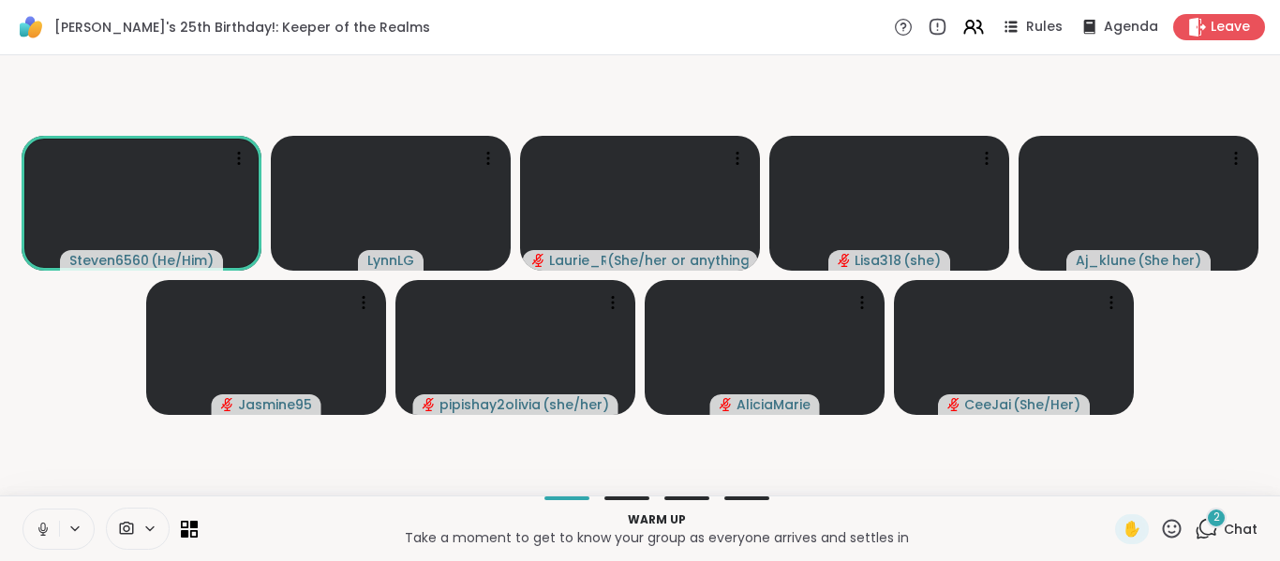
drag, startPoint x: 37, startPoint y: 532, endPoint x: 44, endPoint y: 504, distance: 29.1
click at [37, 532] on icon at bounding box center [43, 529] width 17 height 17
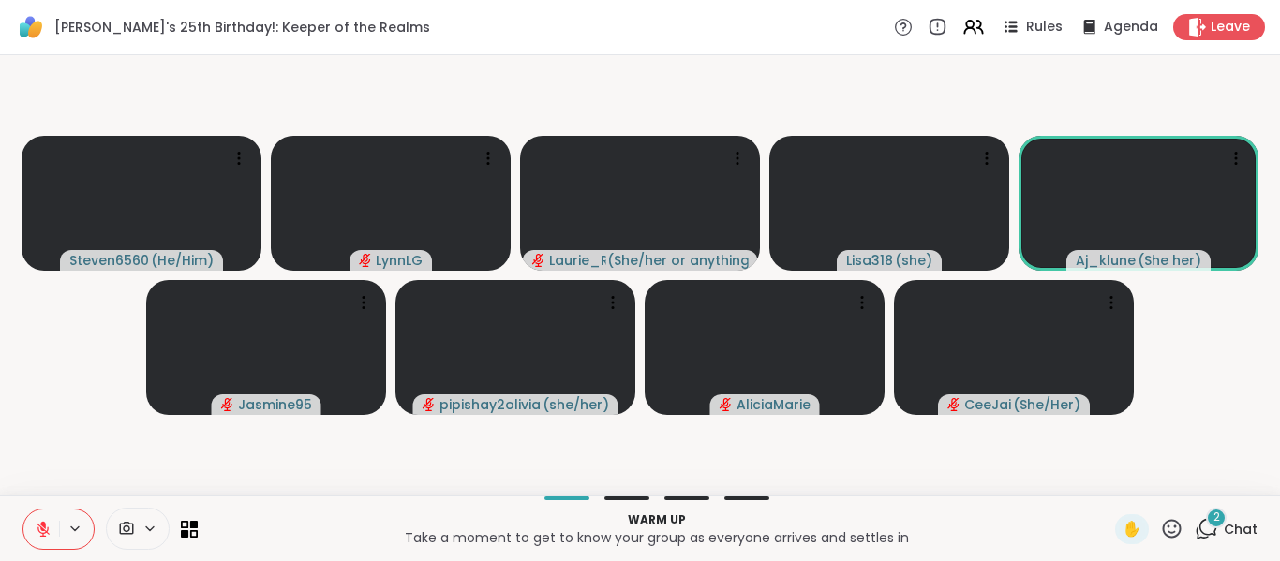
click at [1231, 524] on span "Chat" at bounding box center [1241, 529] width 34 height 19
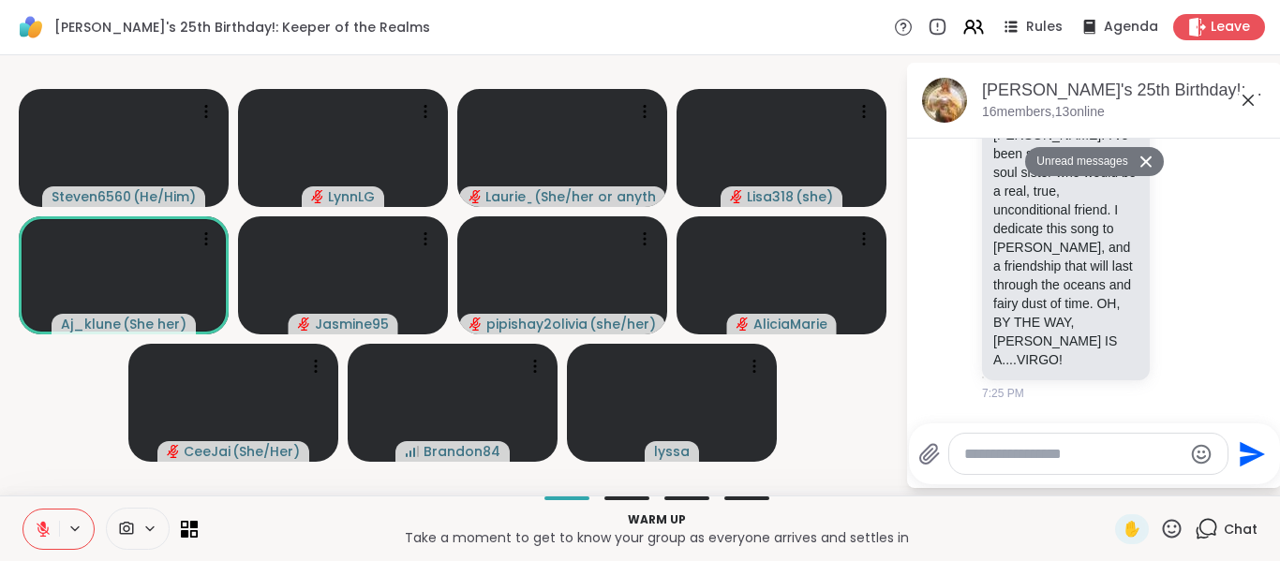
scroll to position [4, 0]
click at [1016, 456] on textarea "Type your message" at bounding box center [1073, 454] width 218 height 19
click at [0, 0] on icon "Click to open assistant" at bounding box center [0, 0] width 0 height 0
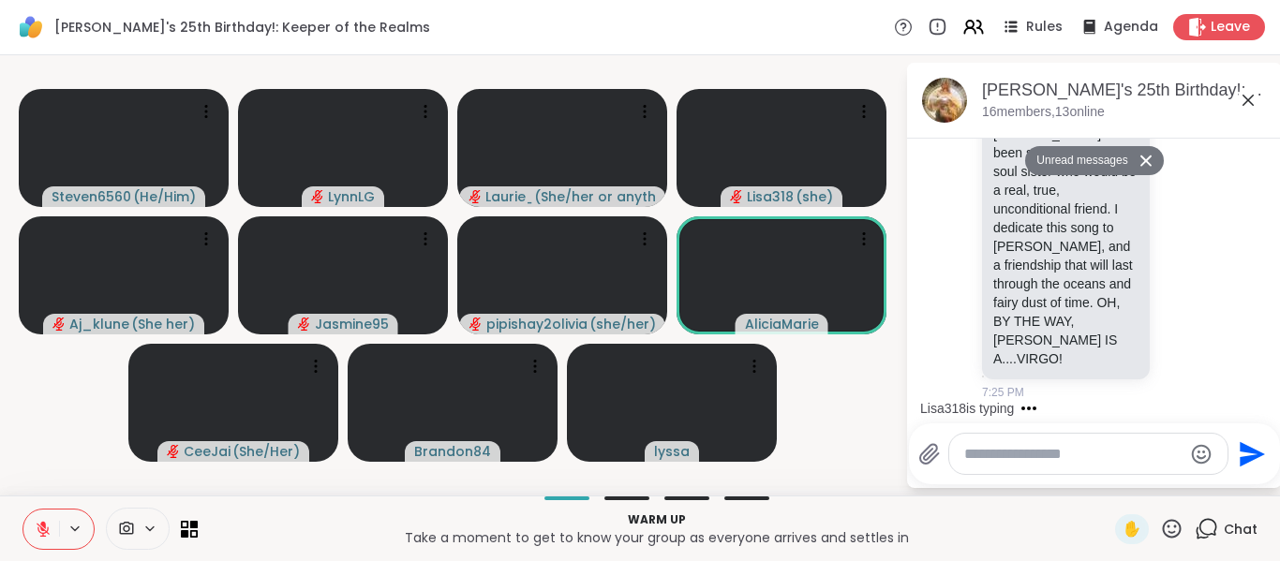
click at [1008, 464] on div at bounding box center [1088, 454] width 278 height 40
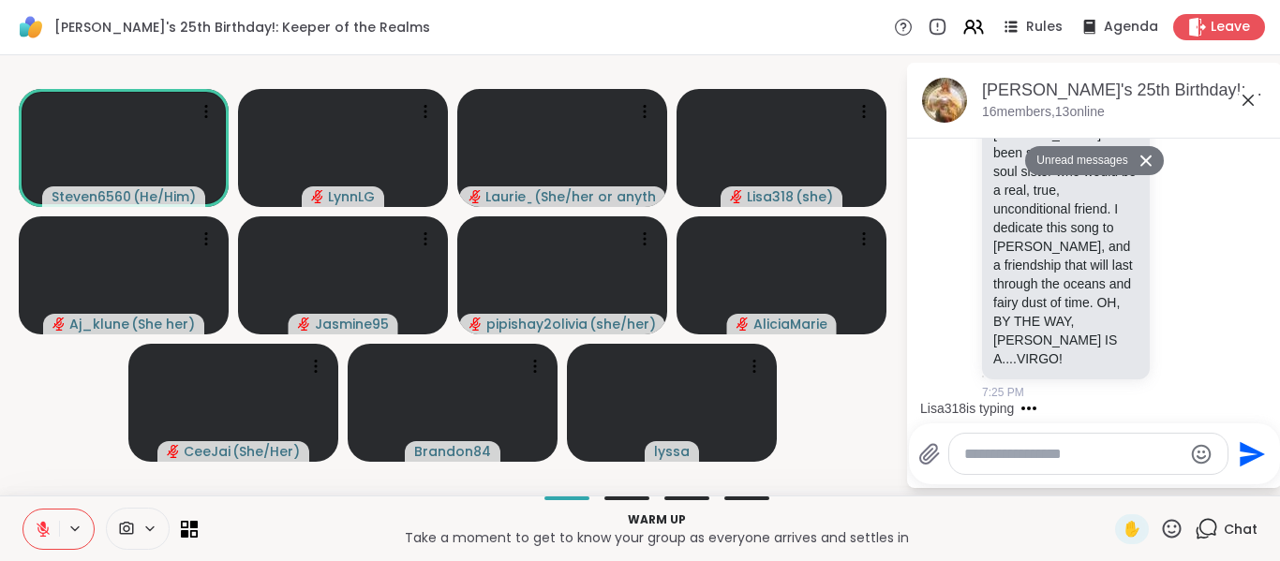
click at [1032, 459] on textarea "Type your message" at bounding box center [1073, 454] width 218 height 19
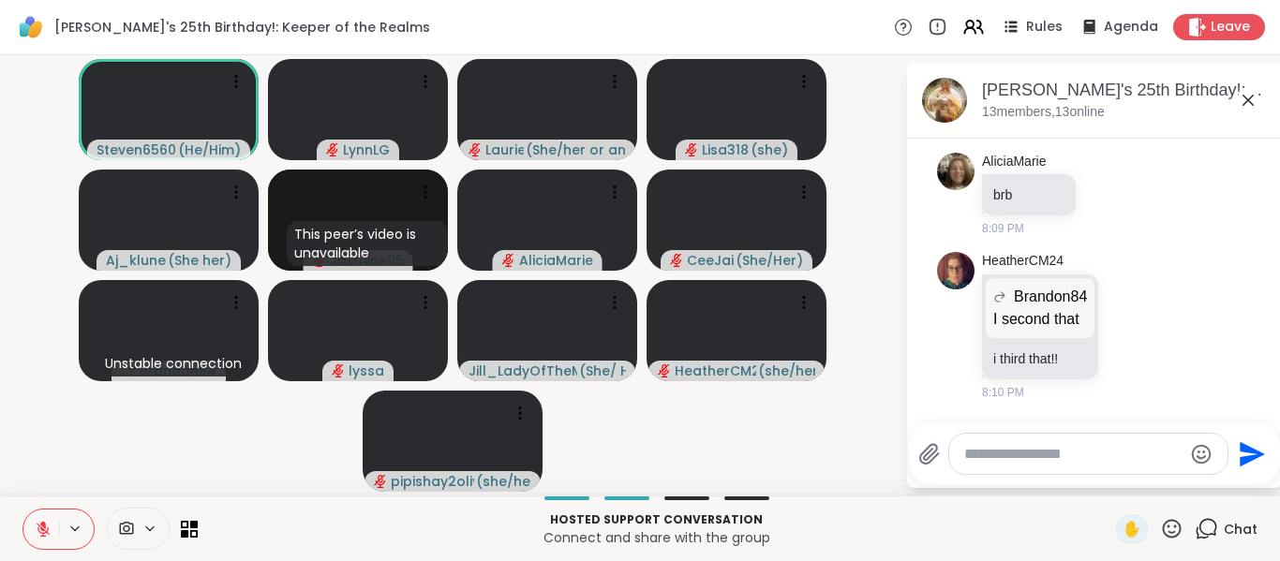
scroll to position [2340, 0]
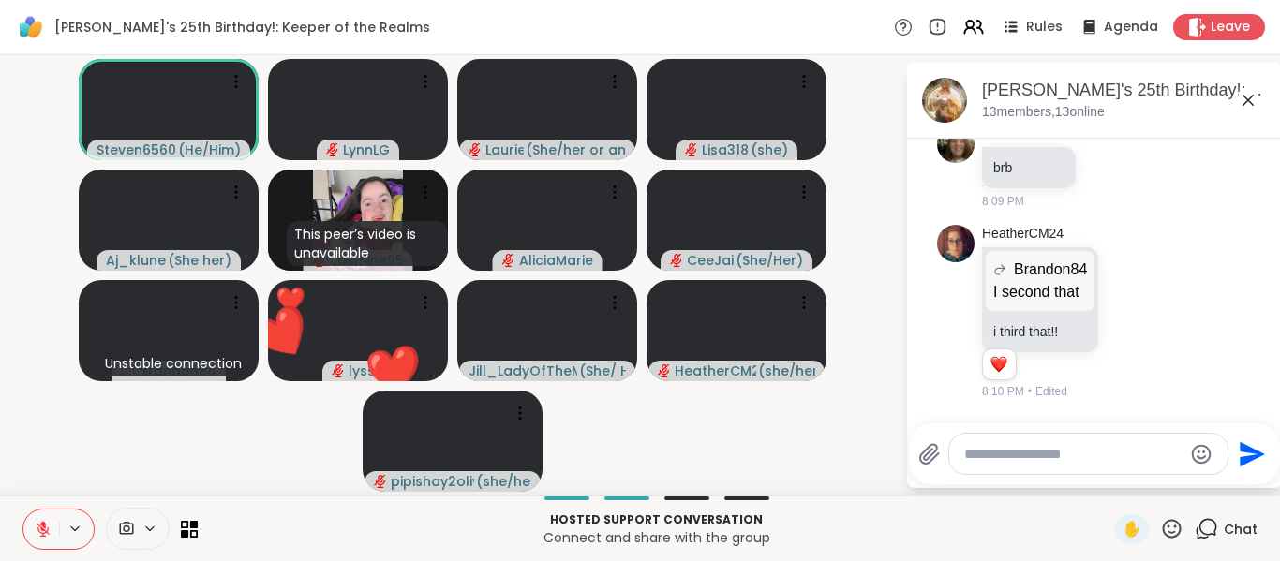
click at [42, 522] on icon at bounding box center [43, 524] width 6 height 7
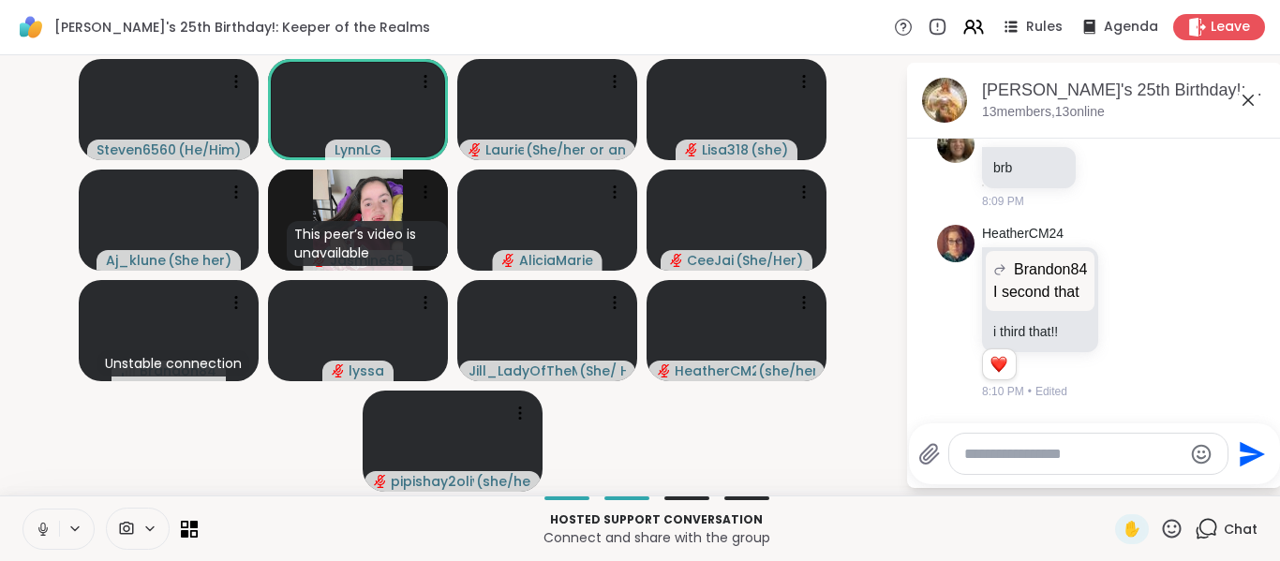
drag, startPoint x: 49, startPoint y: 532, endPoint x: 76, endPoint y: 505, distance: 38.4
click at [49, 531] on icon at bounding box center [43, 529] width 17 height 17
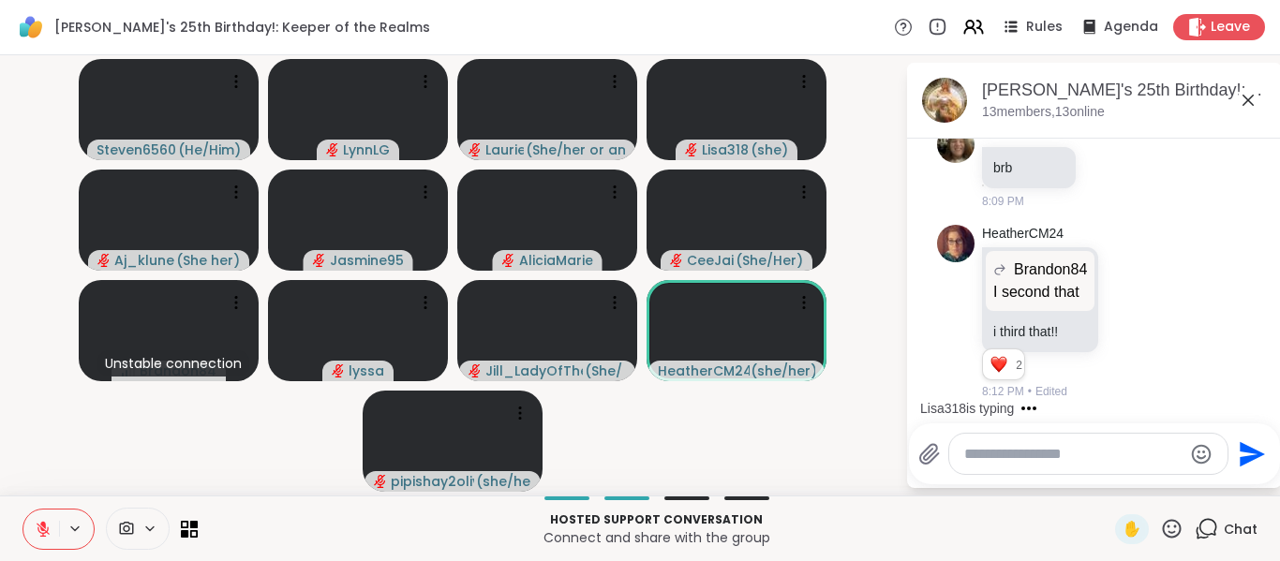
scroll to position [2477, 0]
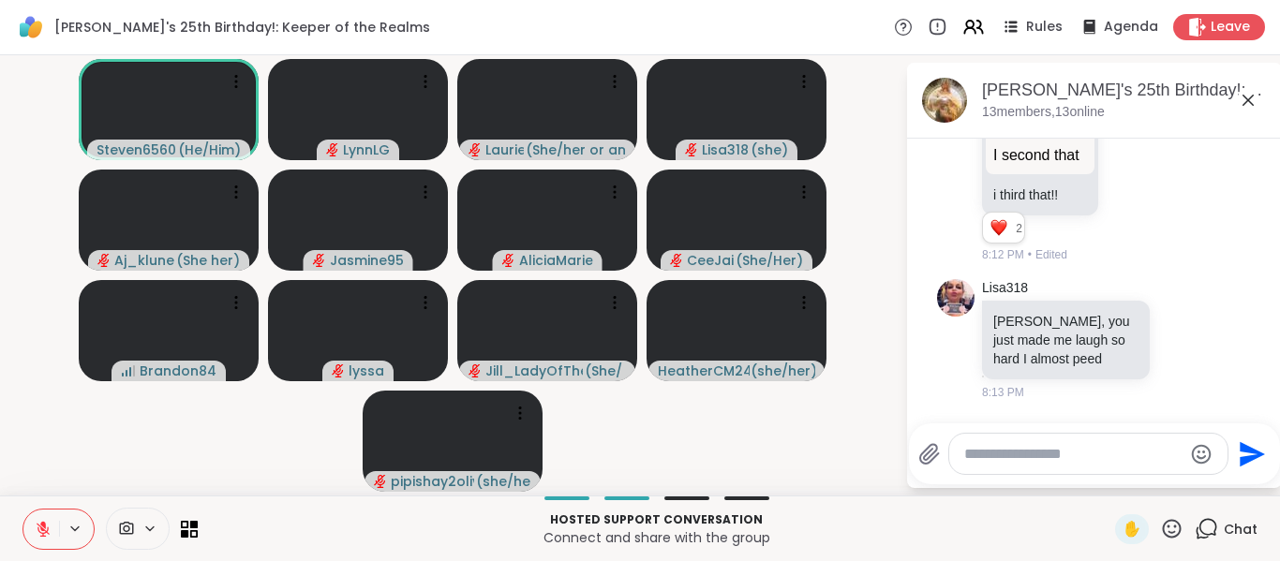
click at [1002, 461] on textarea "Type your message" at bounding box center [1073, 454] width 218 height 19
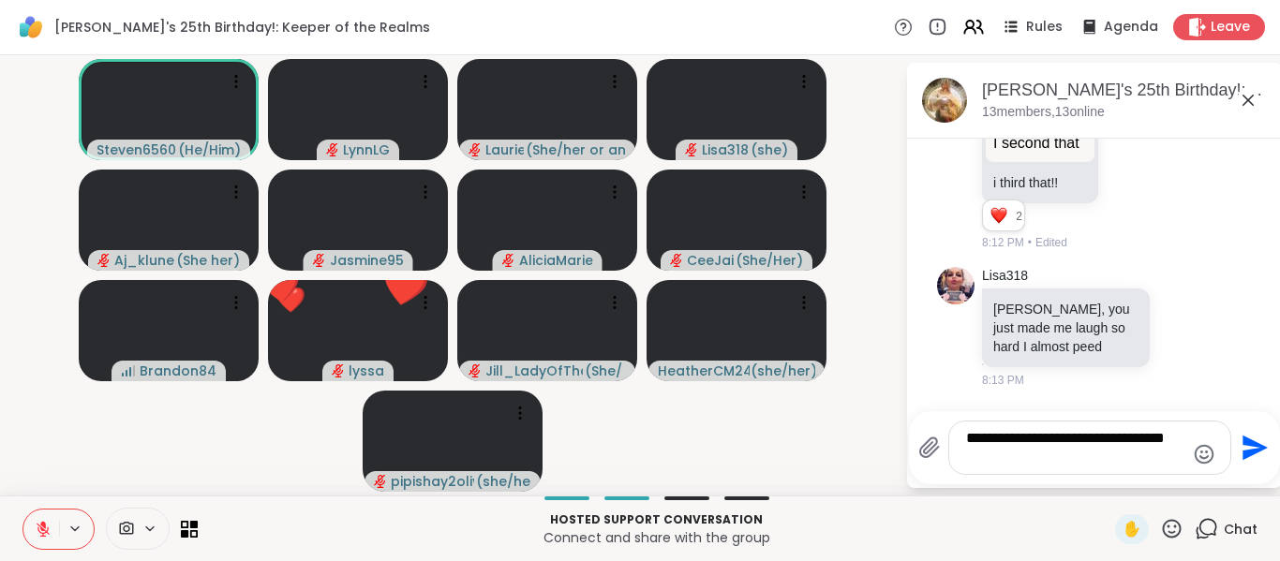
type textarea "**********"
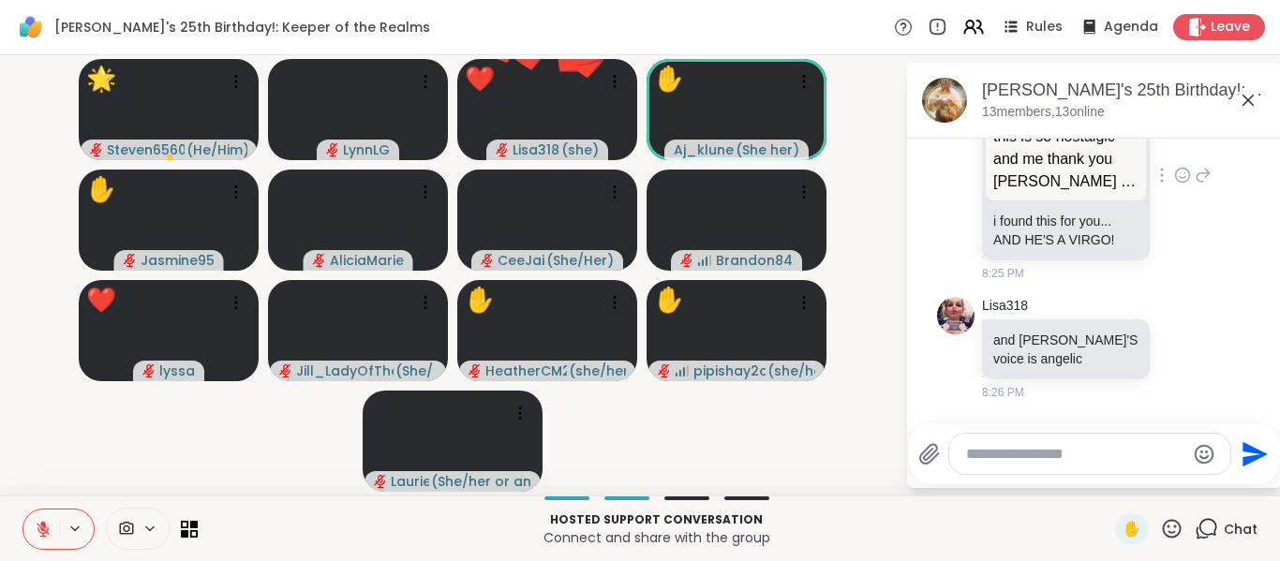
scroll to position [4055, 0]
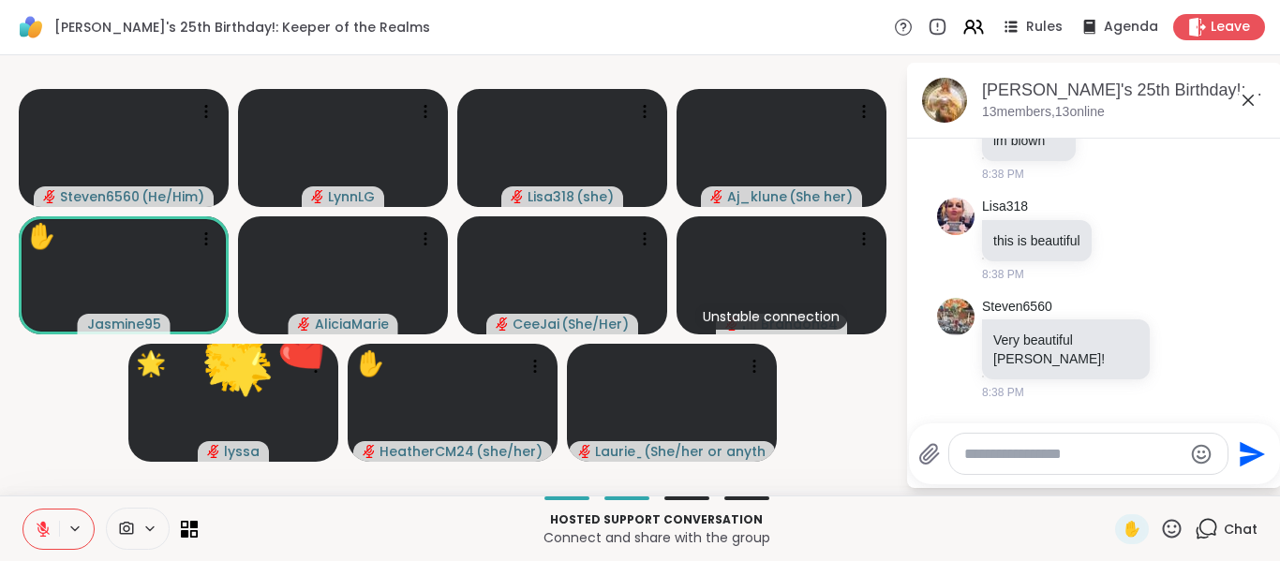
scroll to position [10310, 0]
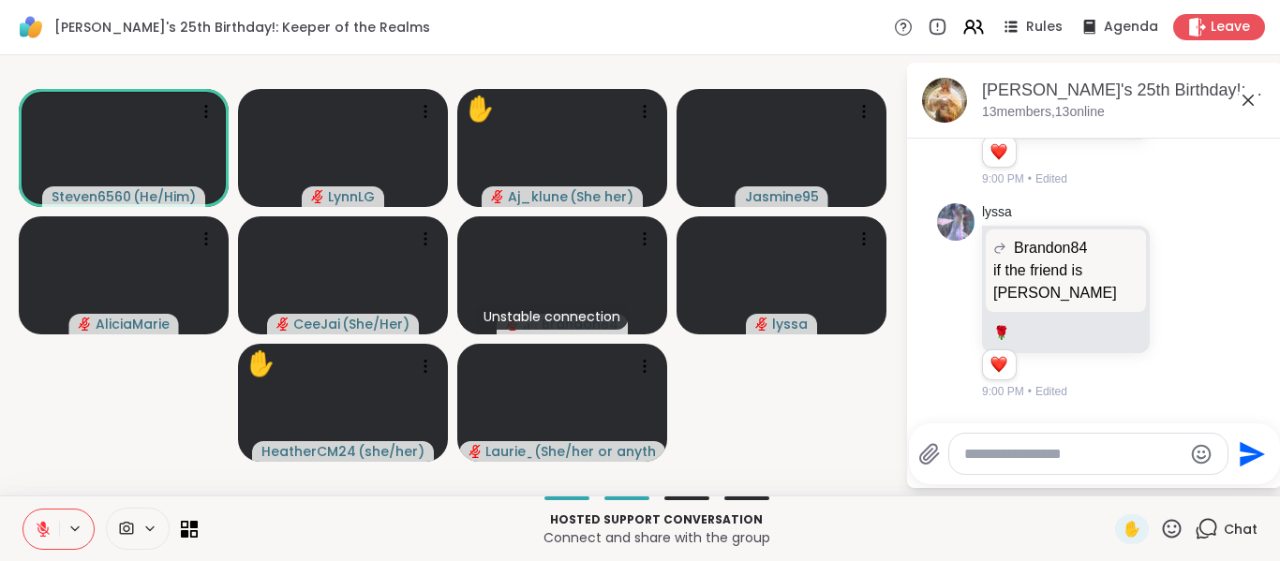
scroll to position [15695, 0]
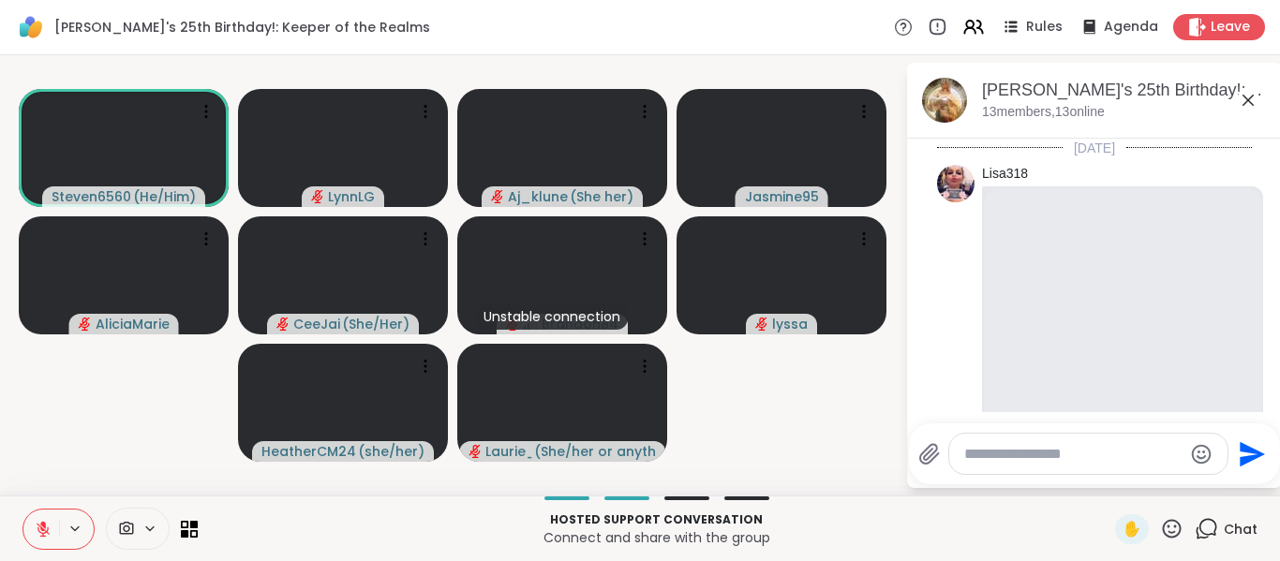
scroll to position [15695, 0]
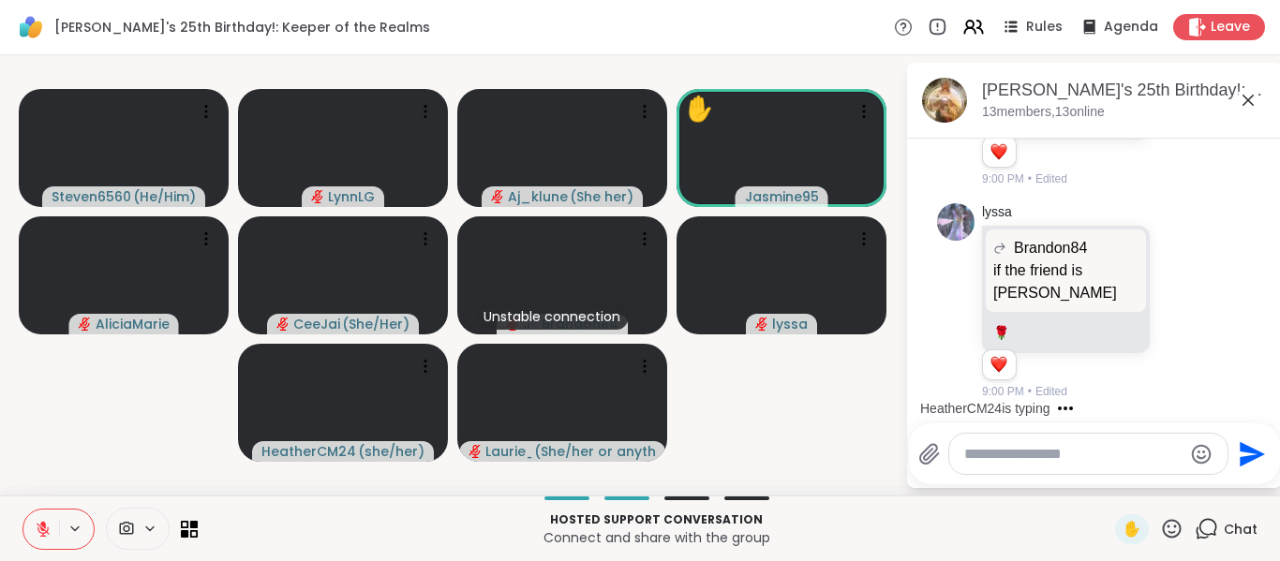
click at [1057, 456] on textarea "Type your message" at bounding box center [1073, 454] width 218 height 19
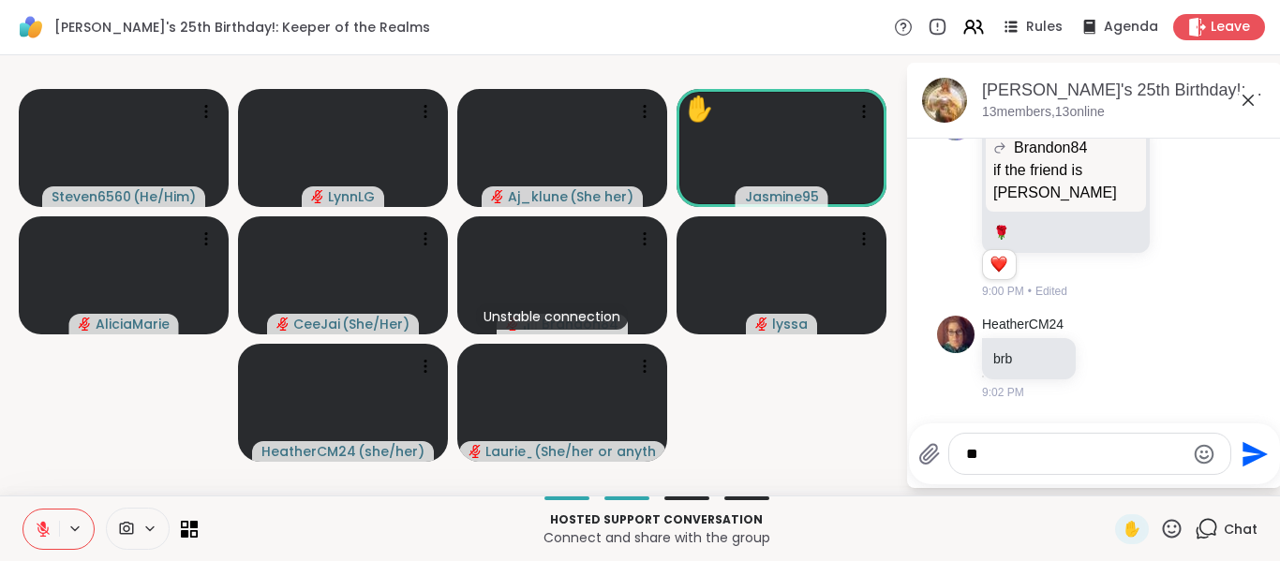
type textarea "***"
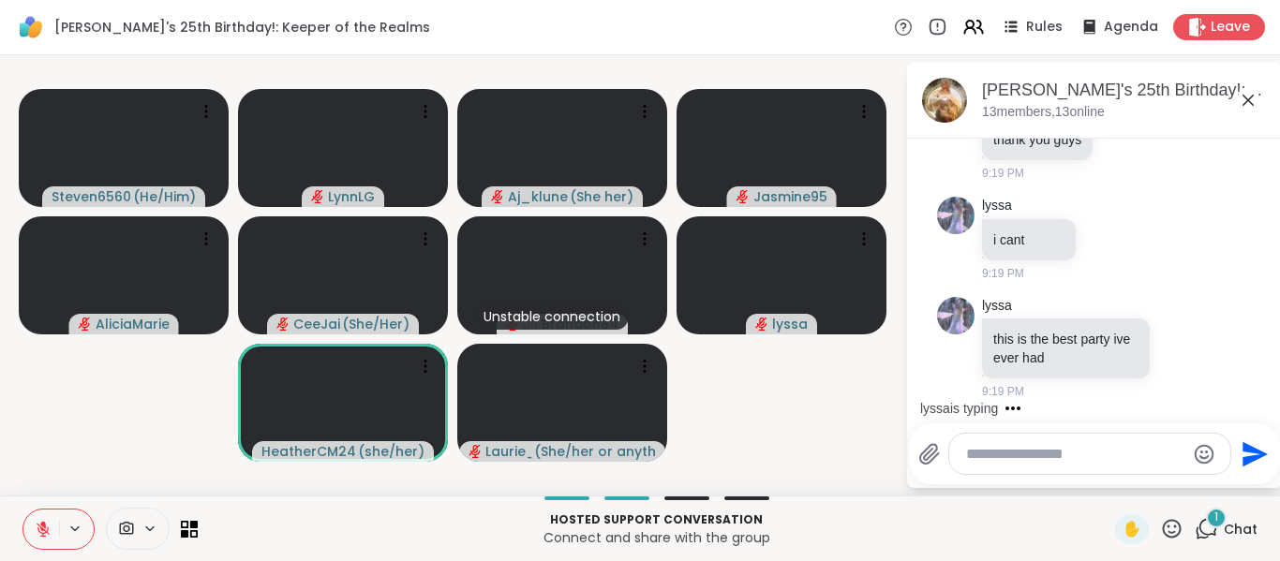
scroll to position [17340, 0]
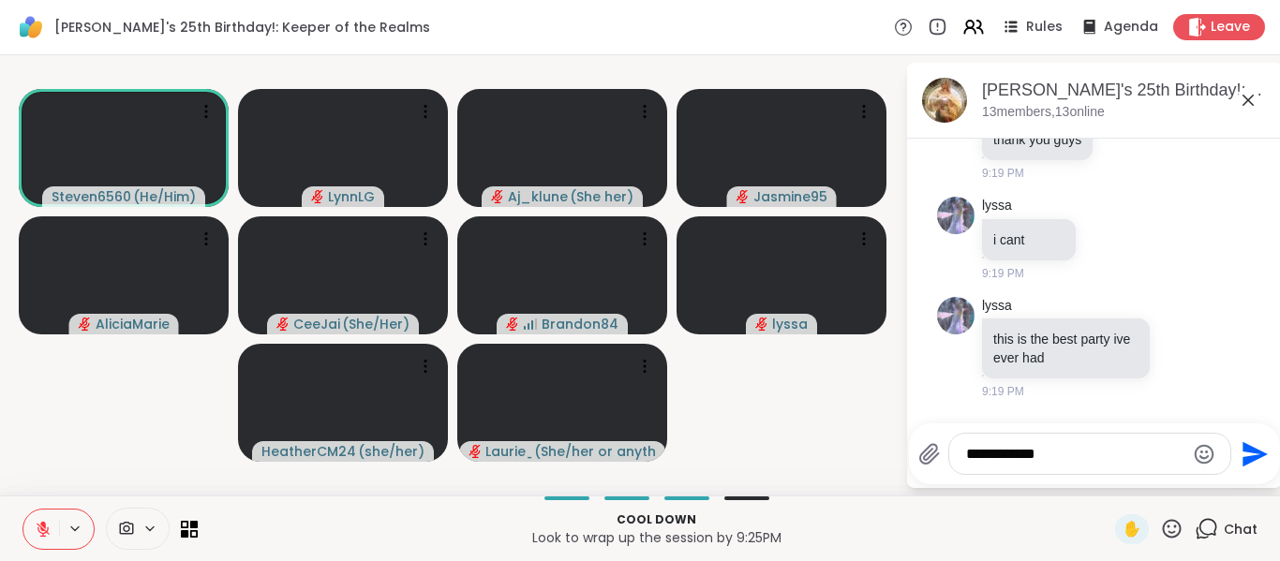
type textarea "**********"
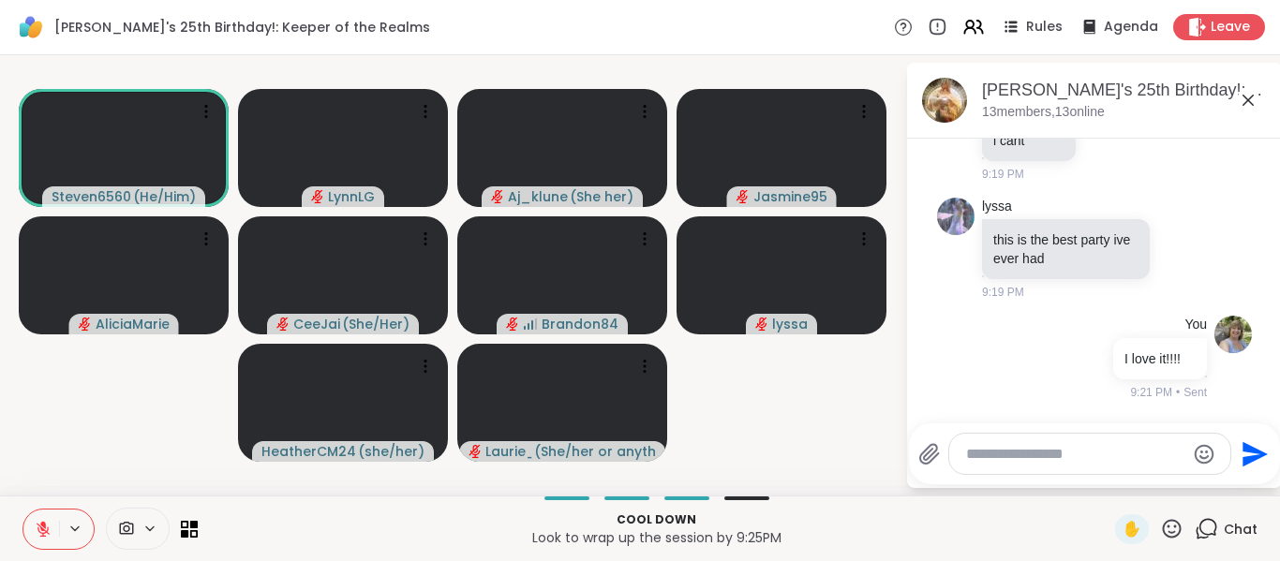
scroll to position [17440, 0]
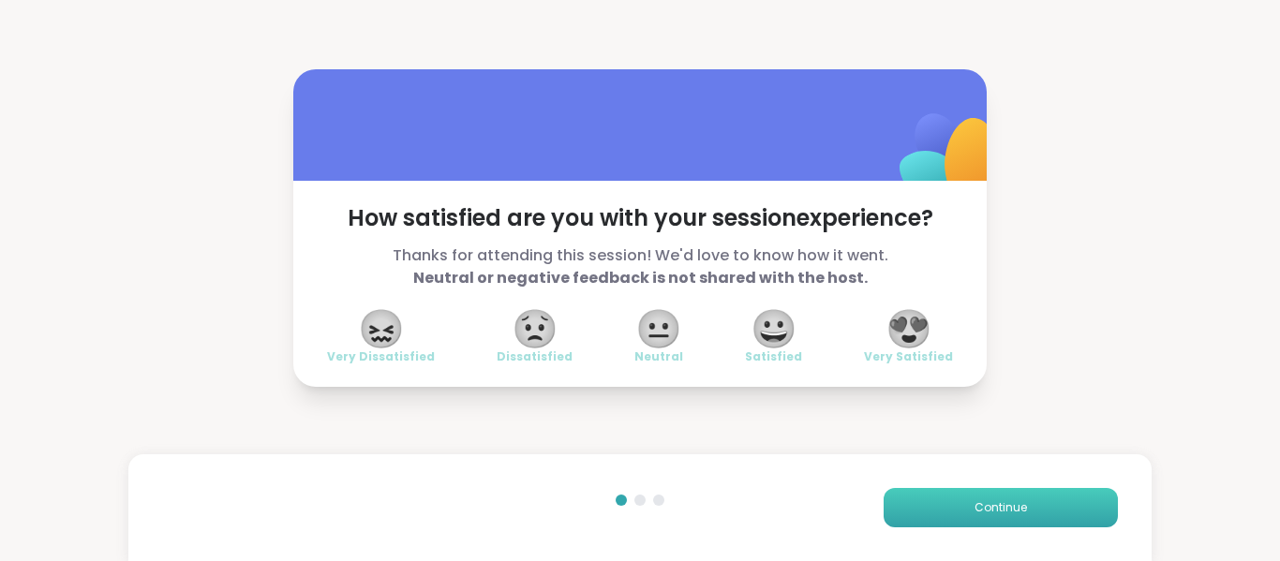
click at [975, 504] on span "Continue" at bounding box center [1001, 508] width 52 height 17
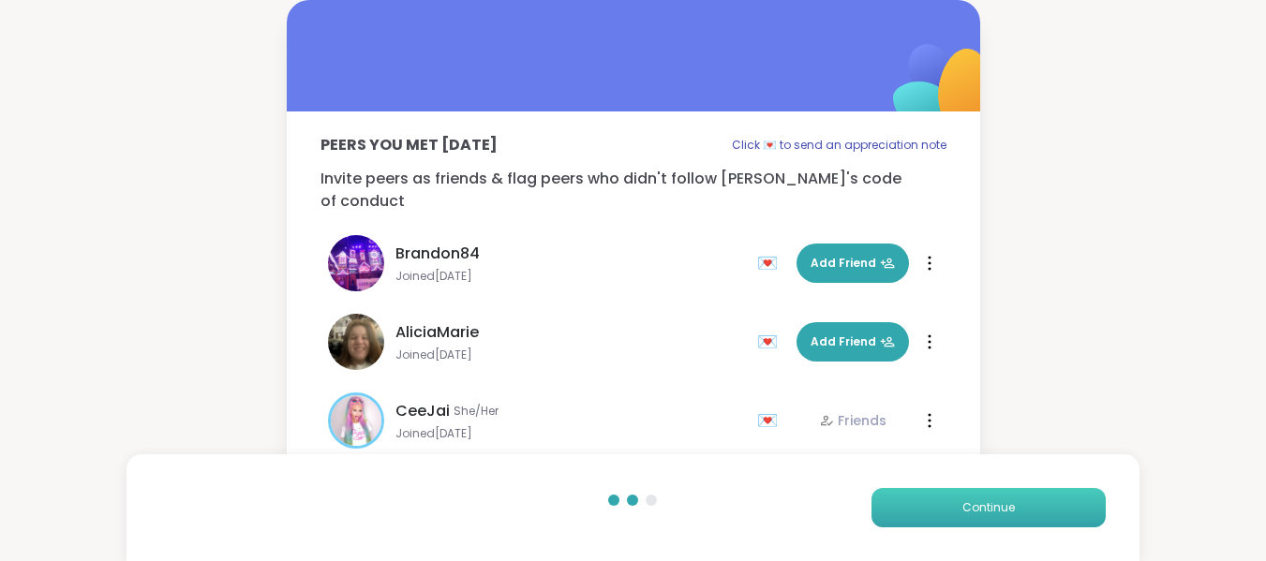
click at [975, 504] on span "Continue" at bounding box center [989, 508] width 52 height 17
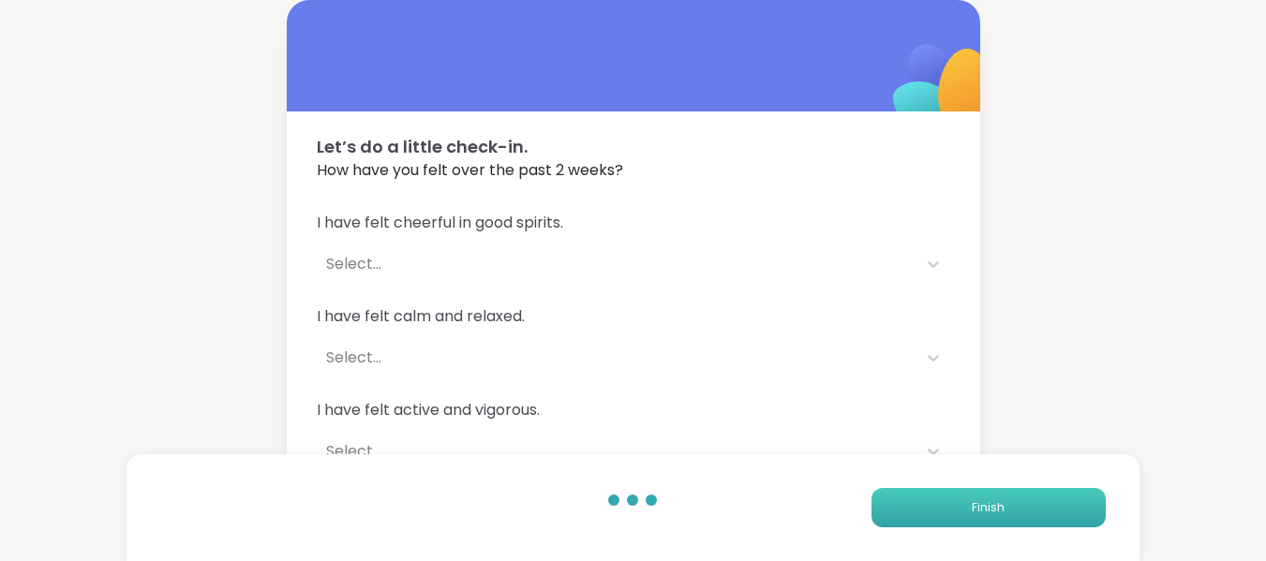
click at [979, 504] on span "Finish" at bounding box center [988, 508] width 33 height 17
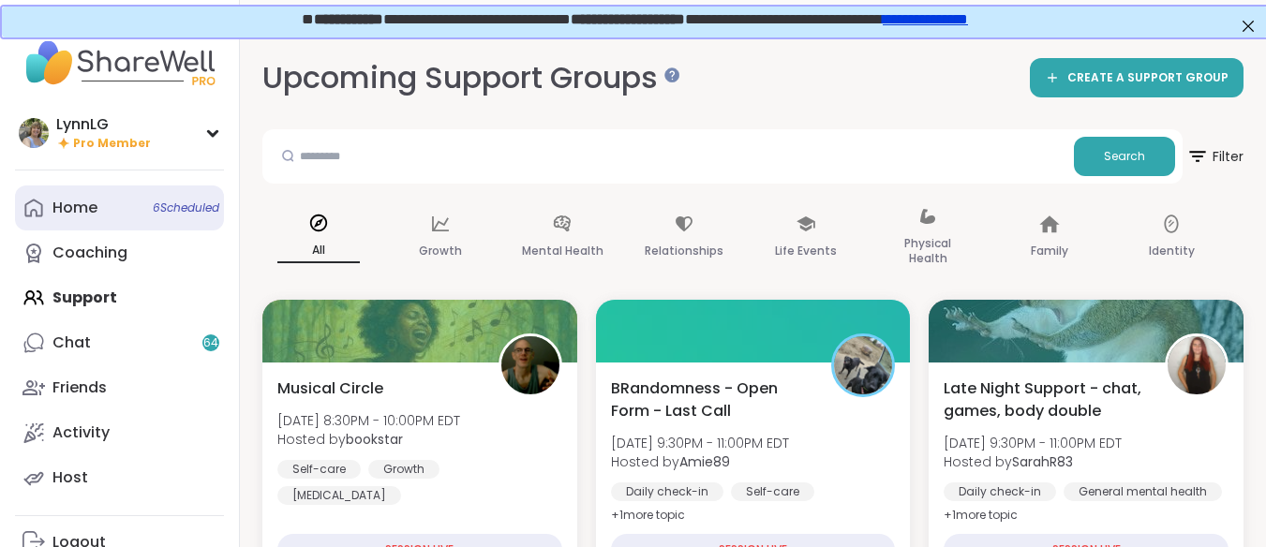
click at [173, 201] on span "6 Scheduled" at bounding box center [186, 208] width 67 height 15
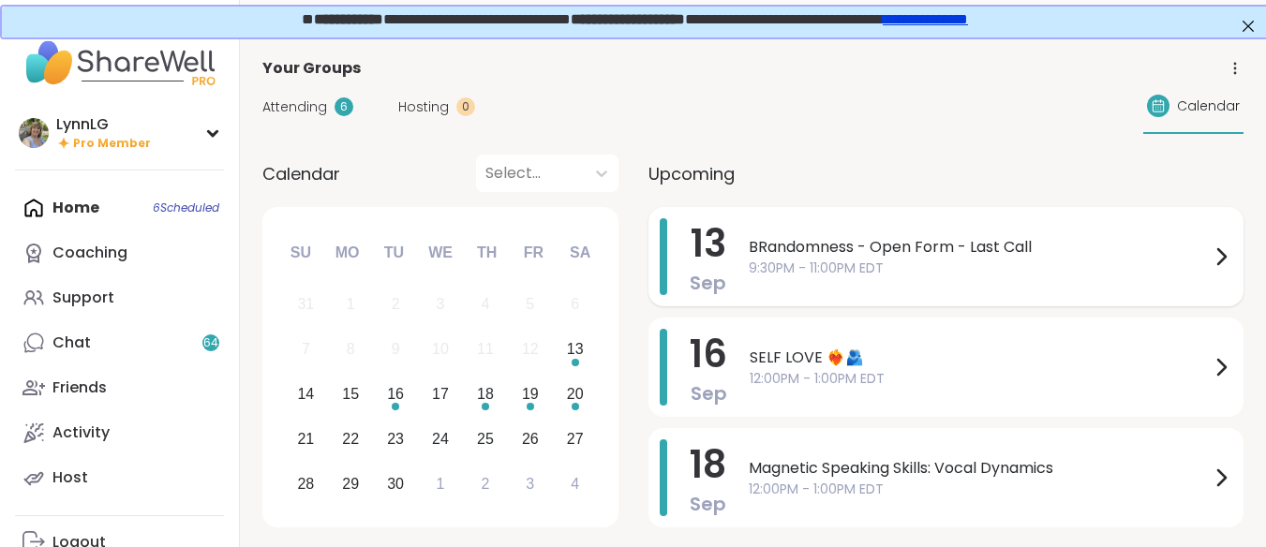
click at [965, 266] on span "9:30PM - 11:00PM EDT" at bounding box center [979, 269] width 461 height 20
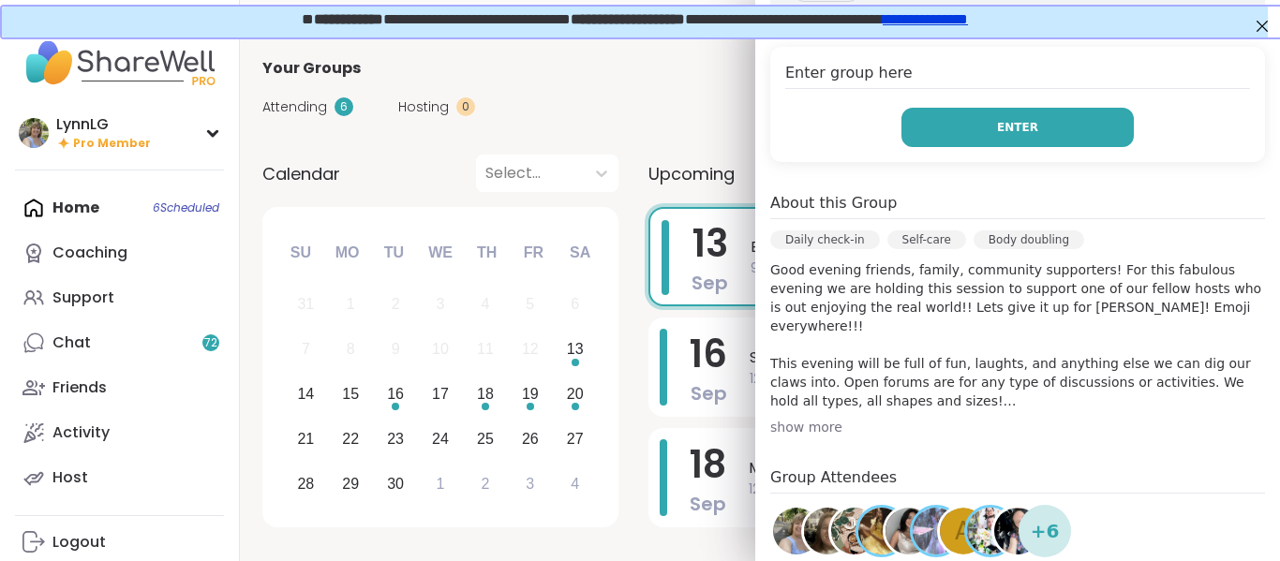
click at [1012, 117] on button "Enter" at bounding box center [1018, 127] width 232 height 39
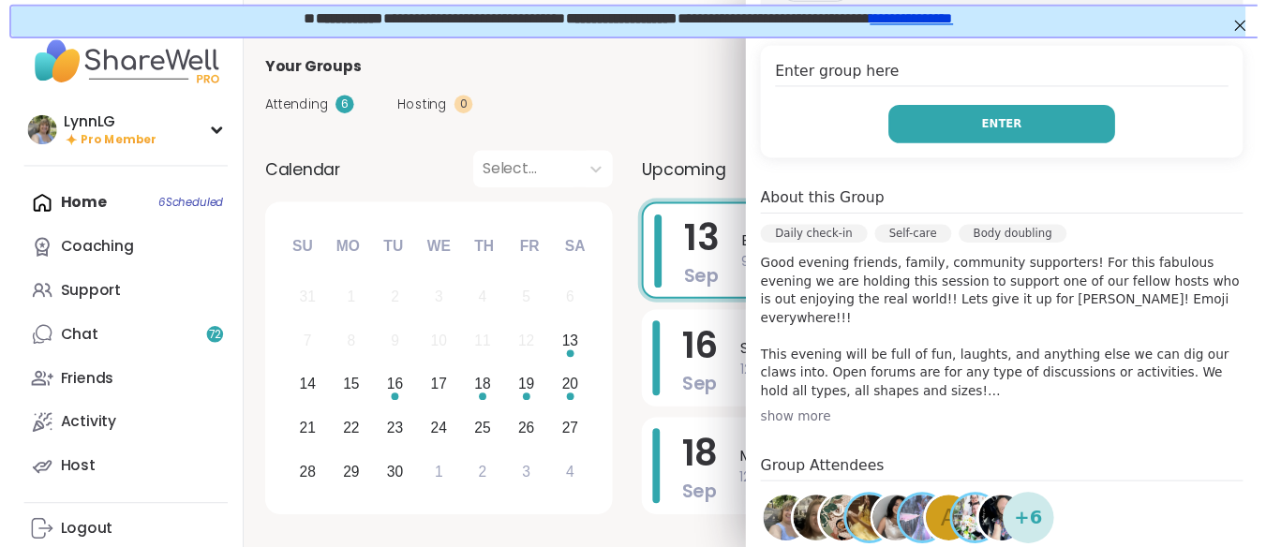
scroll to position [383, 0]
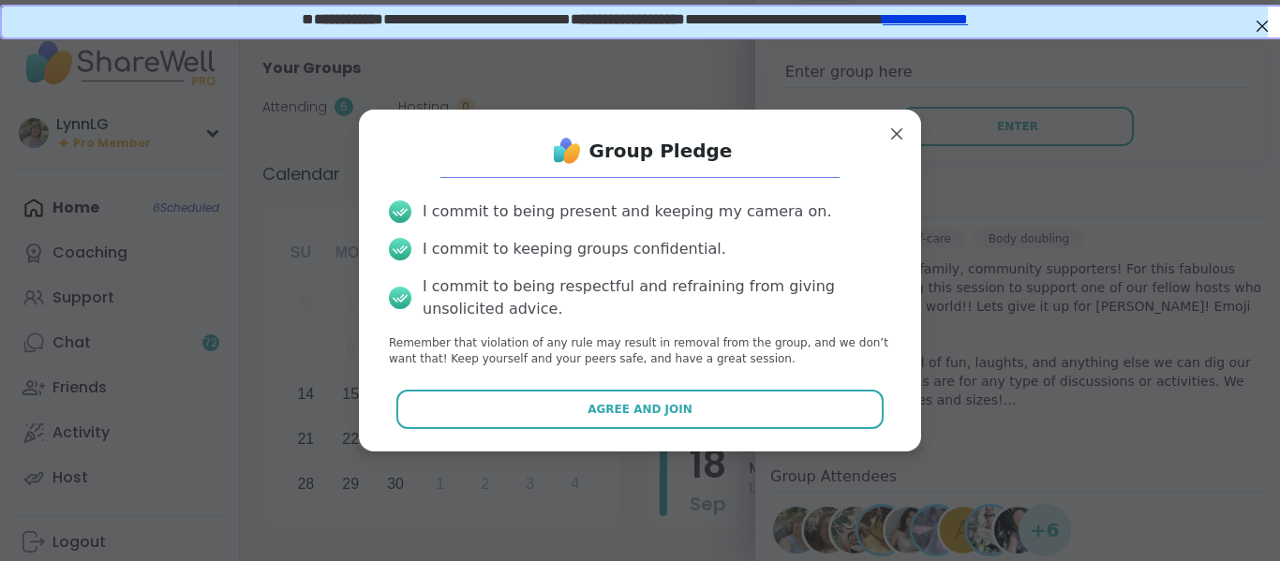
click at [549, 408] on button "Agree and Join" at bounding box center [640, 409] width 488 height 39
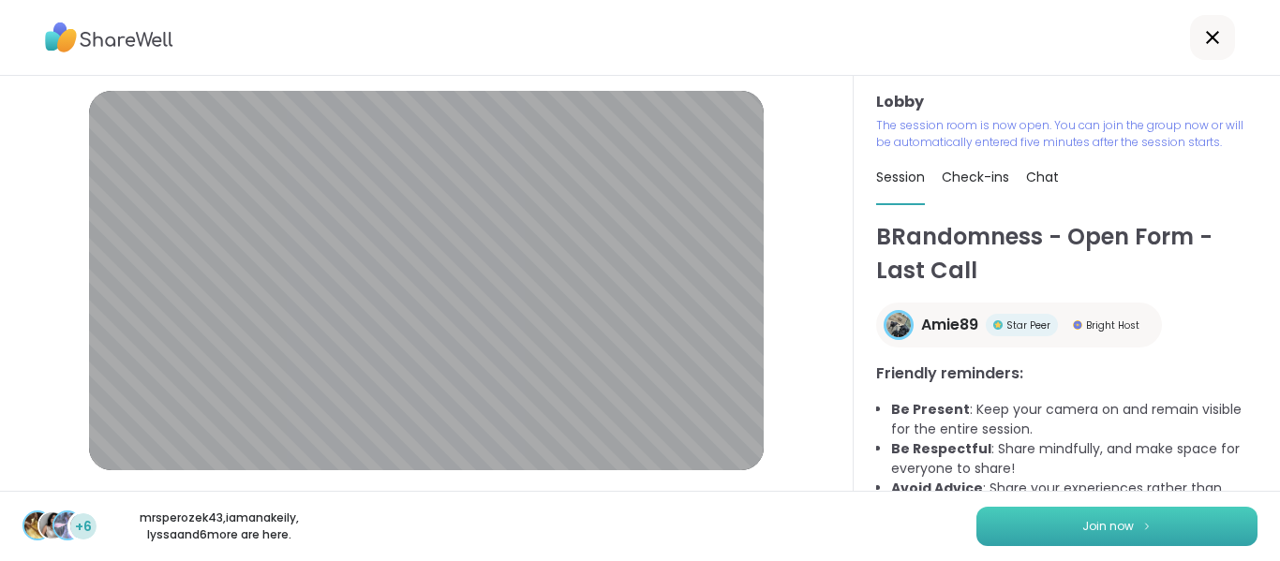
click at [1104, 525] on span "Join now" at bounding box center [1108, 526] width 52 height 17
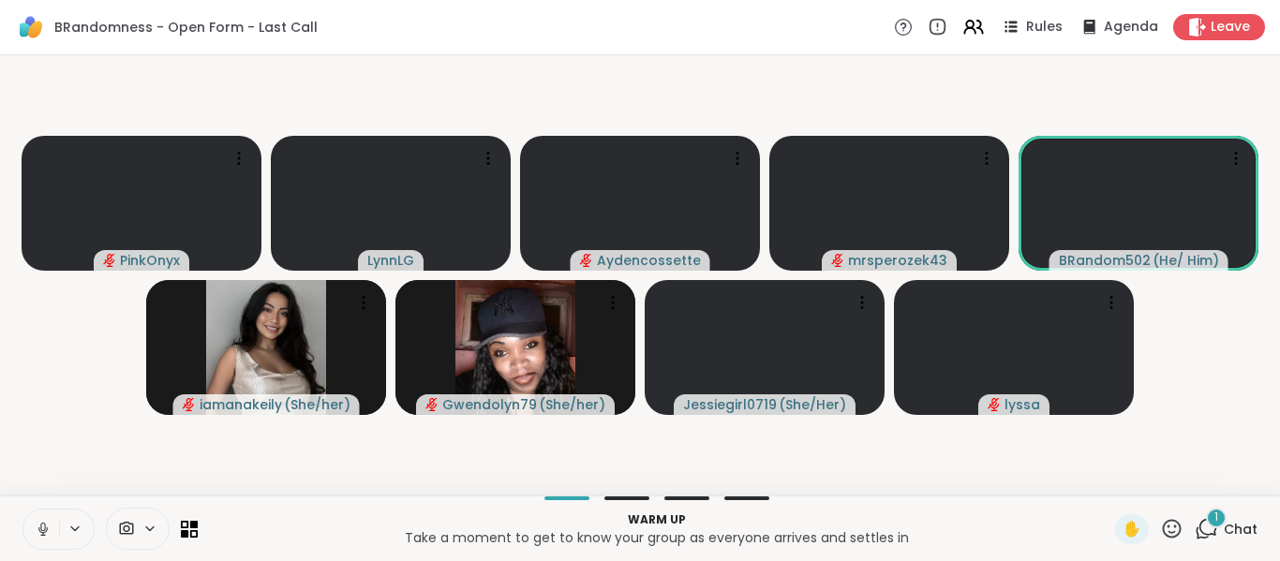
click at [36, 537] on icon at bounding box center [43, 529] width 17 height 17
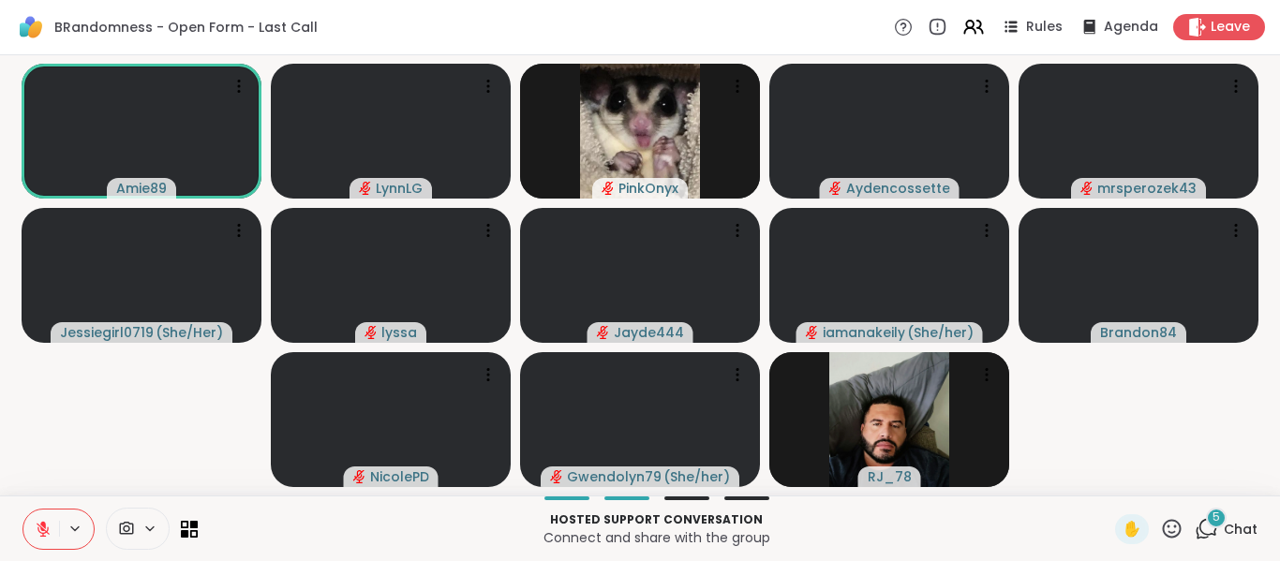
click at [1232, 527] on span "Chat" at bounding box center [1241, 529] width 34 height 19
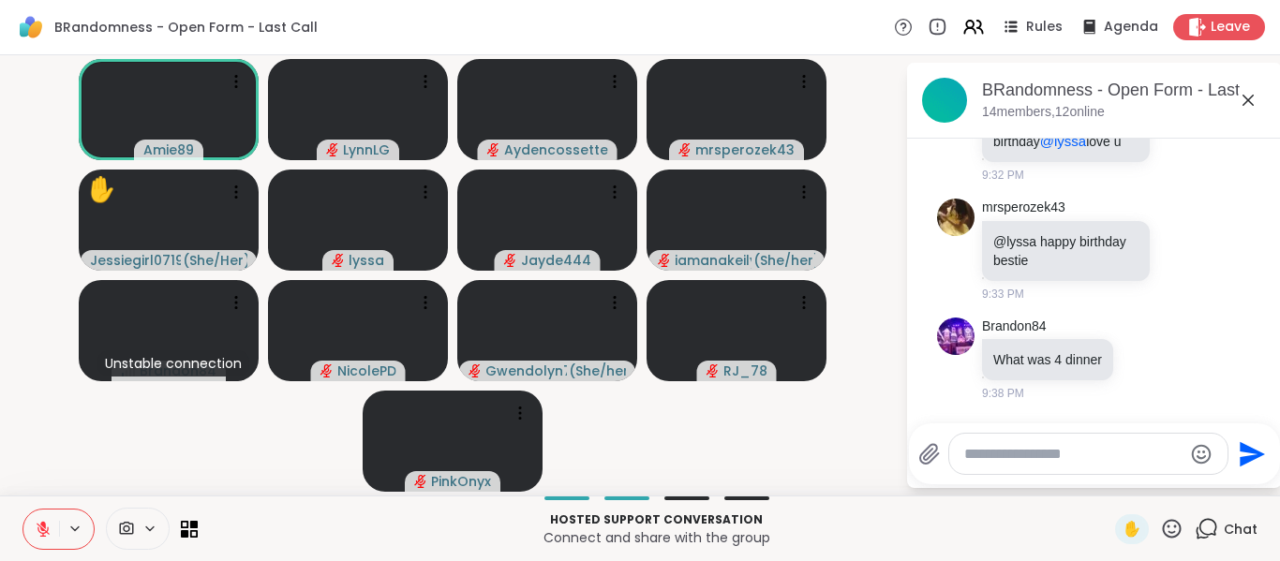
scroll to position [4, 0]
click at [1218, 25] on span "Leave" at bounding box center [1231, 28] width 41 height 20
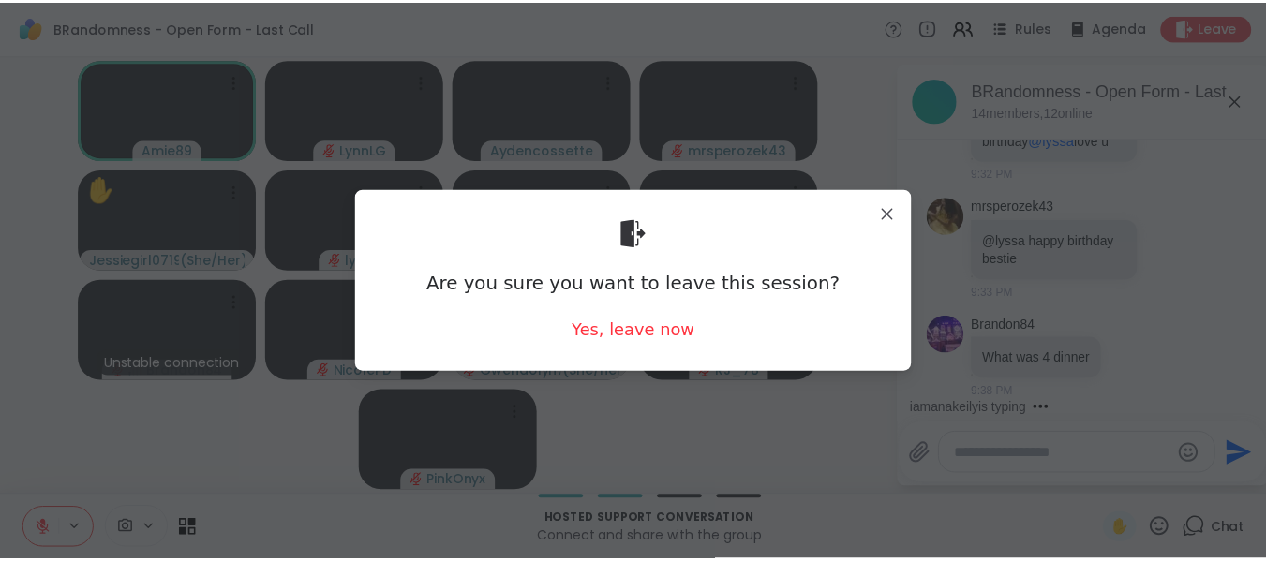
scroll to position [557, 0]
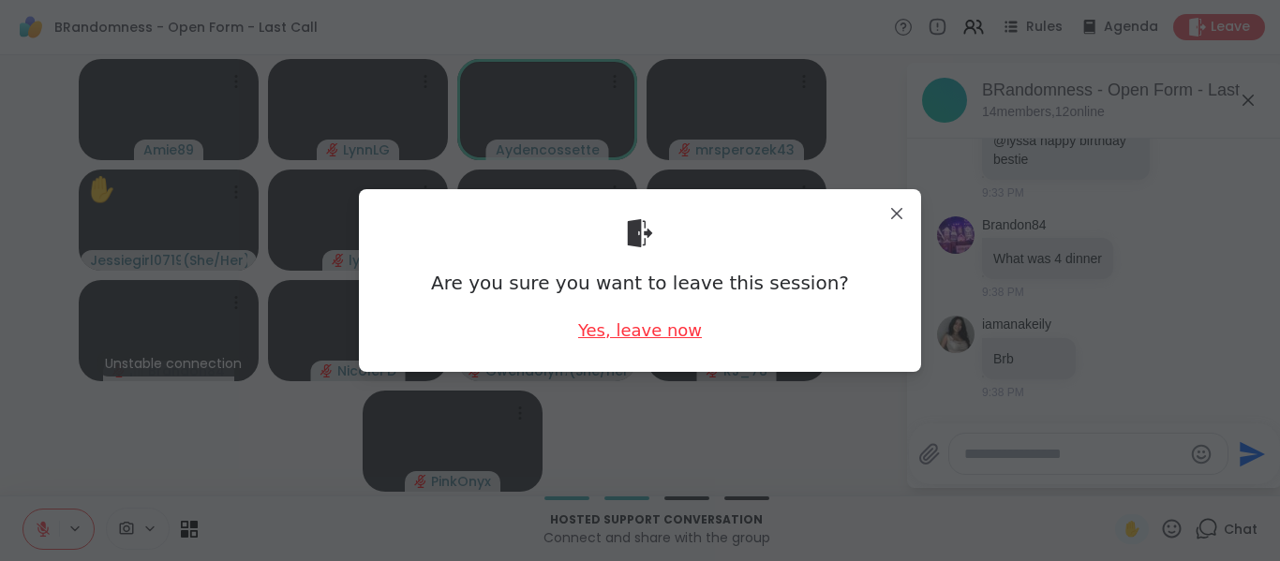
click at [629, 331] on div "Yes, leave now" at bounding box center [640, 330] width 124 height 23
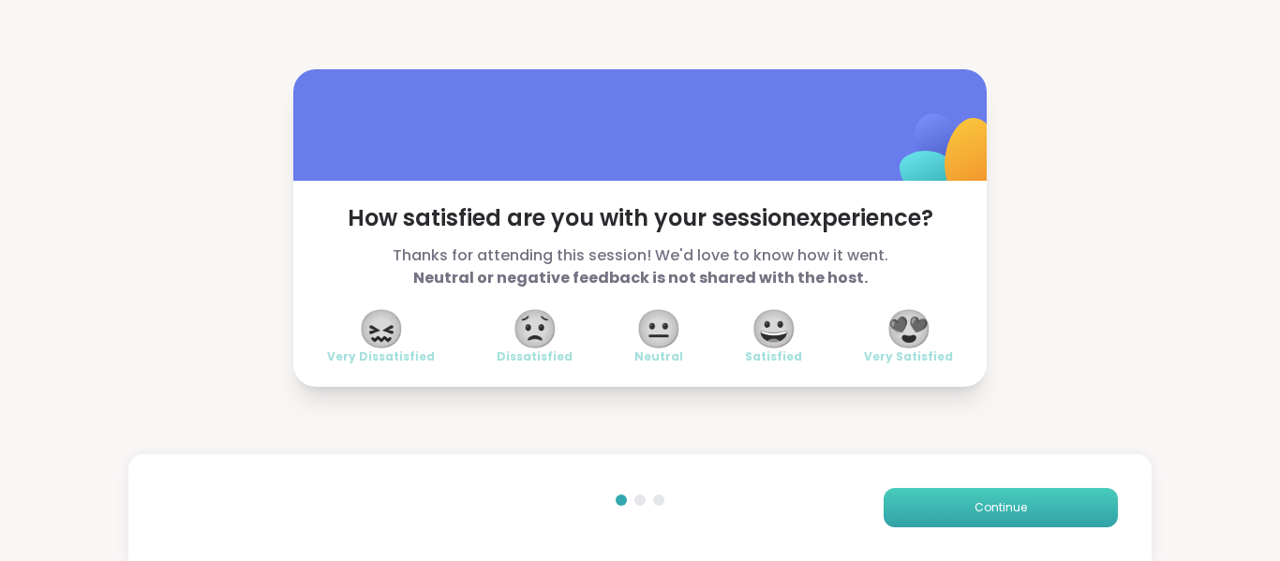
click at [981, 510] on span "Continue" at bounding box center [1001, 508] width 52 height 17
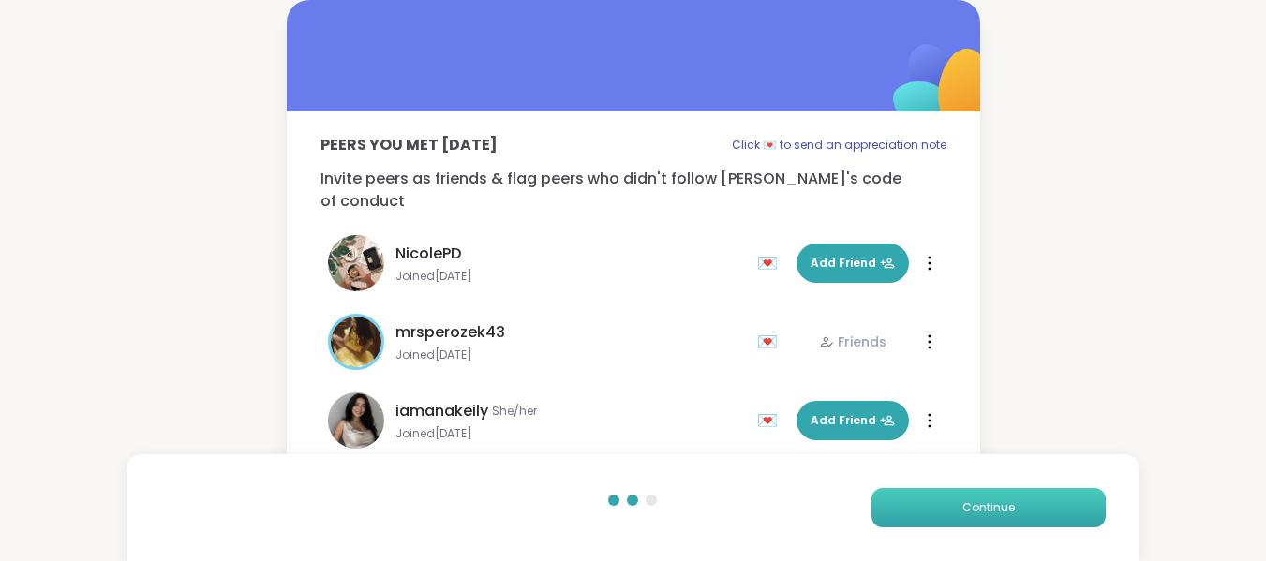
click at [961, 508] on button "Continue" at bounding box center [989, 507] width 234 height 39
